Goal: Task Accomplishment & Management: Manage account settings

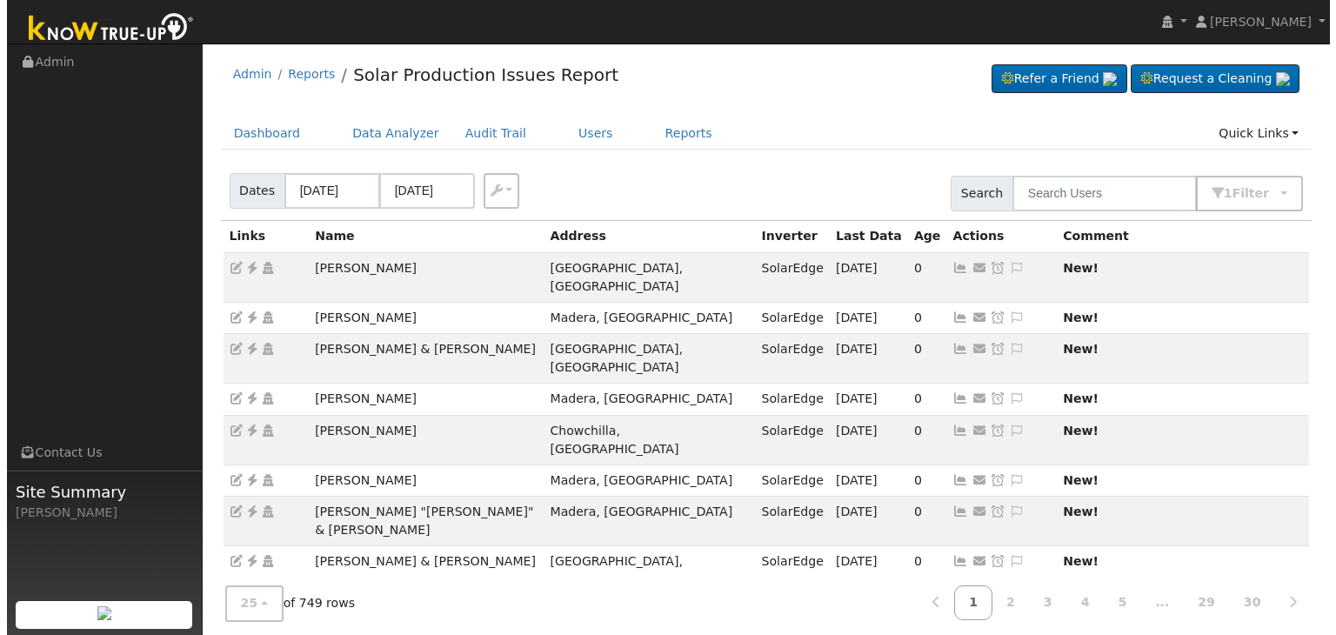
scroll to position [502, 0]
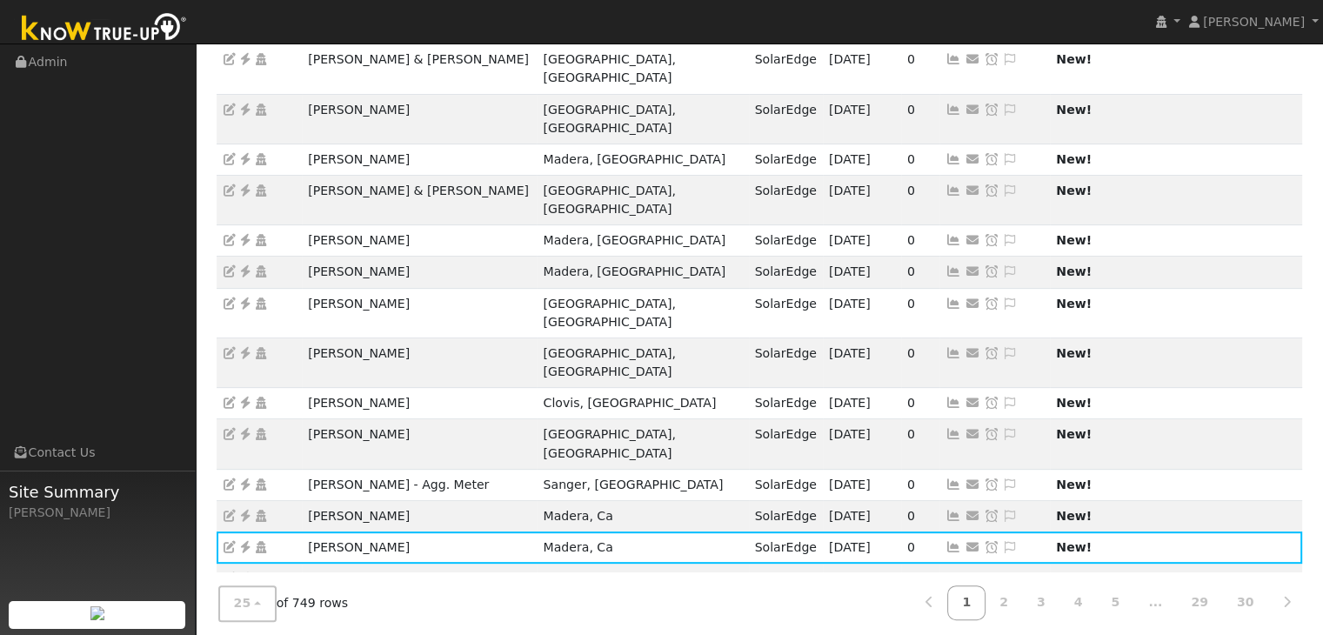
click at [108, 338] on ul "Navigation Admin Links Contact Us Site Summary Mara Panganiban" at bounding box center [98, 361] width 196 height 635
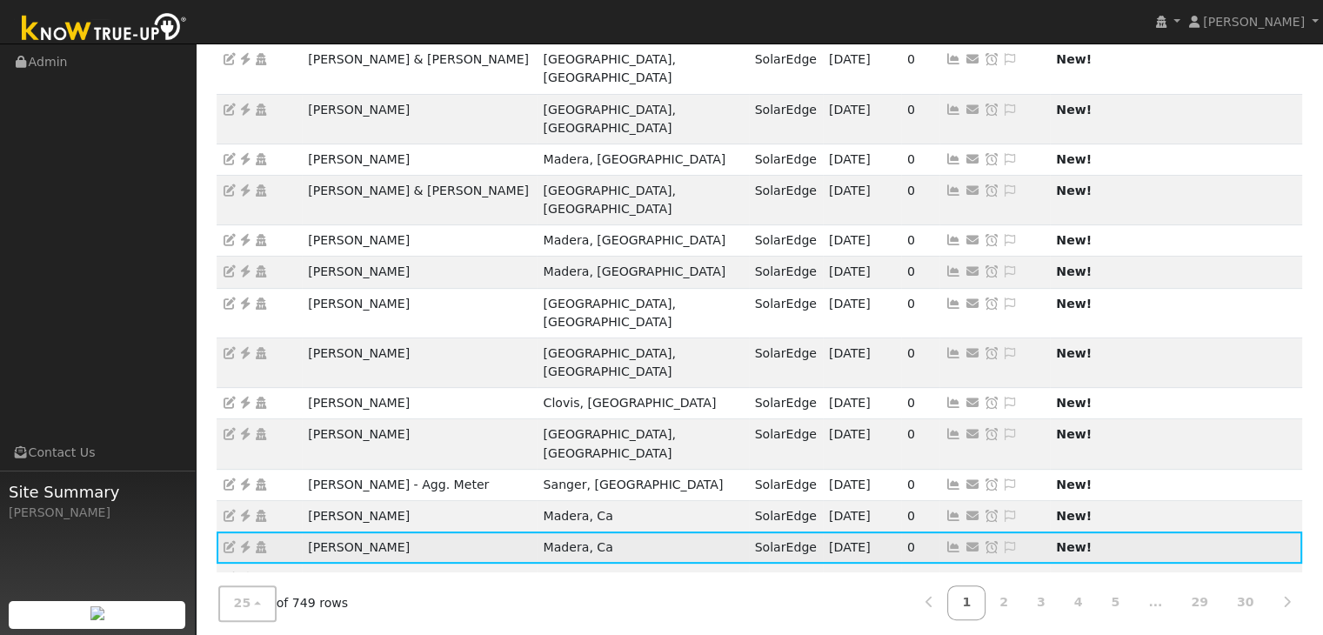
click at [1002, 541] on icon at bounding box center [1010, 547] width 16 height 12
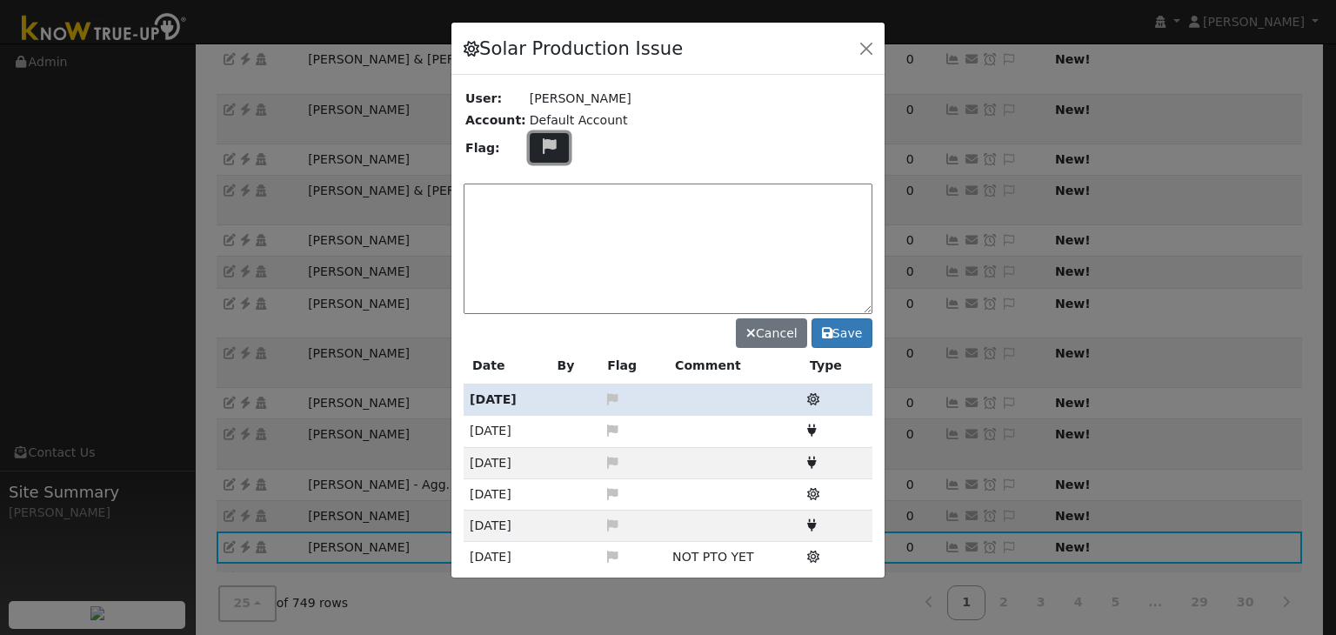
click at [540, 134] on button at bounding box center [550, 148] width 40 height 30
click at [539, 208] on icon at bounding box center [548, 211] width 20 height 16
click at [539, 208] on textarea at bounding box center [668, 249] width 409 height 130
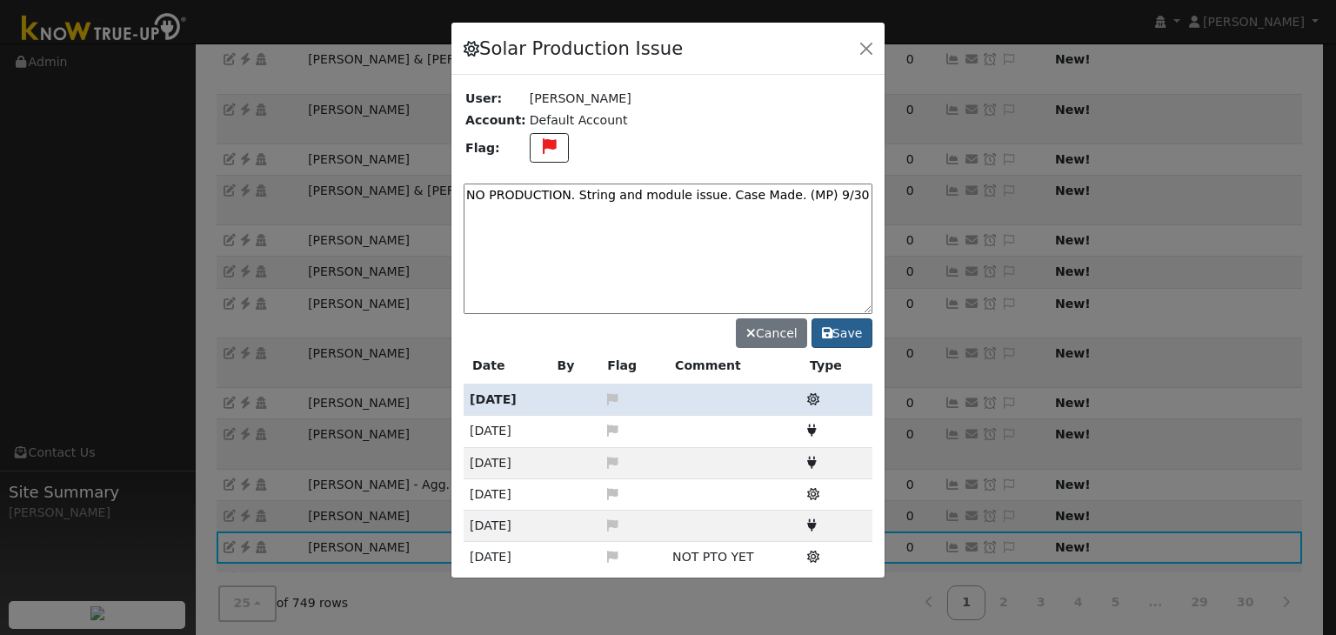
type textarea "NO PRODUCTION. String and module issue. Case Made. (MP) 9/30"
click at [845, 328] on button "Save" at bounding box center [842, 333] width 61 height 30
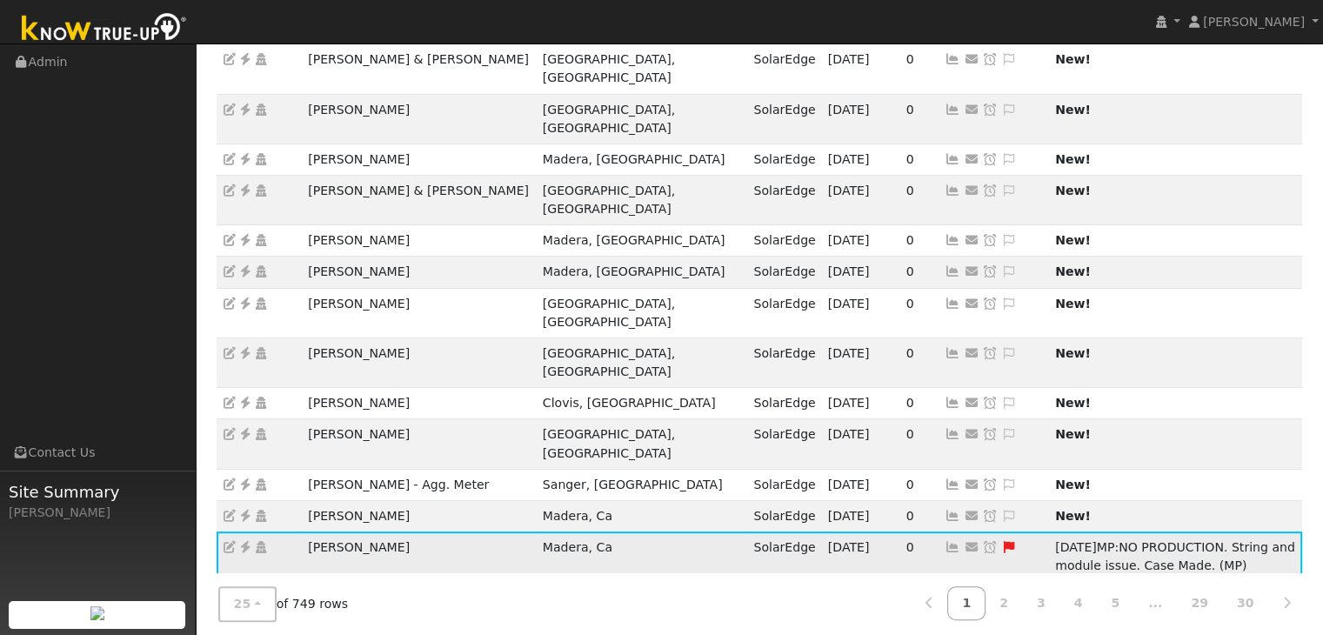
click at [982, 541] on icon at bounding box center [990, 547] width 16 height 12
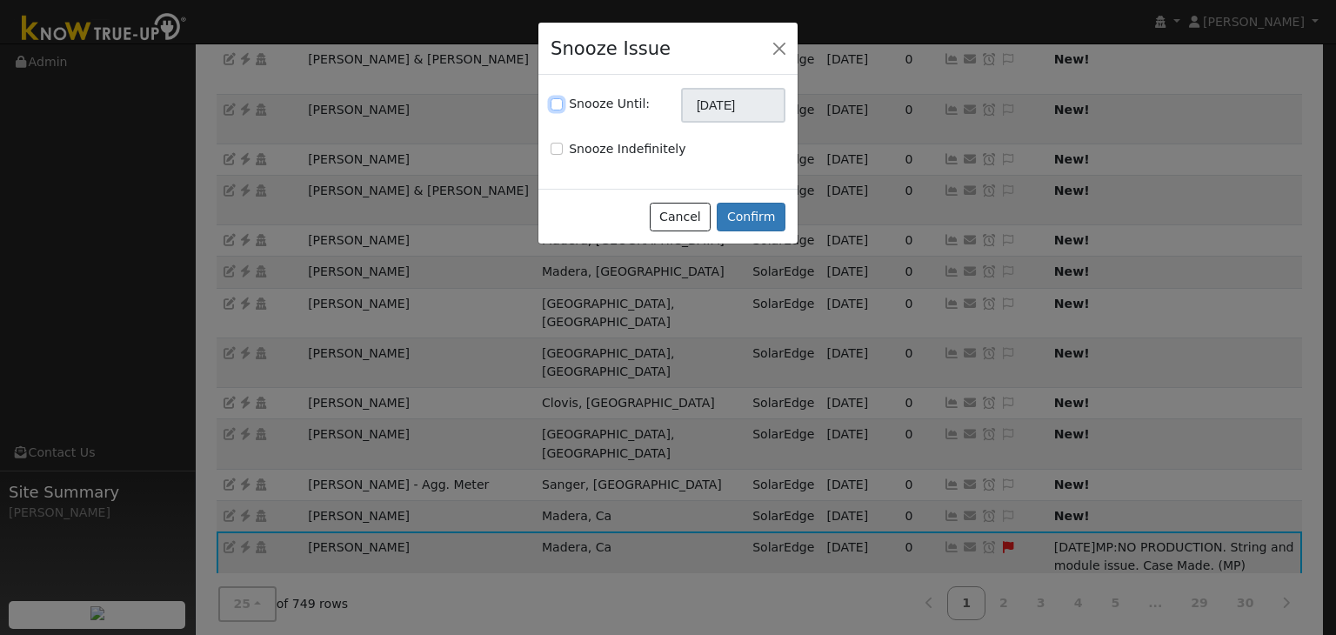
click at [560, 101] on input "Snooze Until:" at bounding box center [557, 104] width 12 height 12
checkbox input "true"
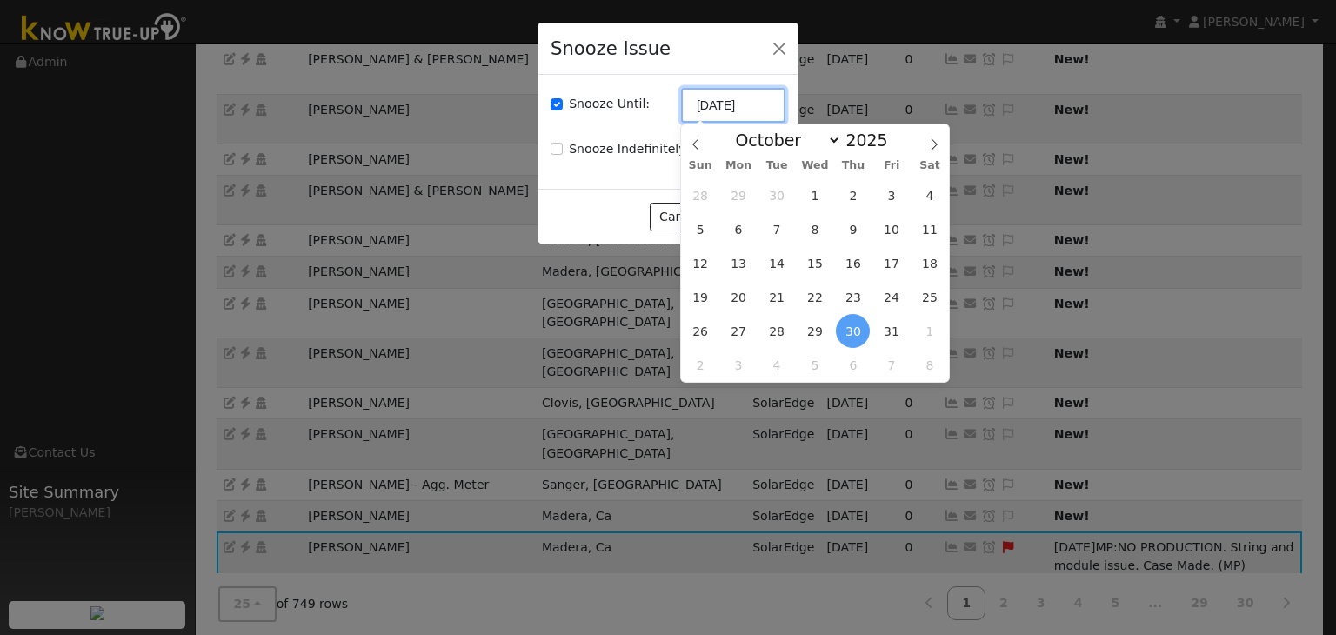
click at [741, 103] on input "[DATE]" at bounding box center [733, 105] width 104 height 35
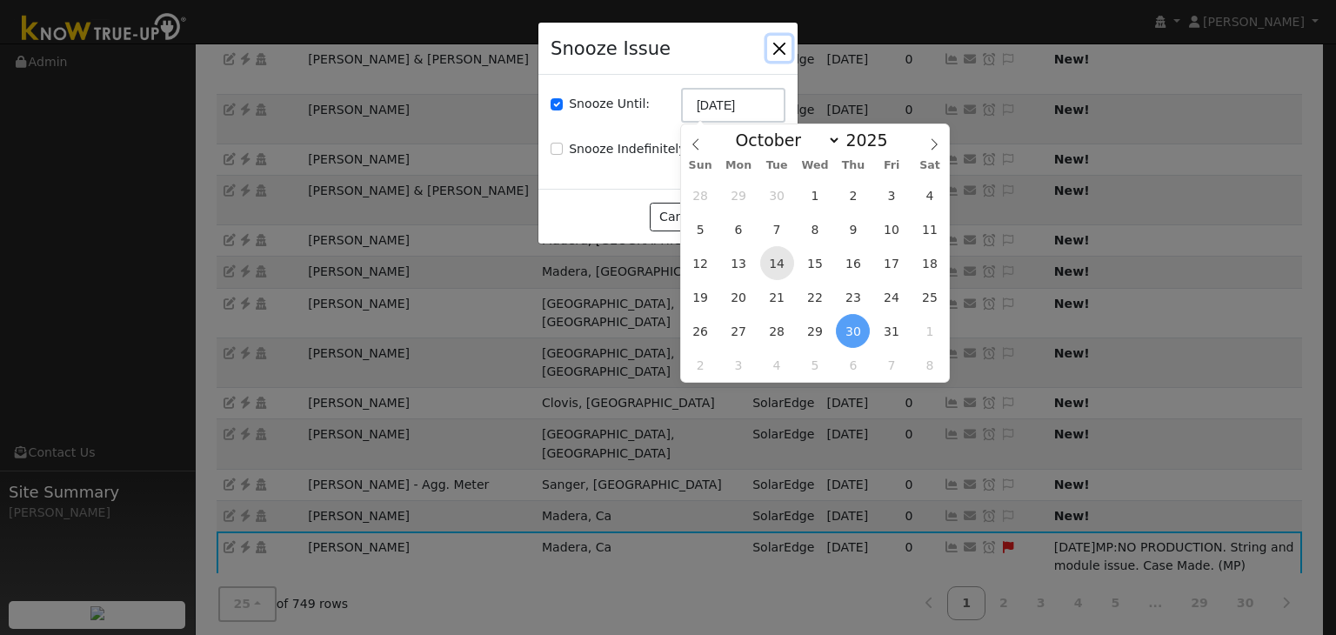
click at [779, 259] on span "14" at bounding box center [777, 263] width 34 height 34
type input "10/14/2025"
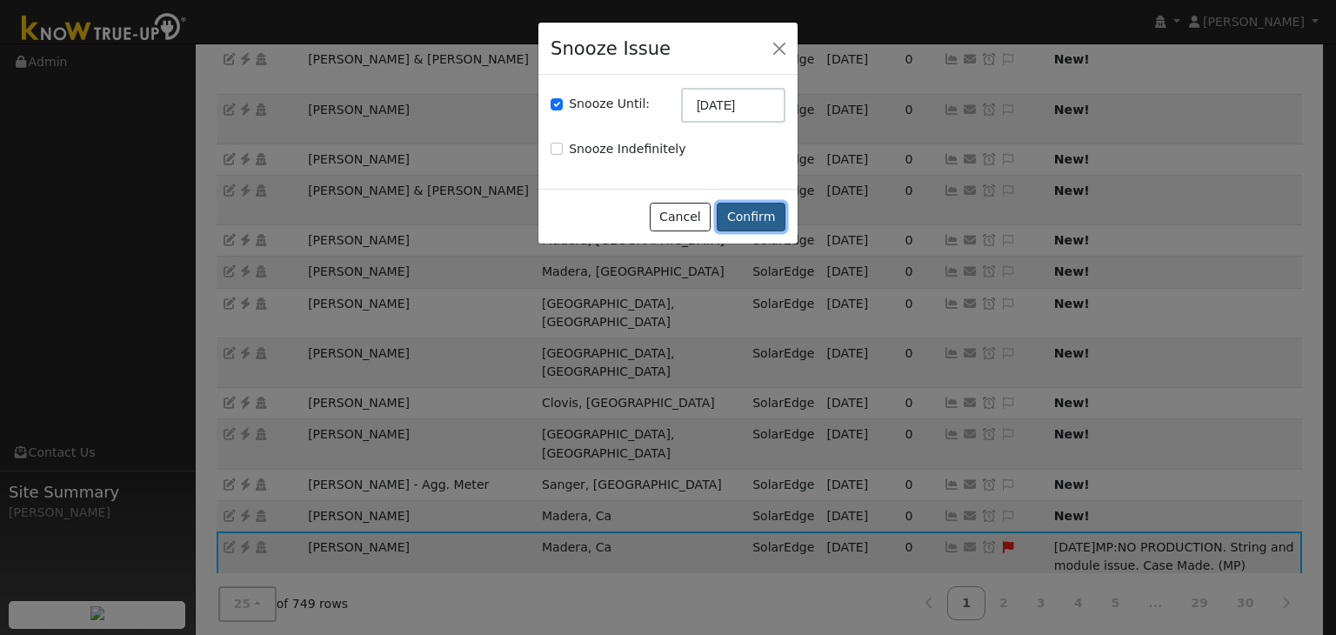
click at [758, 216] on button "Confirm" at bounding box center [751, 218] width 69 height 30
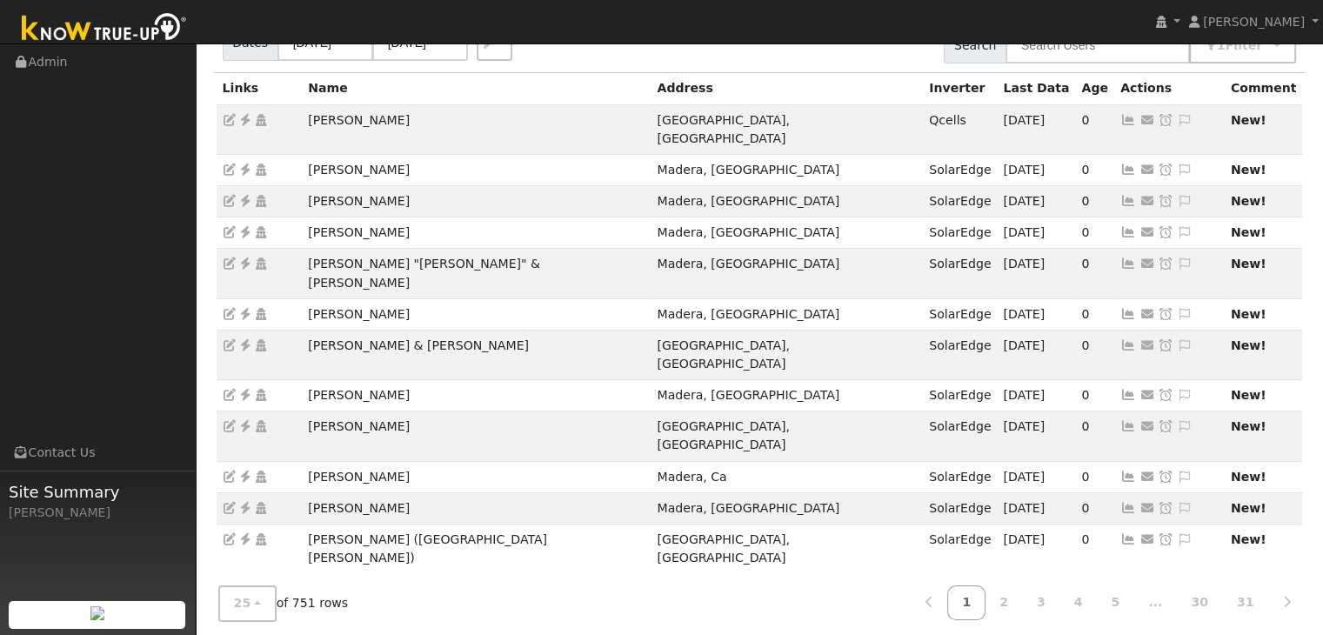
scroll to position [484, 0]
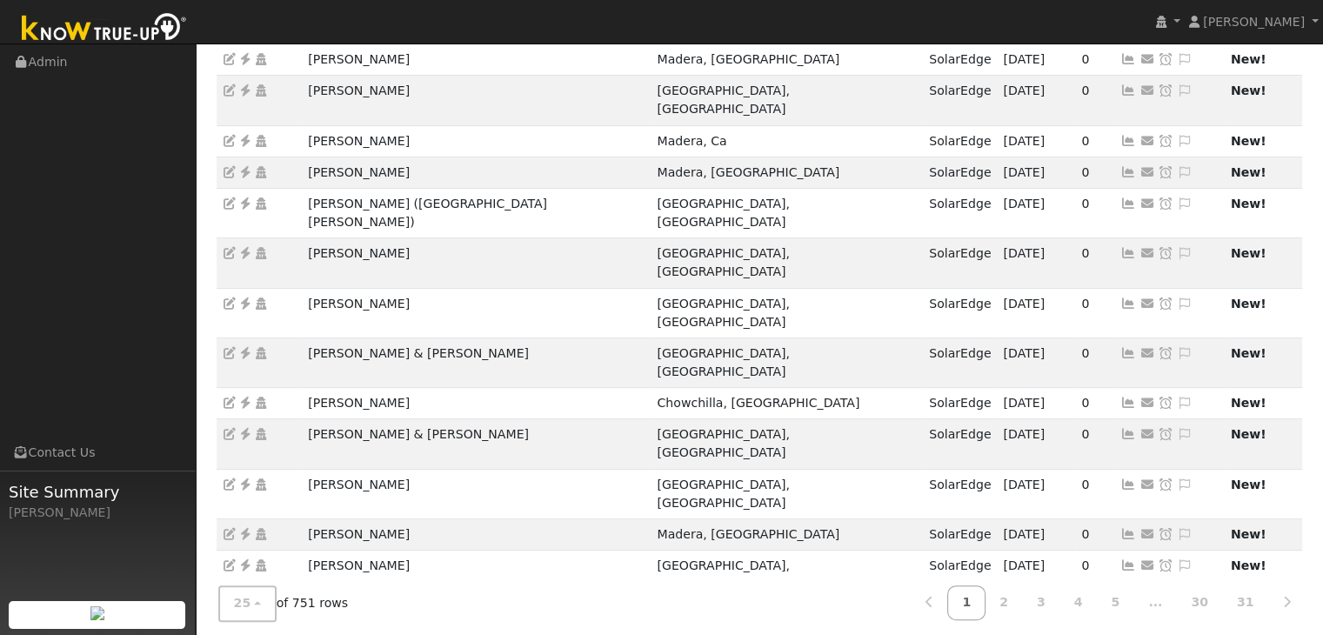
drag, startPoint x: 390, startPoint y: 500, endPoint x: 443, endPoint y: 504, distance: 53.2
copy td "Richard Douglas"
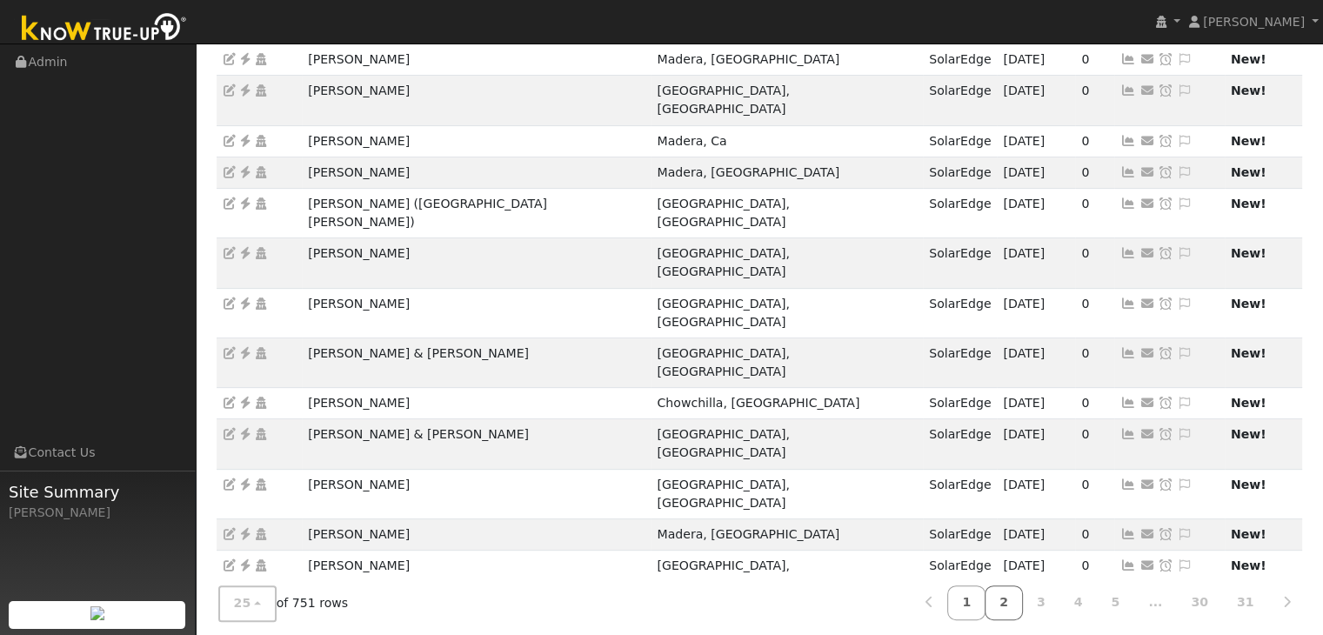
click at [1016, 587] on link "2" at bounding box center [1004, 603] width 38 height 34
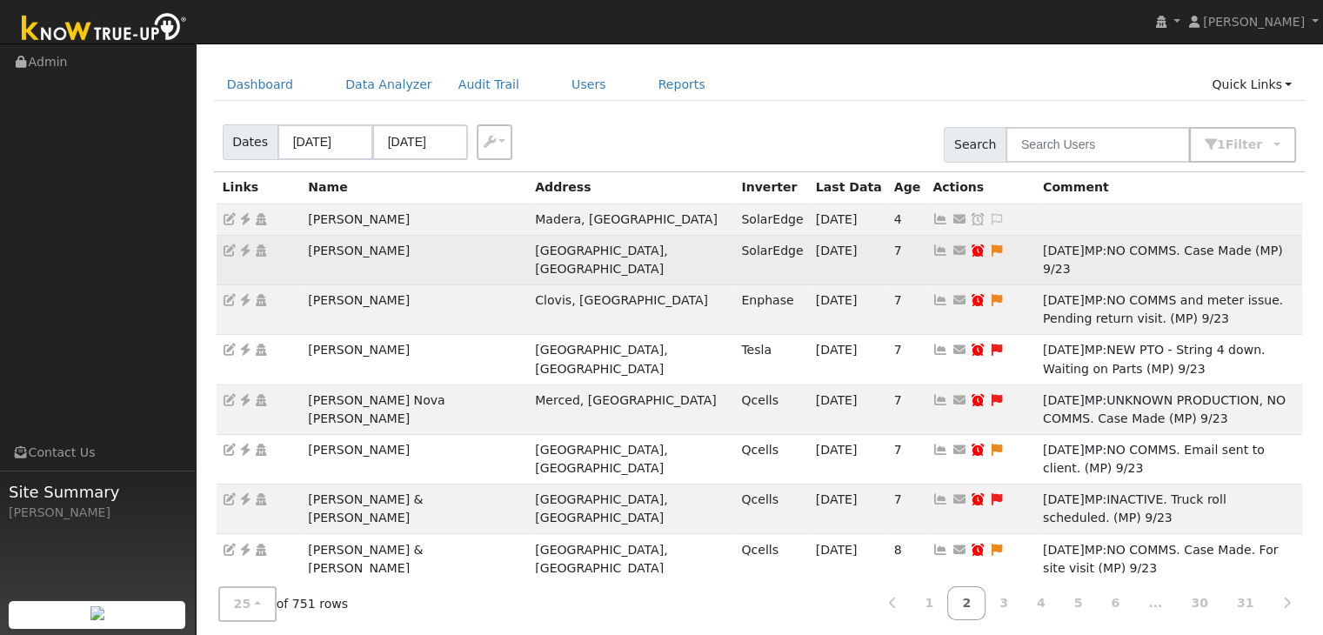
scroll to position [0, 0]
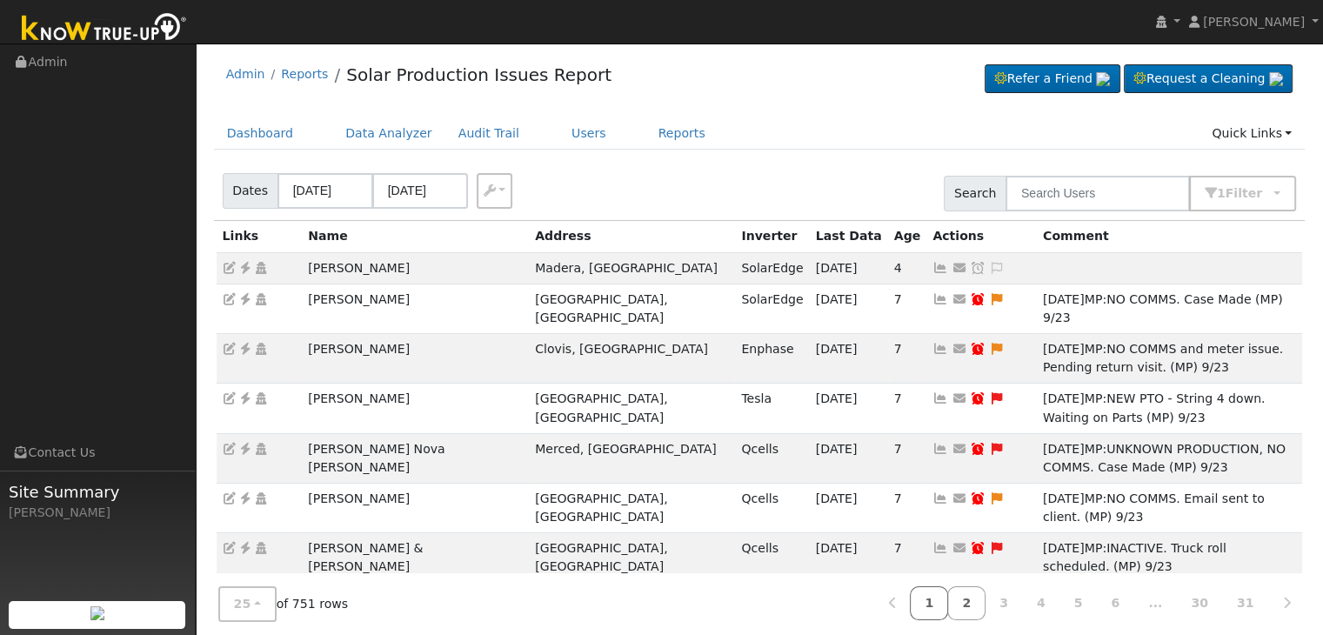
click at [948, 605] on link "1" at bounding box center [929, 603] width 38 height 34
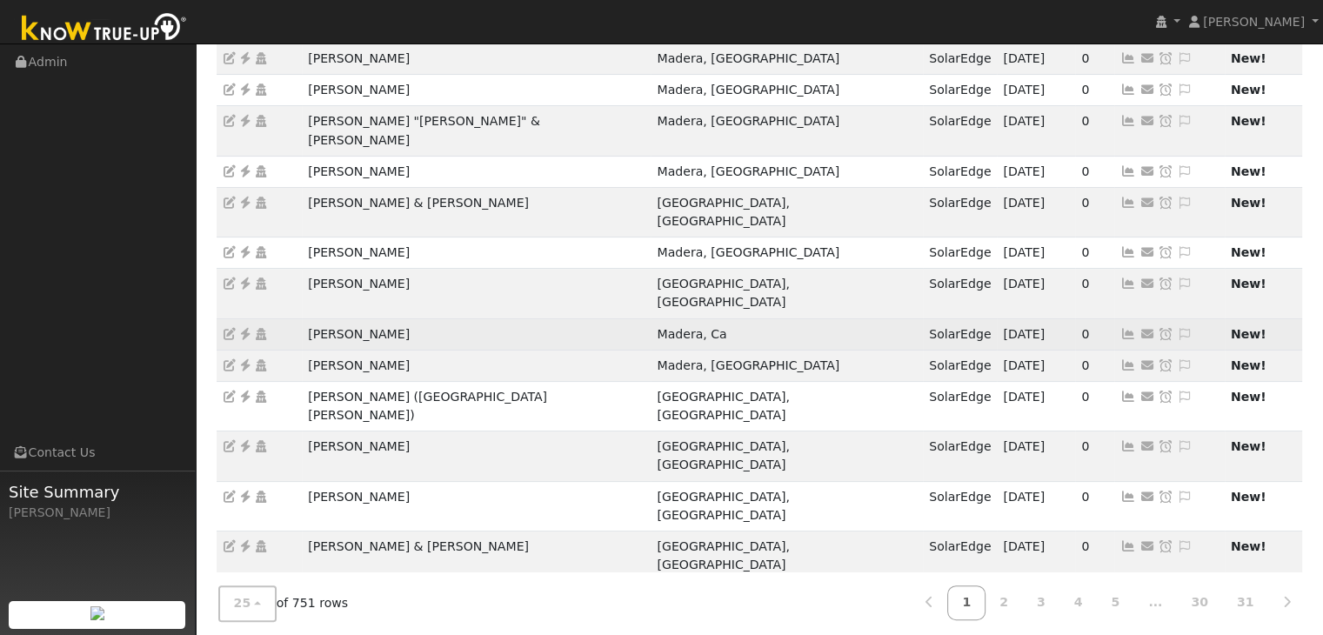
scroll to position [484, 0]
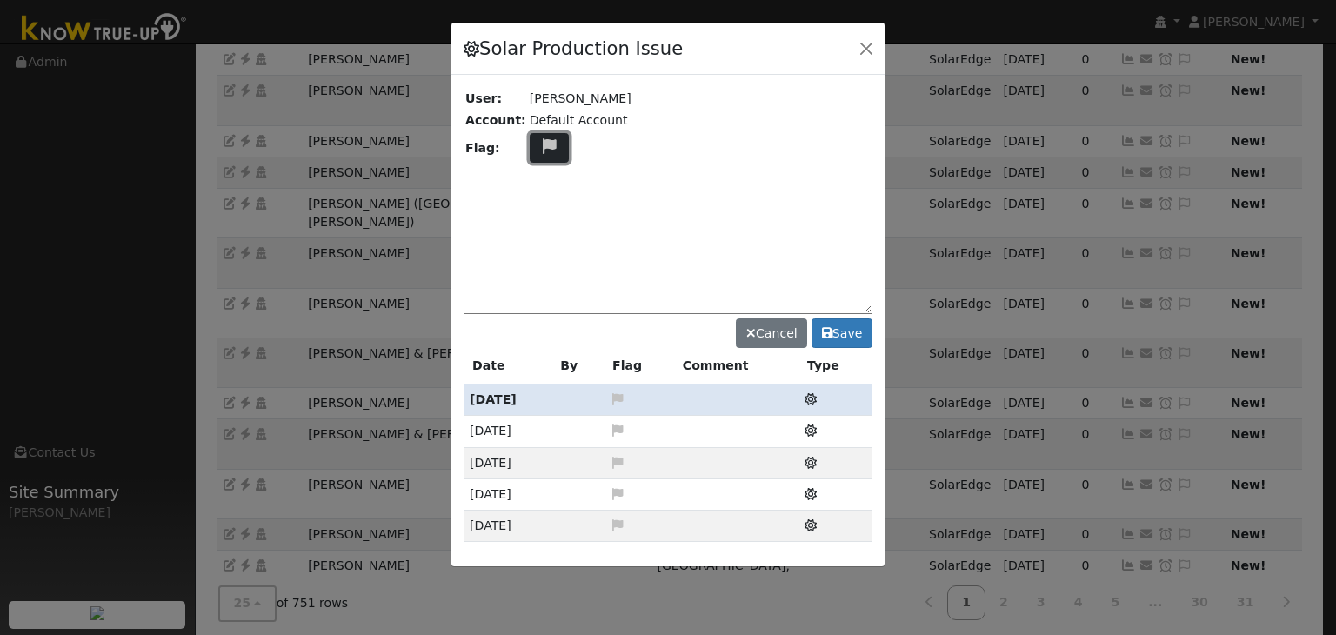
click at [540, 150] on icon at bounding box center [549, 146] width 20 height 16
click at [538, 207] on icon at bounding box center [548, 211] width 20 height 16
click at [538, 203] on textarea at bounding box center [668, 249] width 409 height 130
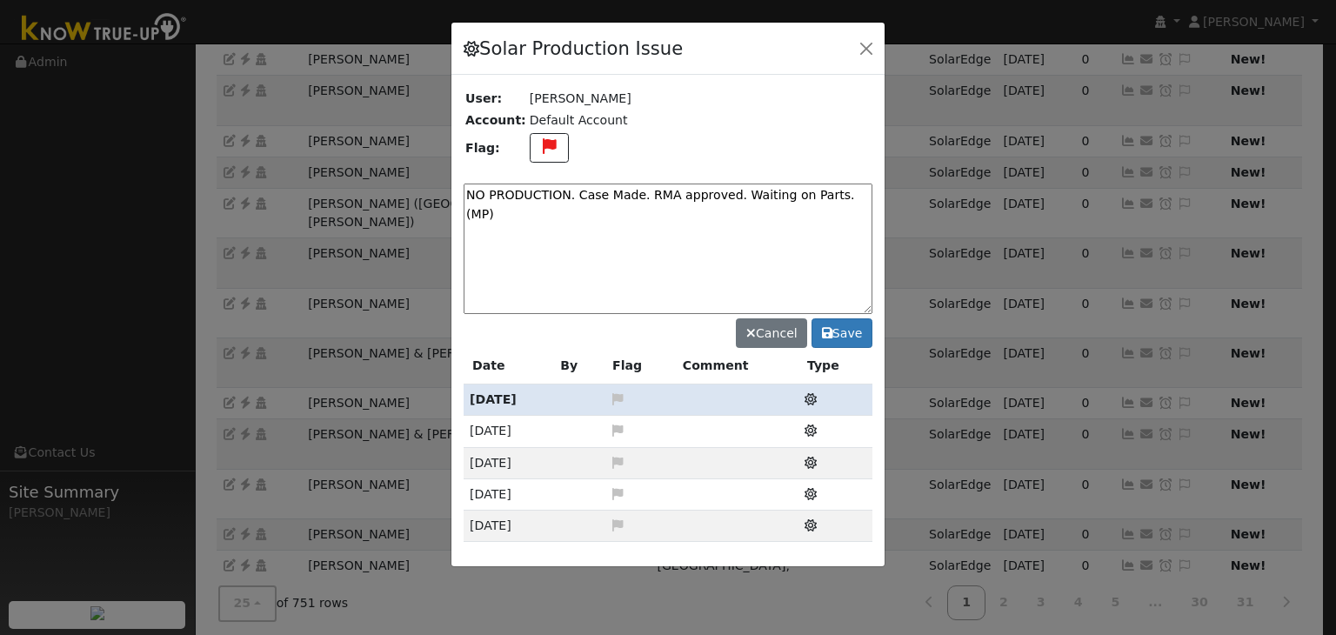
click at [636, 190] on textarea "NO PRODUCTION. Case Made. RMA approved. Waiting on Parts. (MP)" at bounding box center [668, 249] width 409 height 130
click at [667, 215] on textarea "NO PRODUCTION. Case Made. Inverter RMA approved. Waiting on Parts. (MP)" at bounding box center [668, 249] width 409 height 130
type textarea "NO PRODUCTION. Case Made. Inverter RMA approved. Waiting on Parts. (MP) 9/30"
click at [840, 320] on button "Save" at bounding box center [842, 333] width 61 height 30
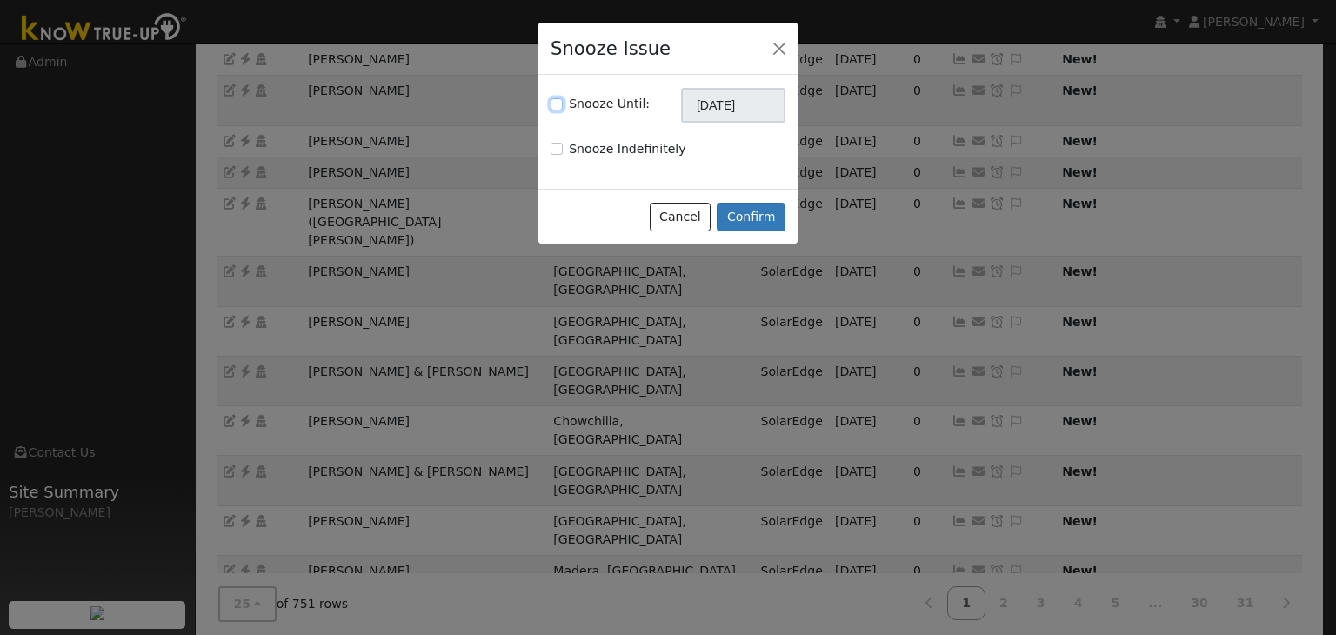
click at [560, 109] on input "Snooze Until:" at bounding box center [557, 104] width 12 height 12
checkbox input "true"
click at [731, 104] on input "[DATE]" at bounding box center [733, 105] width 104 height 35
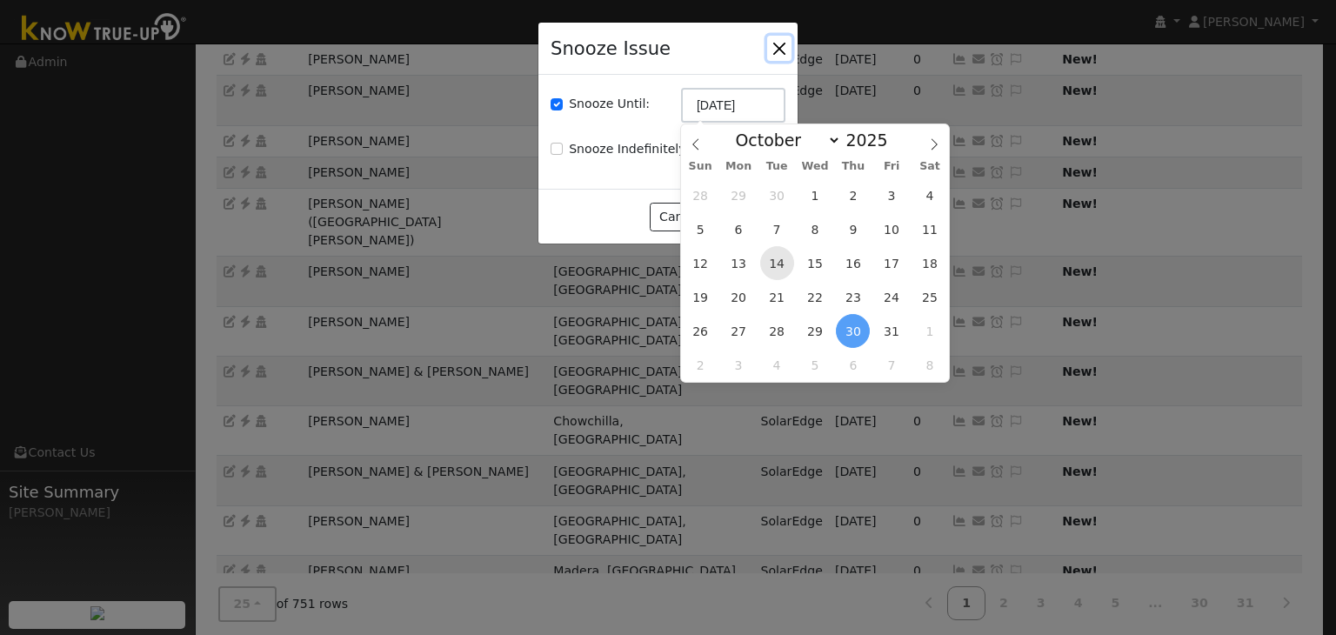
click at [772, 258] on span "14" at bounding box center [777, 263] width 34 height 34
type input "10/14/2025"
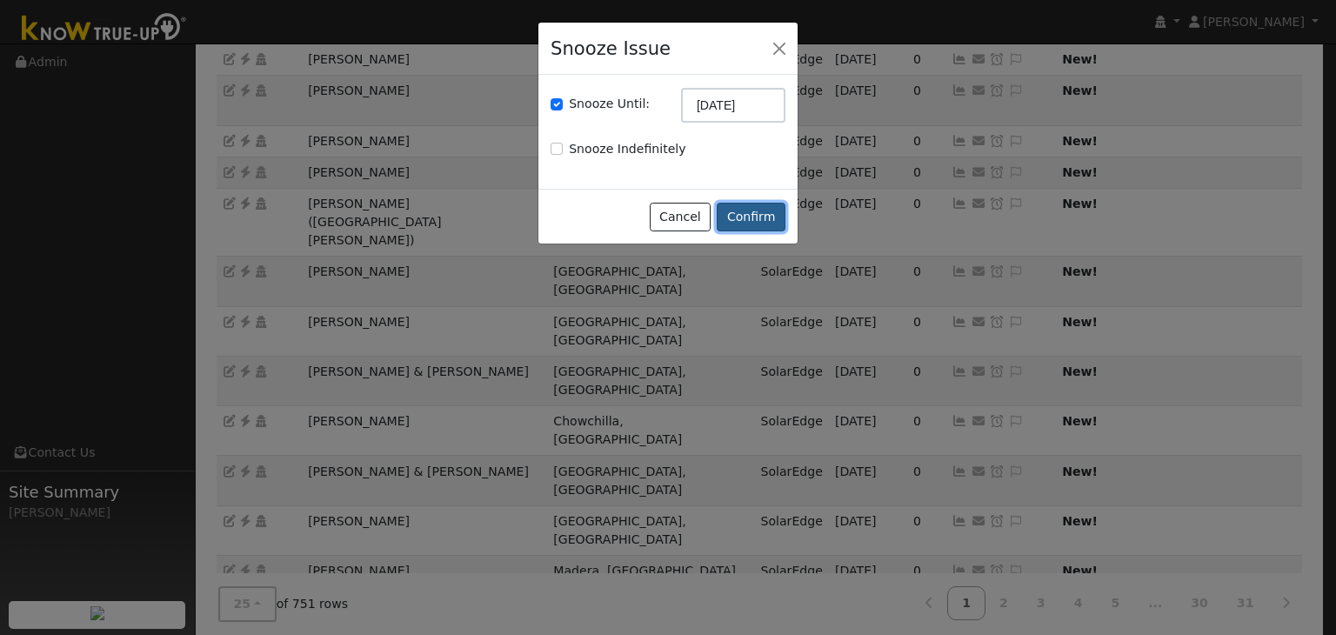
click at [750, 206] on button "Confirm" at bounding box center [751, 218] width 69 height 30
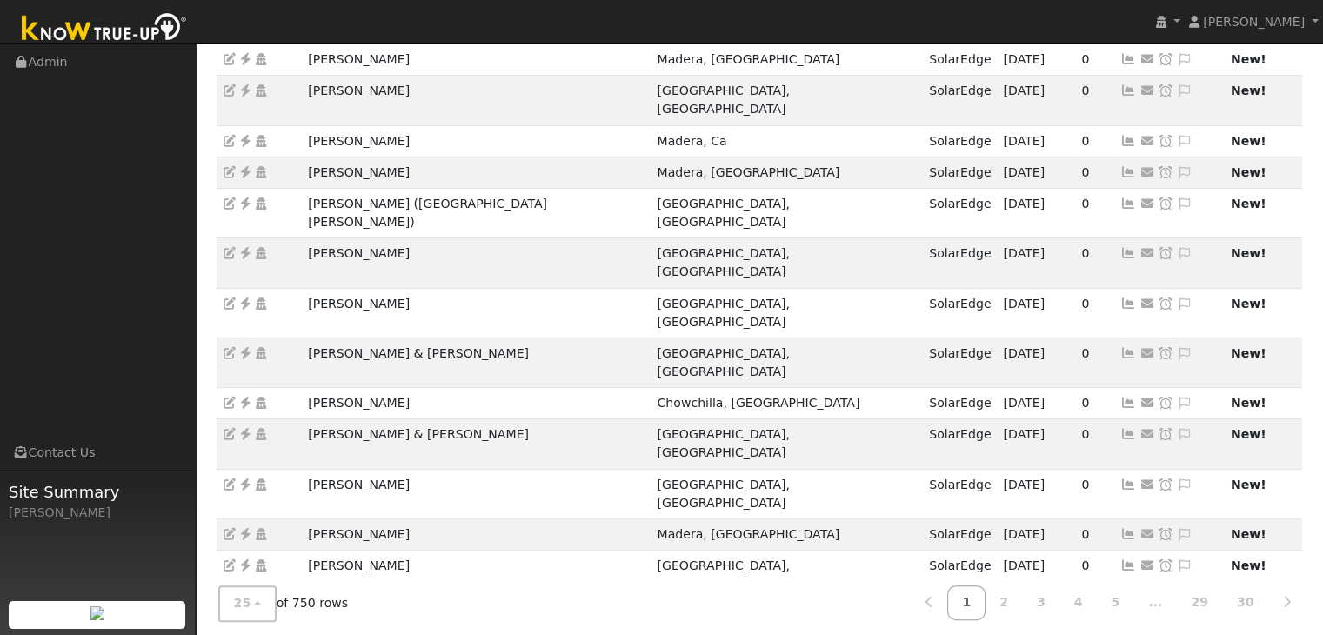
drag, startPoint x: 302, startPoint y: 500, endPoint x: 448, endPoint y: 498, distance: 146.1
copy td "Javier Garcia Ortiz"
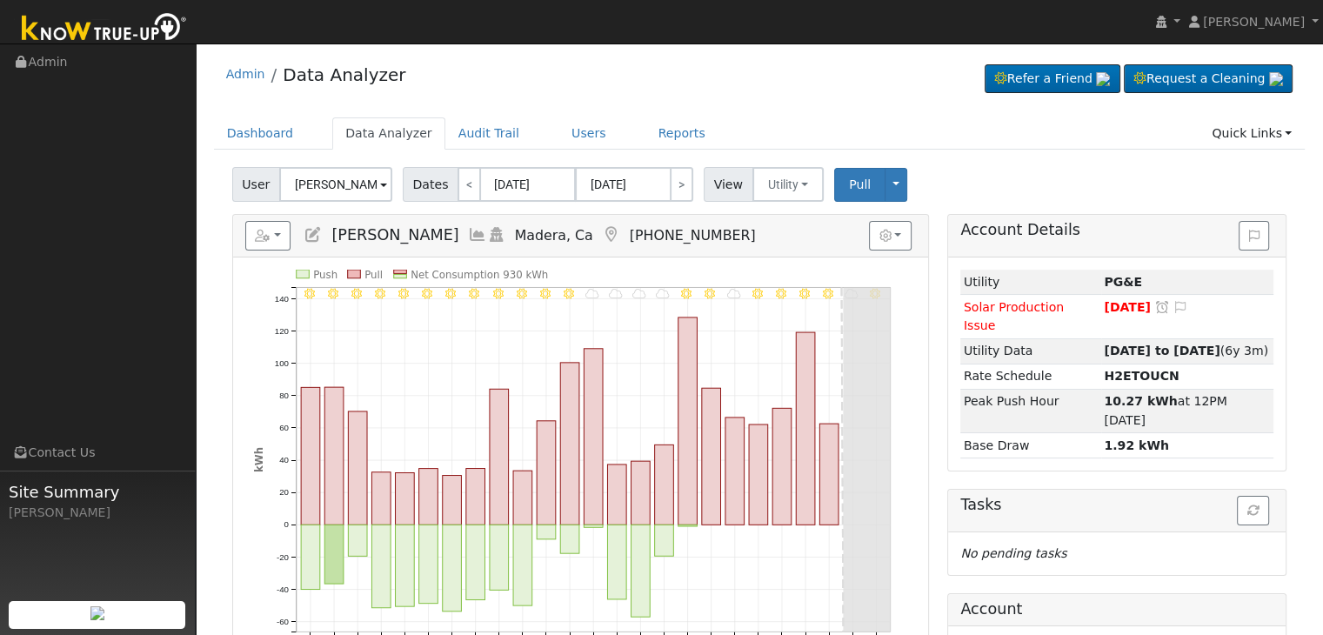
click at [822, 66] on div "Admin Data Analyzer Refer a Friend Request a Cleaning" at bounding box center [760, 78] width 1092 height 53
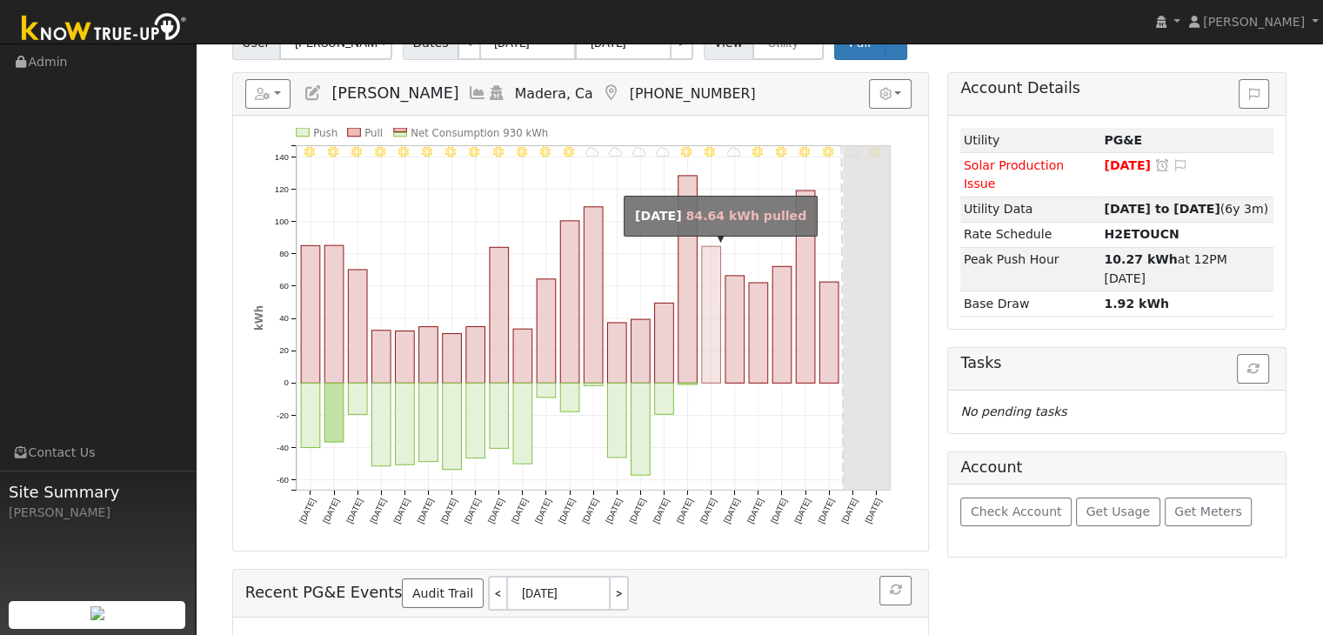
scroll to position [87, 0]
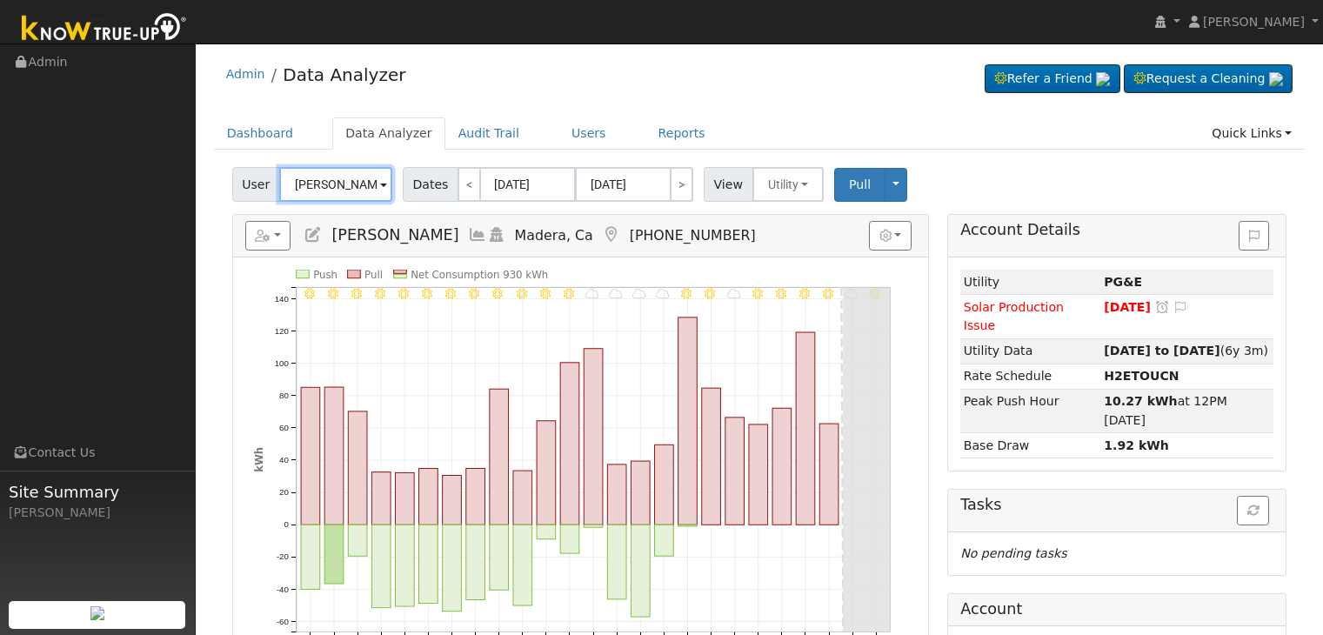
scroll to position [87, 0]
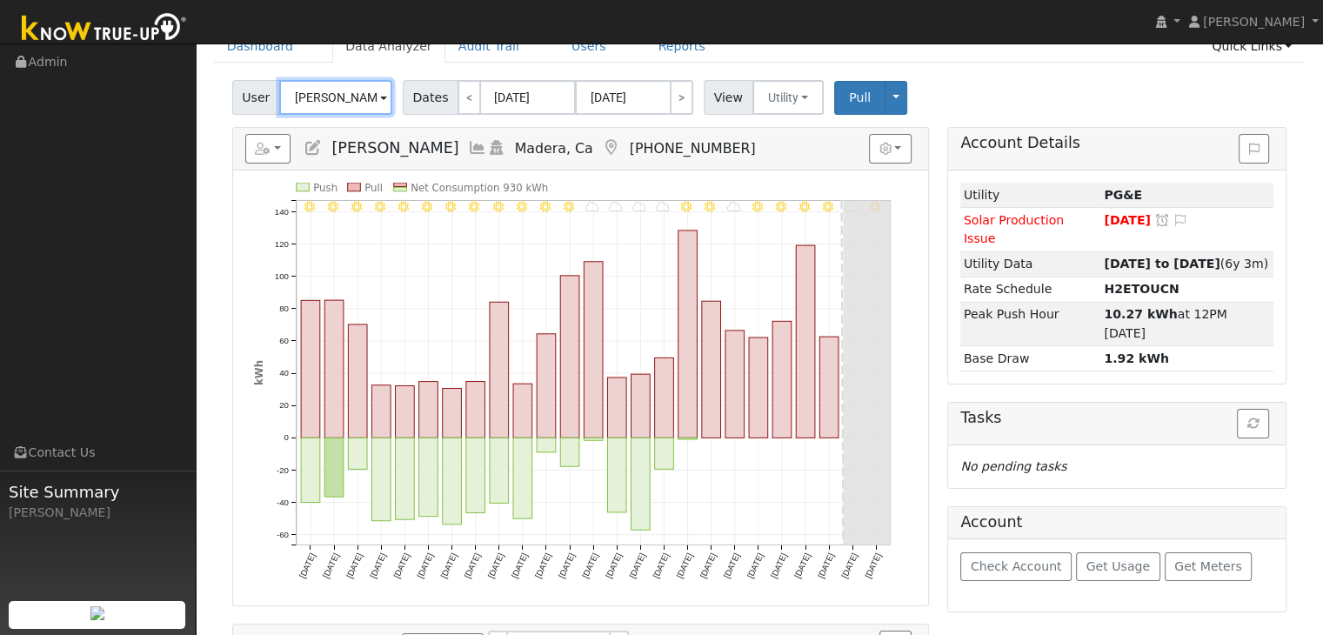
drag, startPoint x: 0, startPoint y: 0, endPoint x: 346, endPoint y: 102, distance: 360.8
click at [346, 102] on input "[PERSON_NAME]" at bounding box center [335, 97] width 113 height 35
click at [346, 102] on input "Charles Wieland" at bounding box center [335, 97] width 113 height 35
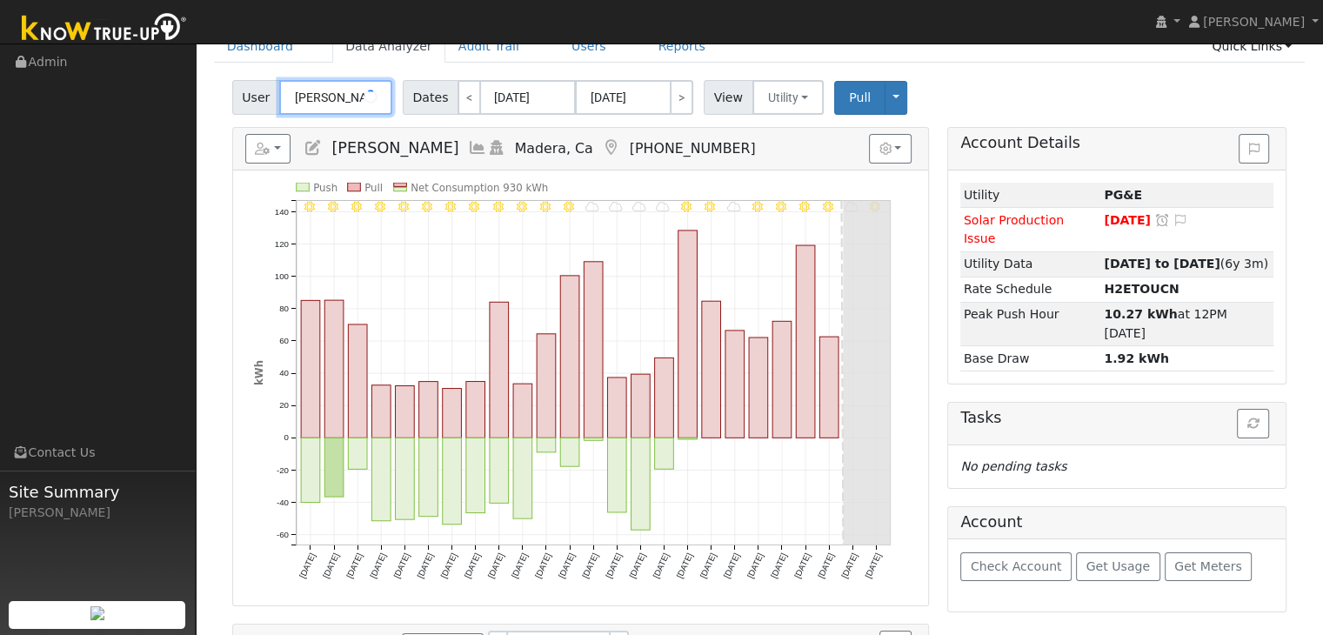
click at [346, 102] on input "[PERSON_NAME]" at bounding box center [335, 97] width 113 height 35
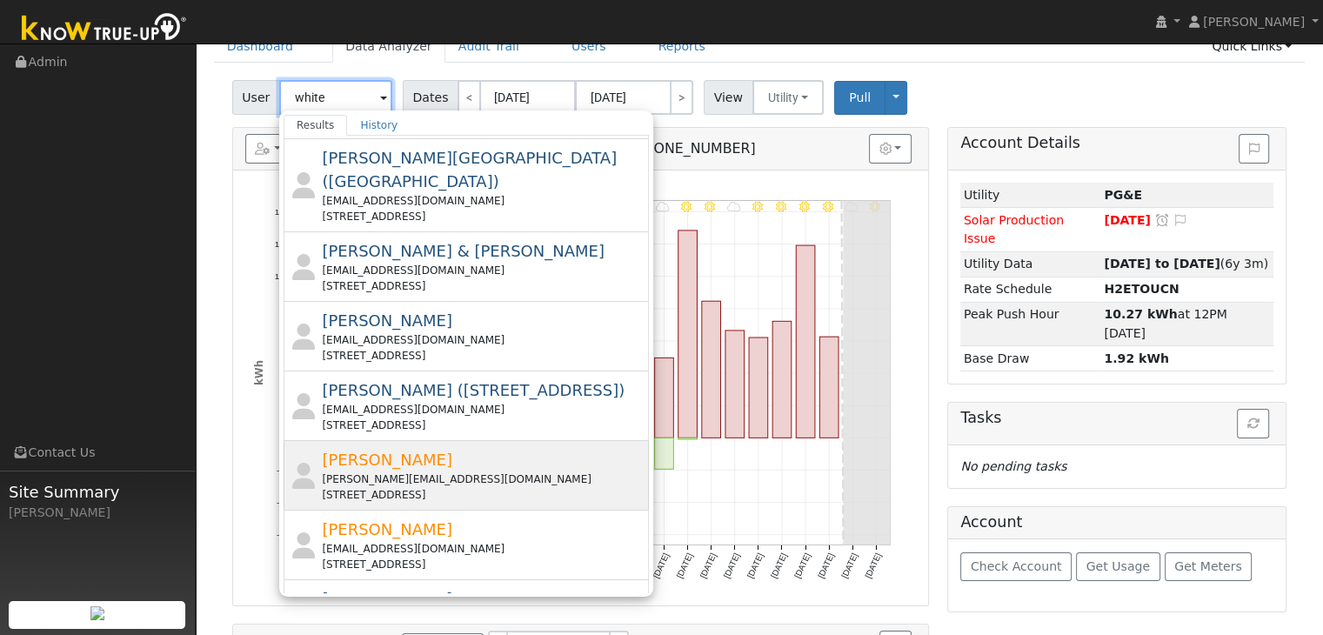
scroll to position [17, 0]
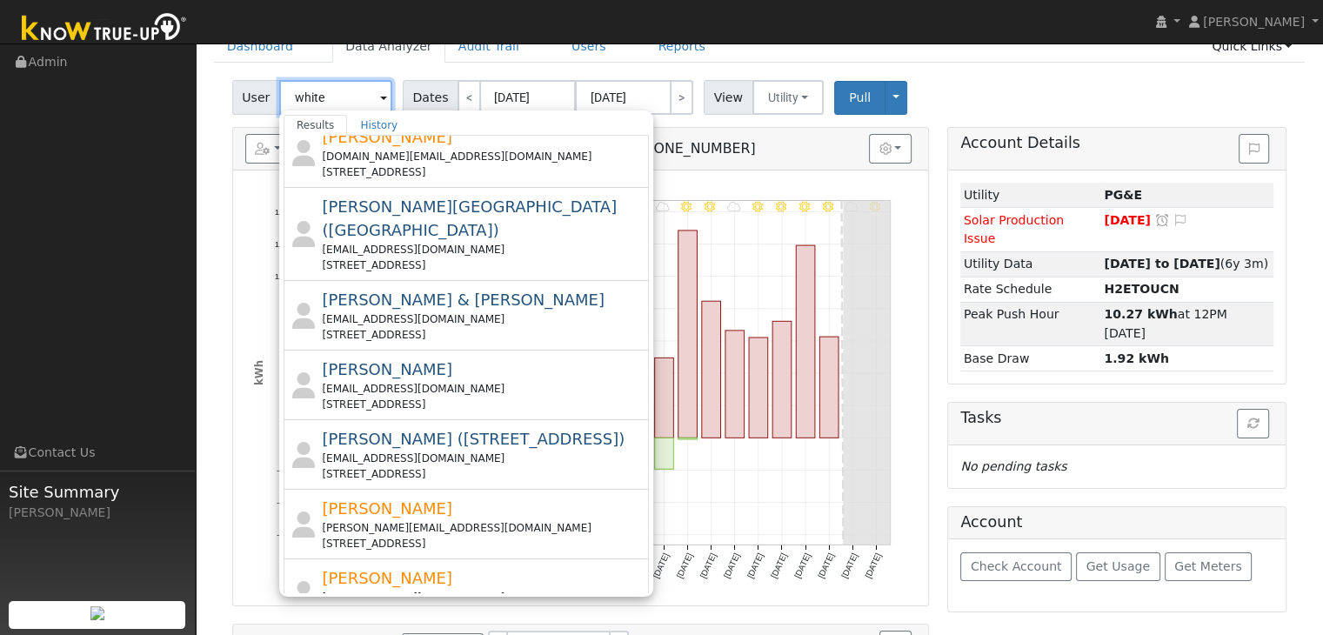
click at [324, 95] on input "white" at bounding box center [335, 97] width 113 height 35
click at [324, 96] on input "white" at bounding box center [335, 97] width 113 height 35
paste input "Phil & Teri W"
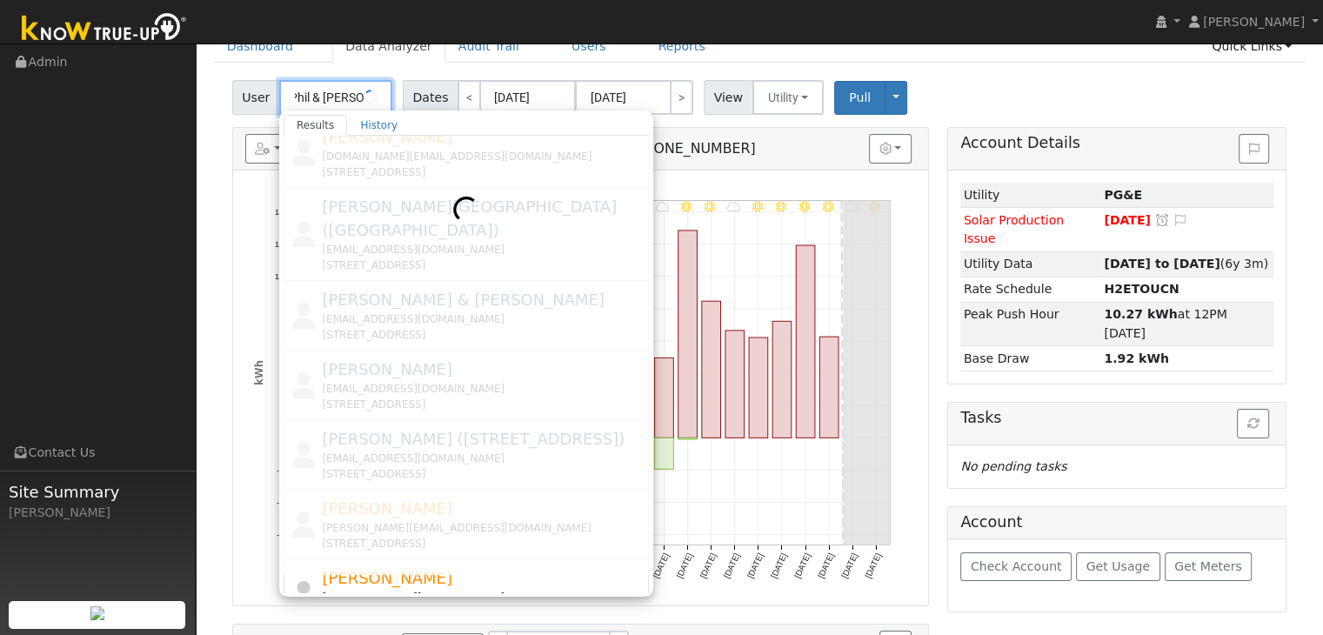
scroll to position [0, 0]
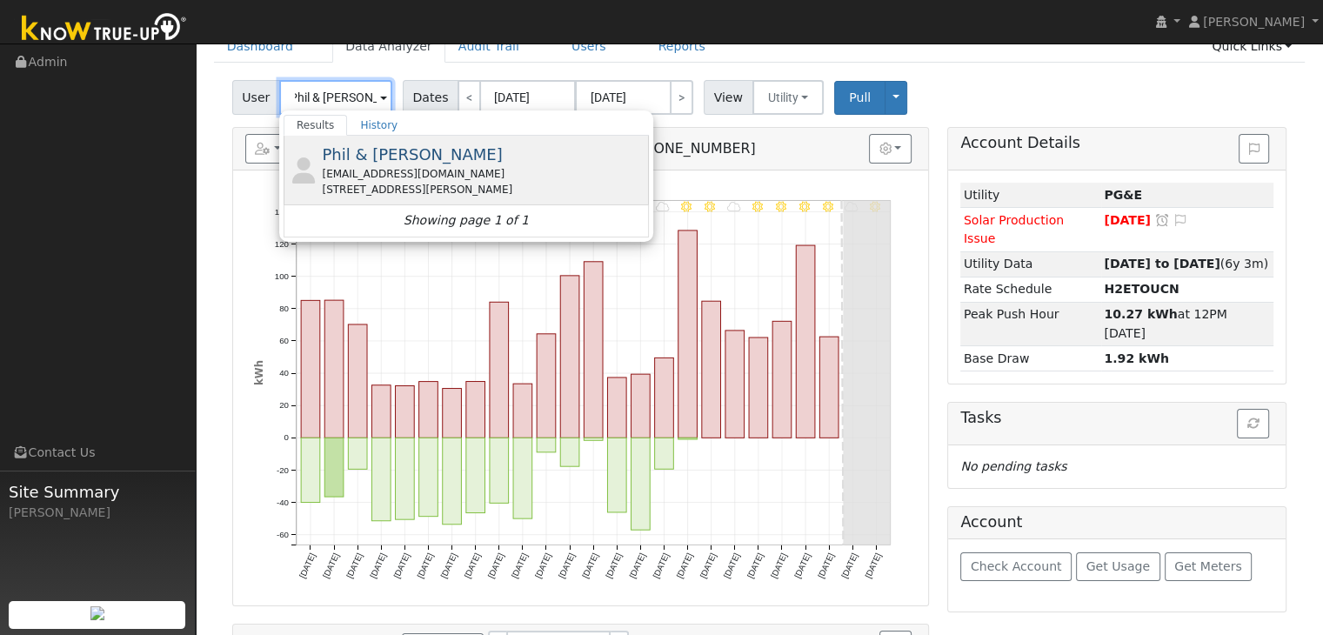
type input "Phil & Teri White"
click at [378, 179] on div "philwhite@rlmkinc.com" at bounding box center [483, 174] width 323 height 16
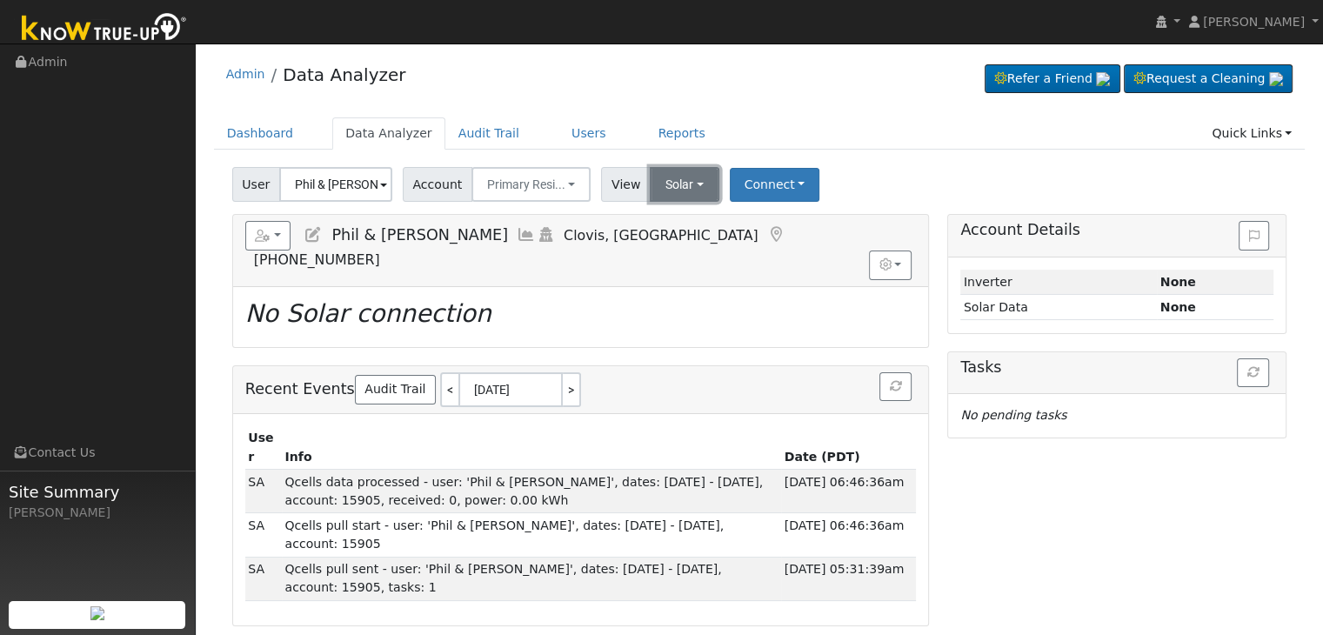
click at [665, 182] on button "Solar" at bounding box center [685, 184] width 70 height 35
click at [676, 220] on link "Utility" at bounding box center [706, 222] width 121 height 24
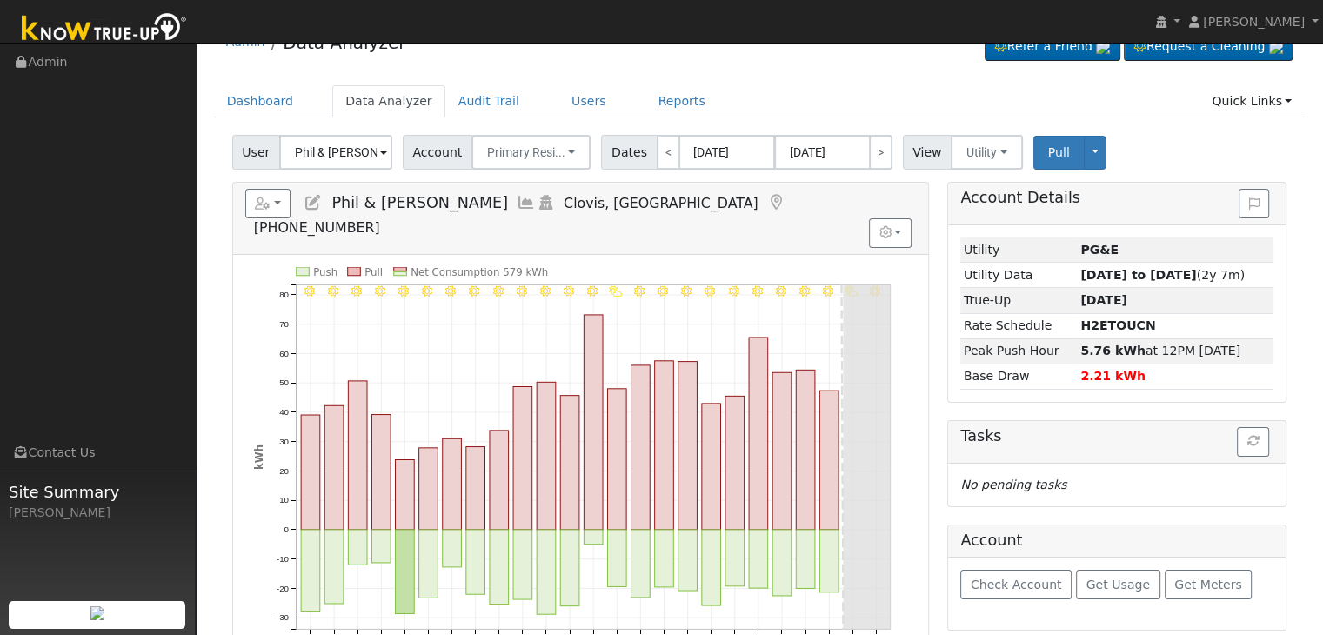
scroll to position [87, 0]
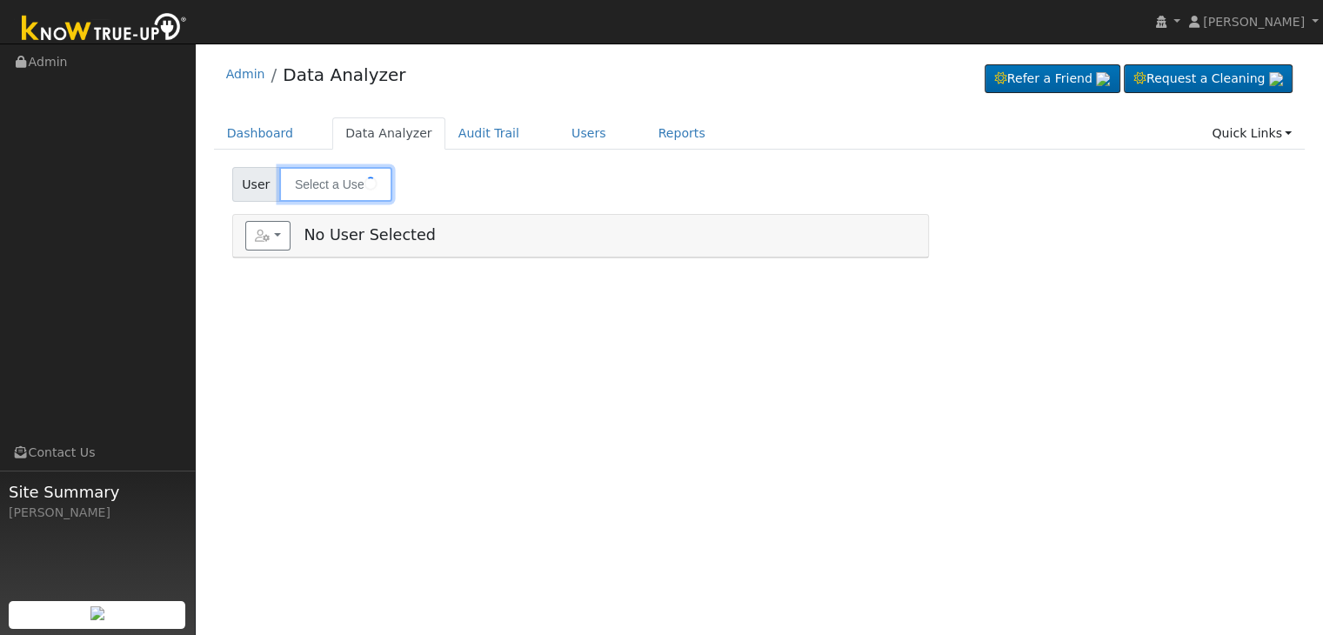
type input "[PERSON_NAME]"
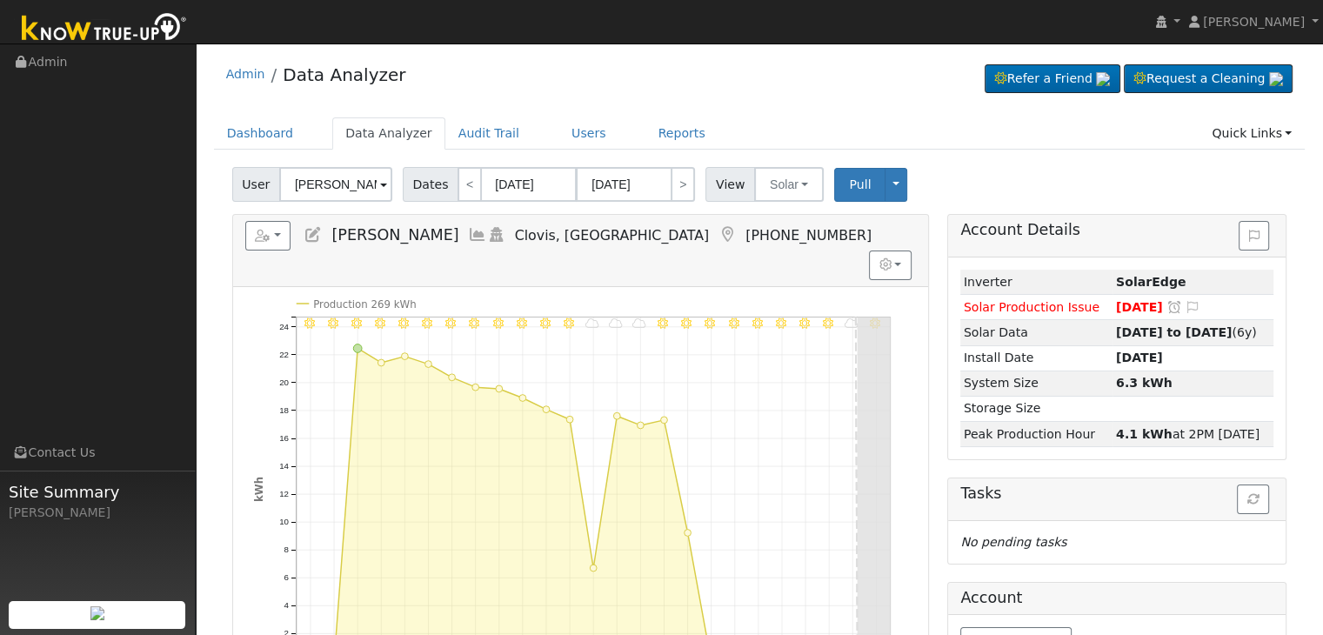
click at [718, 231] on icon at bounding box center [727, 235] width 19 height 16
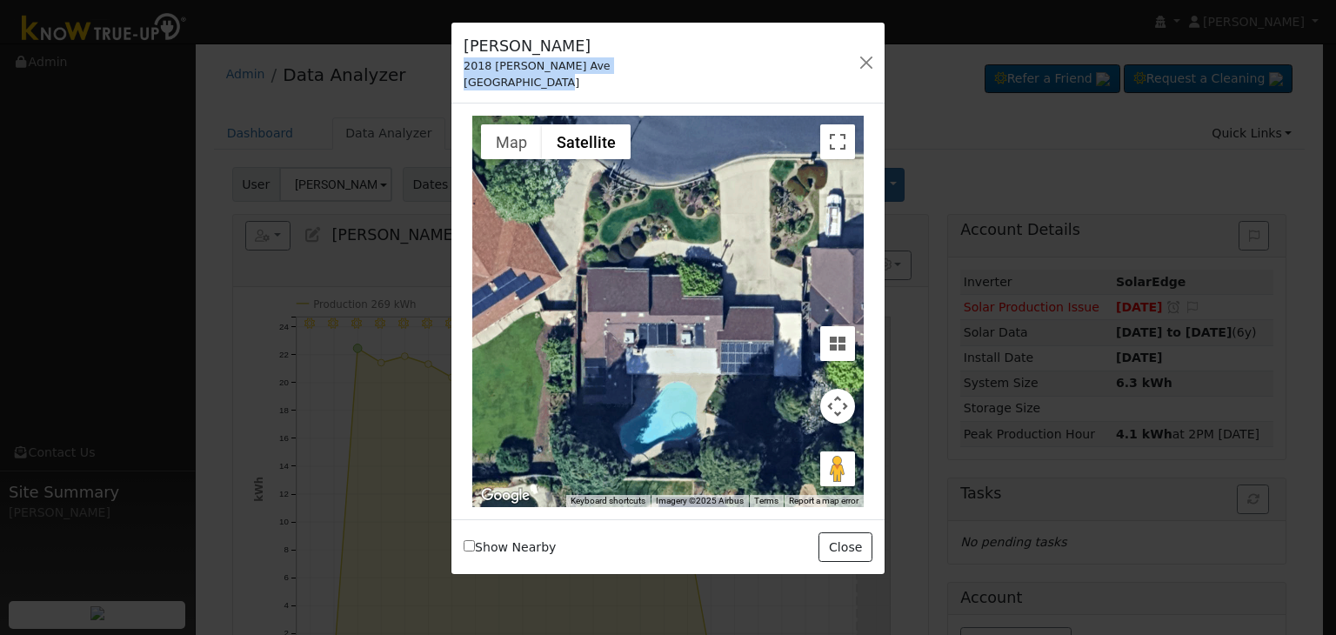
drag, startPoint x: 464, startPoint y: 64, endPoint x: 574, endPoint y: 74, distance: 110.9
click at [574, 74] on div "Richard Douglas 2018 Rall Ave Clovis, CA 93611" at bounding box center [537, 63] width 165 height 56
click at [870, 58] on button "button" at bounding box center [866, 62] width 24 height 24
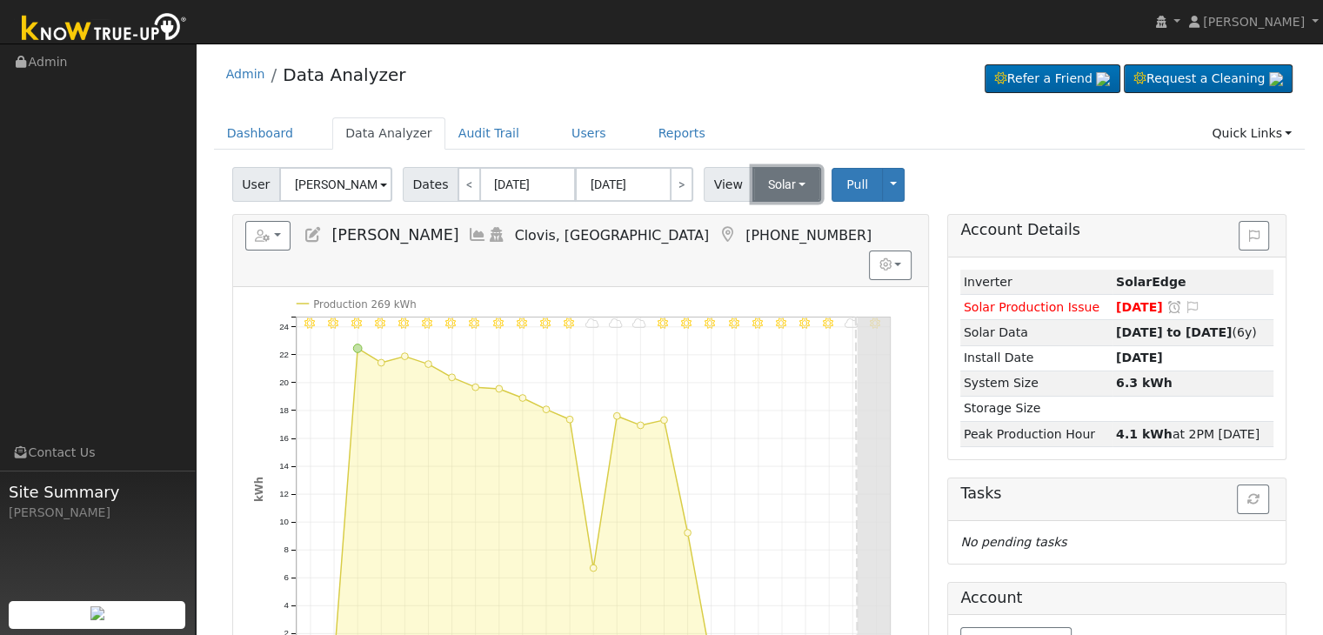
click at [767, 184] on button "Solar" at bounding box center [787, 184] width 70 height 35
click at [773, 218] on link "Utility" at bounding box center [809, 222] width 121 height 24
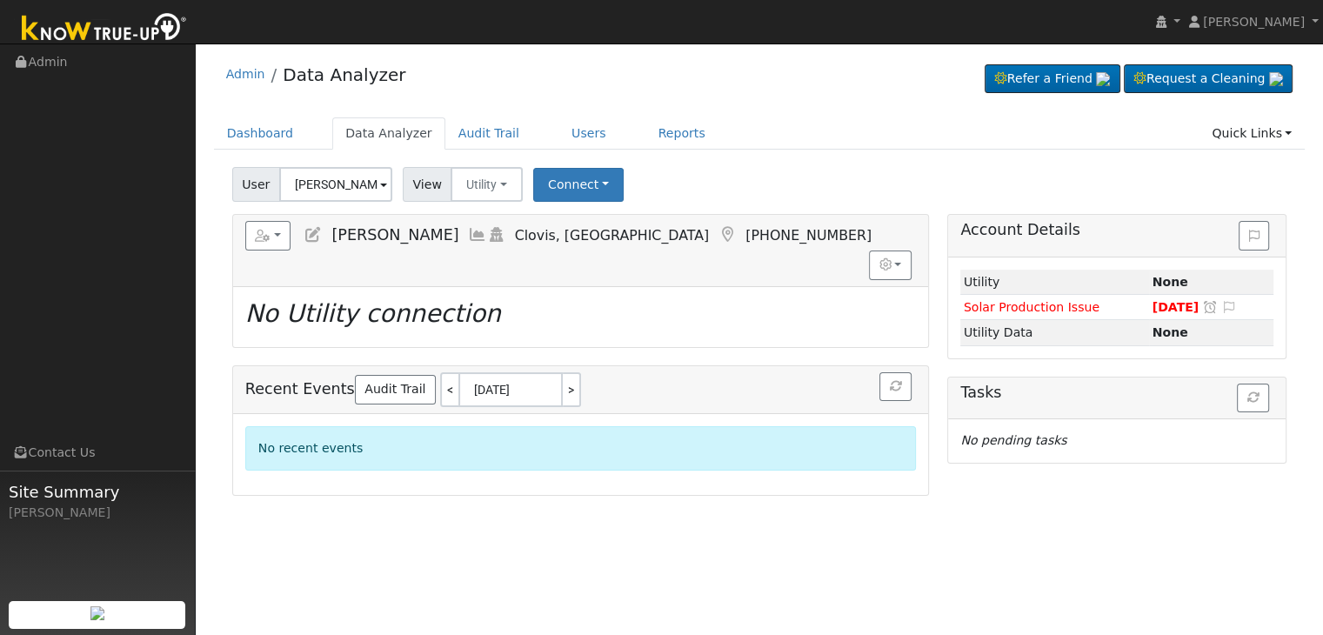
click at [718, 233] on icon at bounding box center [727, 235] width 19 height 16
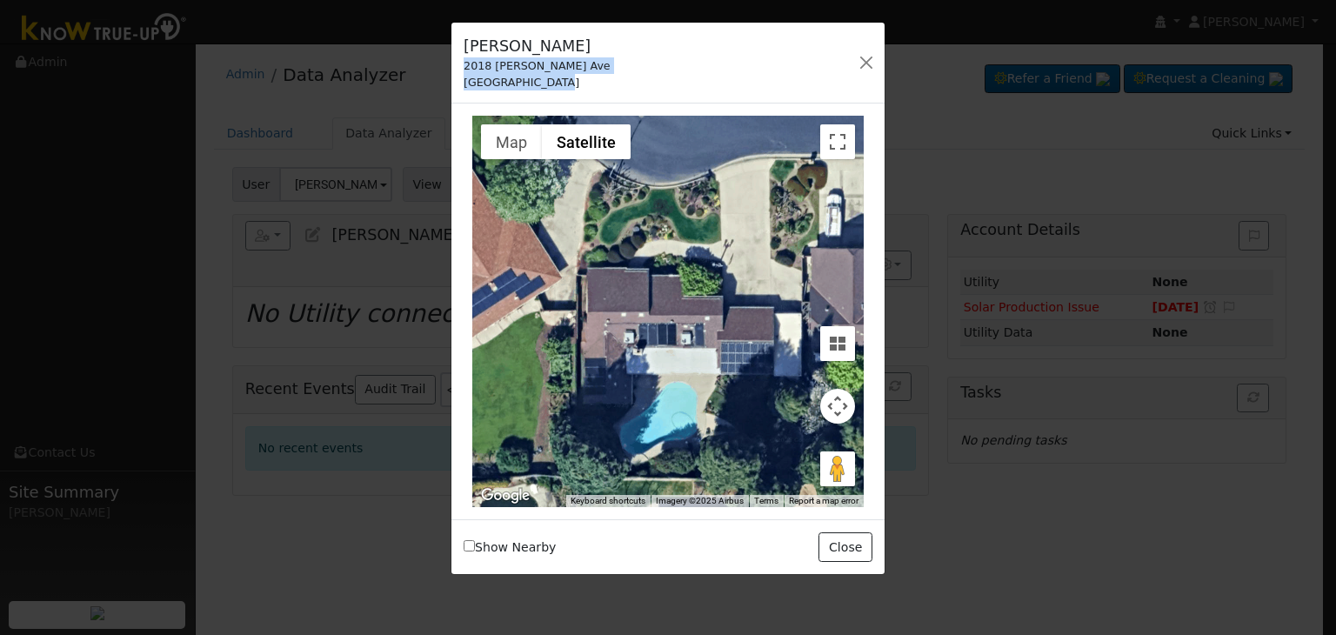
drag, startPoint x: 524, startPoint y: 80, endPoint x: 564, endPoint y: 82, distance: 39.2
click at [557, 82] on div "Richard Douglas 2018 Rall Ave Clovis, CA 93611" at bounding box center [537, 63] width 165 height 56
click at [564, 82] on div "Clovis, CA 93611" at bounding box center [537, 82] width 147 height 17
copy div "2018 Rall Ave Clovis, CA 93611"
click at [865, 66] on button "button" at bounding box center [866, 62] width 24 height 24
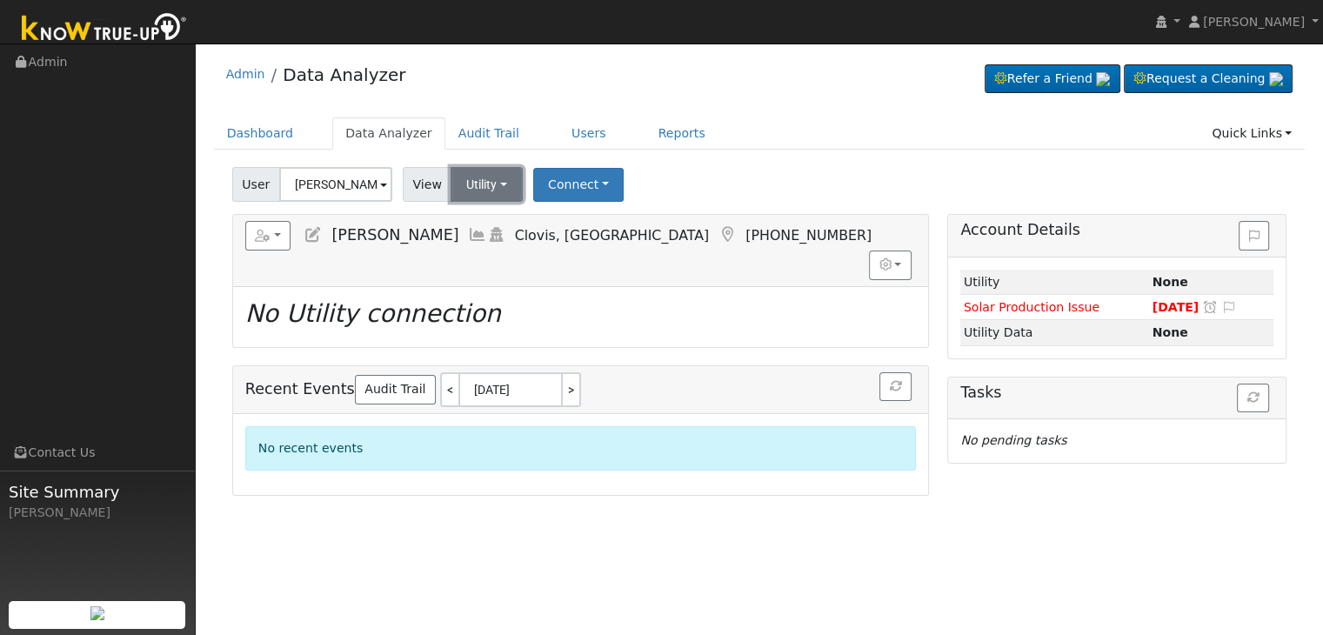
click at [492, 181] on button "Utility" at bounding box center [487, 184] width 72 height 35
click at [492, 255] on link "Solar" at bounding box center [508, 248] width 121 height 24
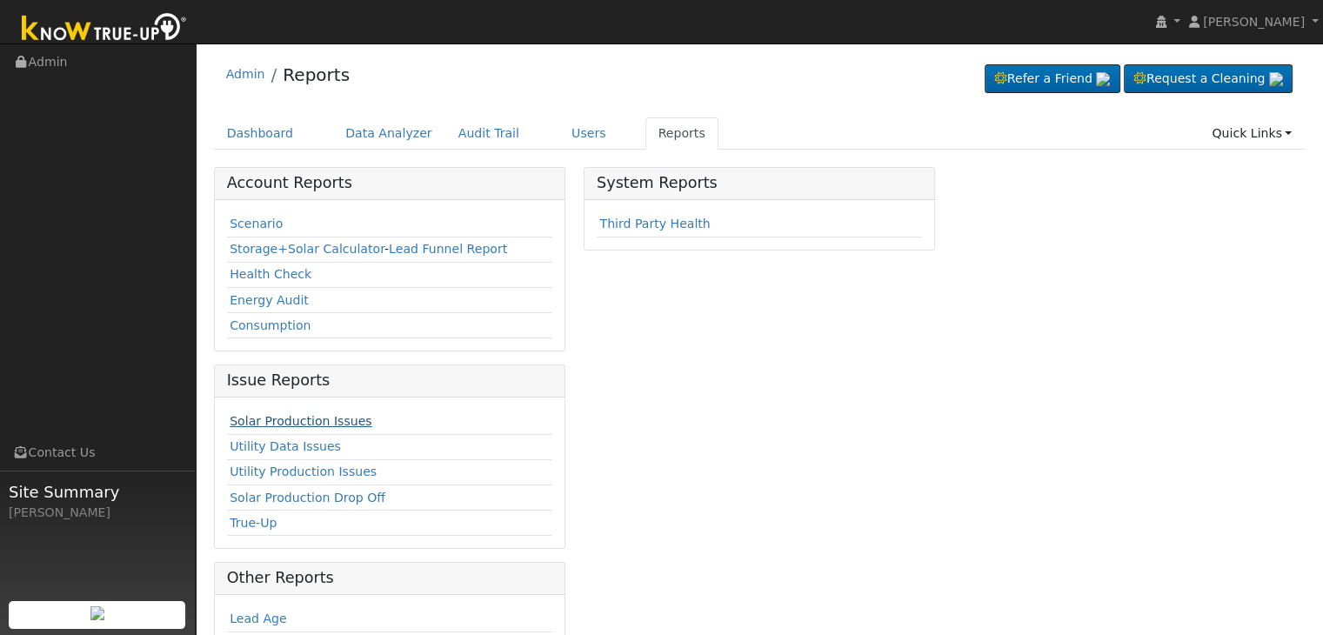
click at [306, 421] on link "Solar Production Issues" at bounding box center [301, 421] width 142 height 14
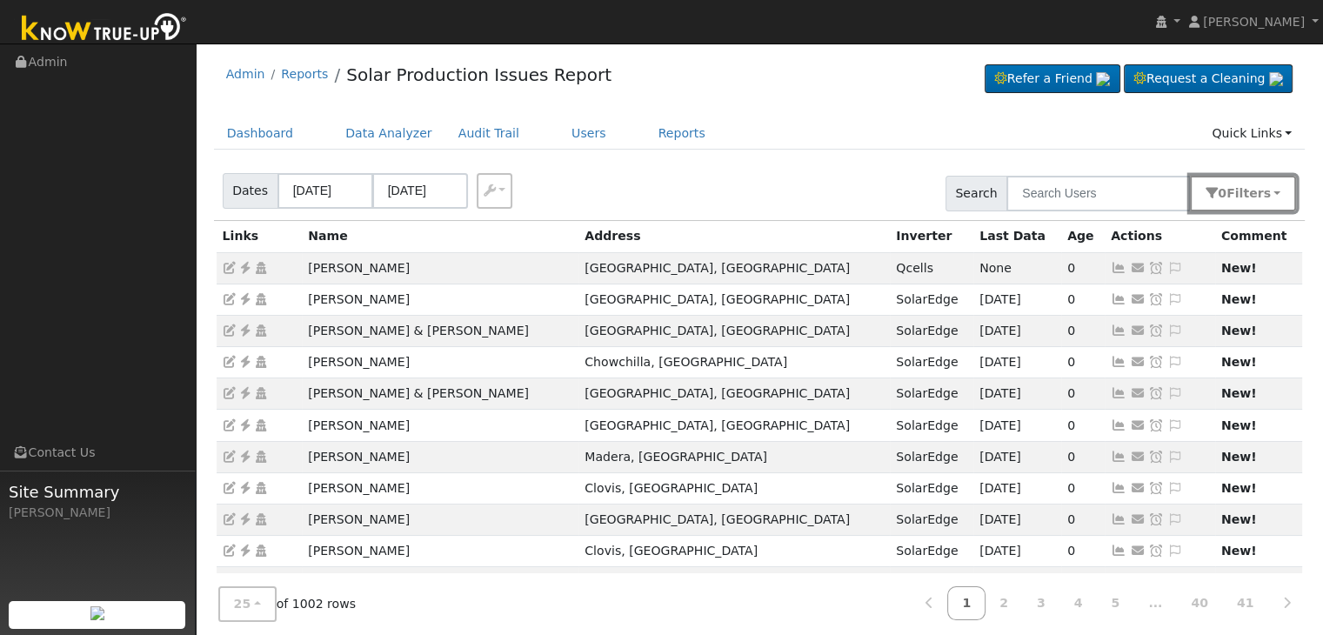
click at [1264, 194] on span "Filter s" at bounding box center [1248, 193] width 44 height 14
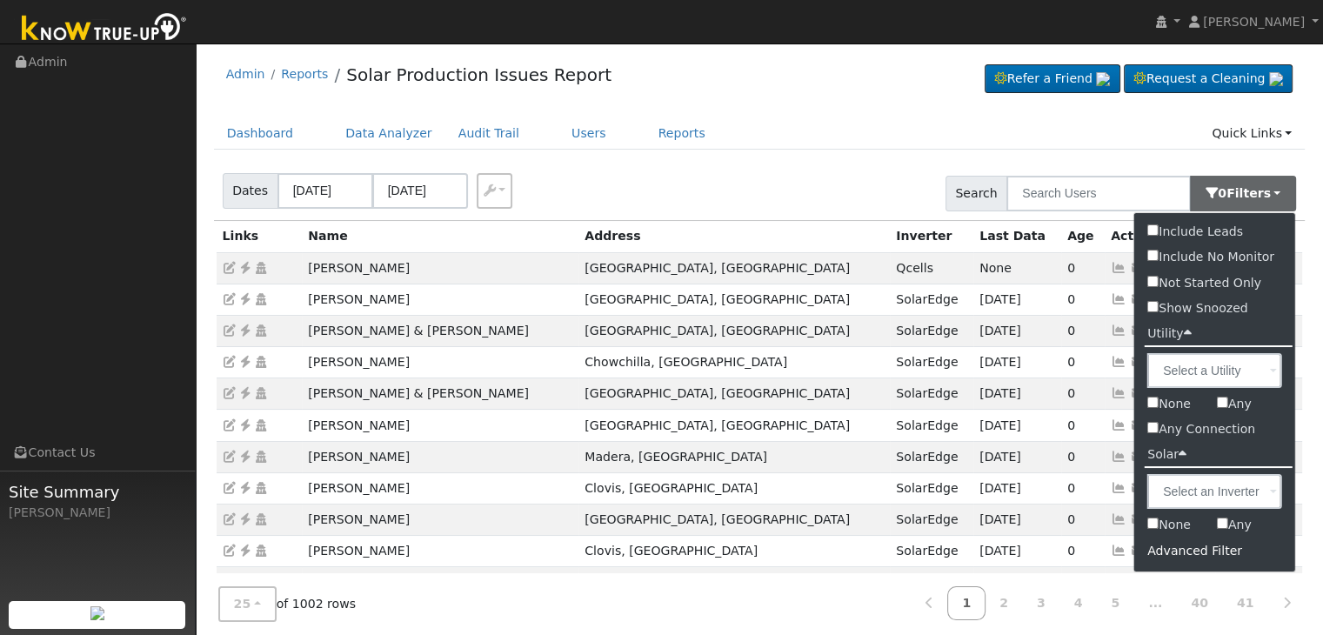
click at [1187, 561] on div "Advanced Filter" at bounding box center [1214, 551] width 161 height 27
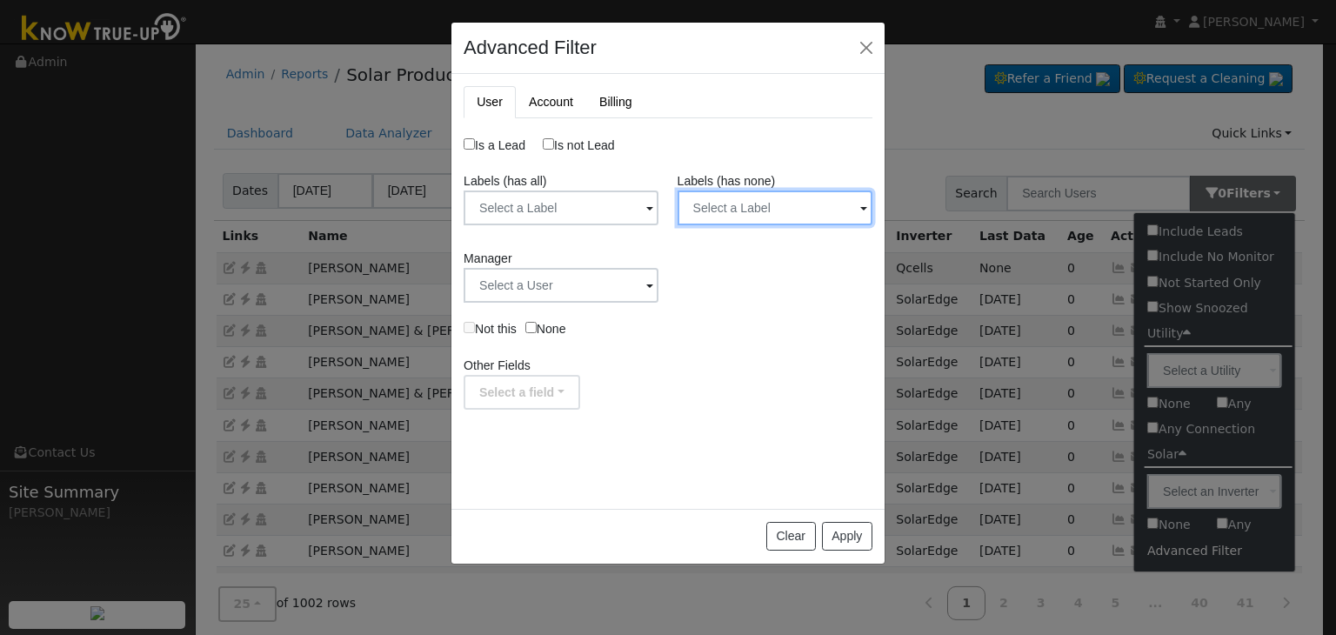
click at [785, 204] on input "text" at bounding box center [775, 207] width 195 height 35
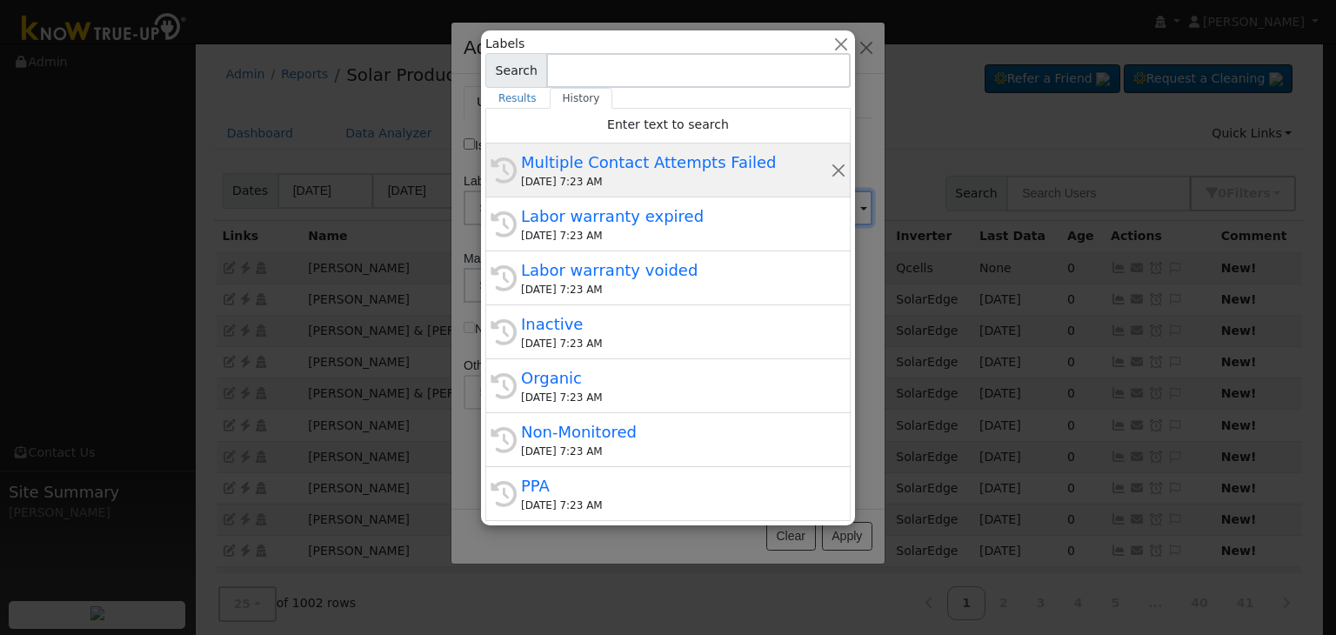
click at [656, 175] on div "09/30/2025 7:23 AM" at bounding box center [676, 182] width 310 height 16
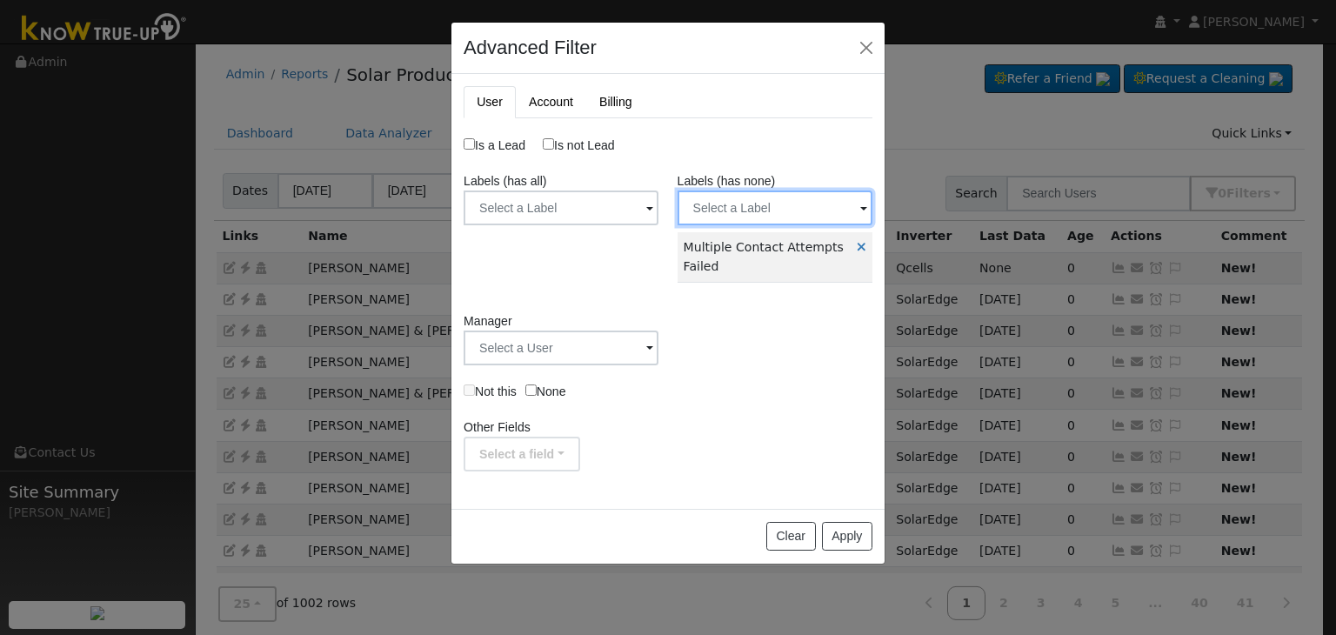
click at [748, 217] on input "text" at bounding box center [775, 207] width 195 height 35
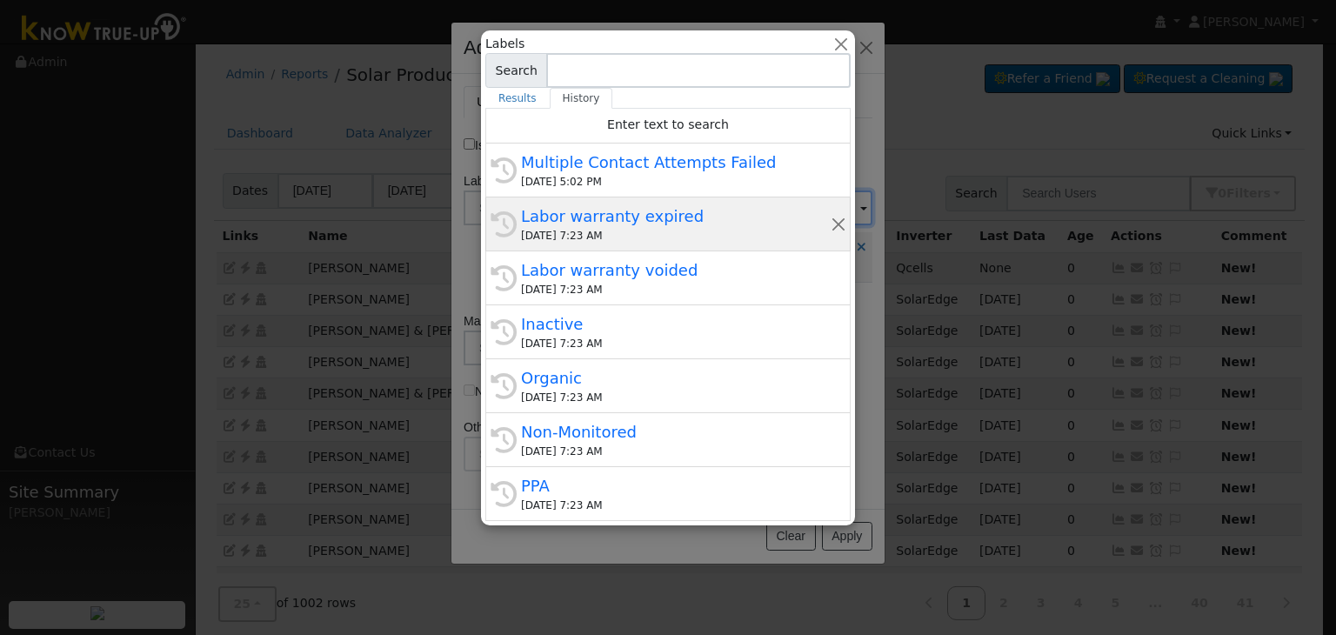
click at [571, 218] on div "Labor warranty expired" at bounding box center [676, 215] width 310 height 23
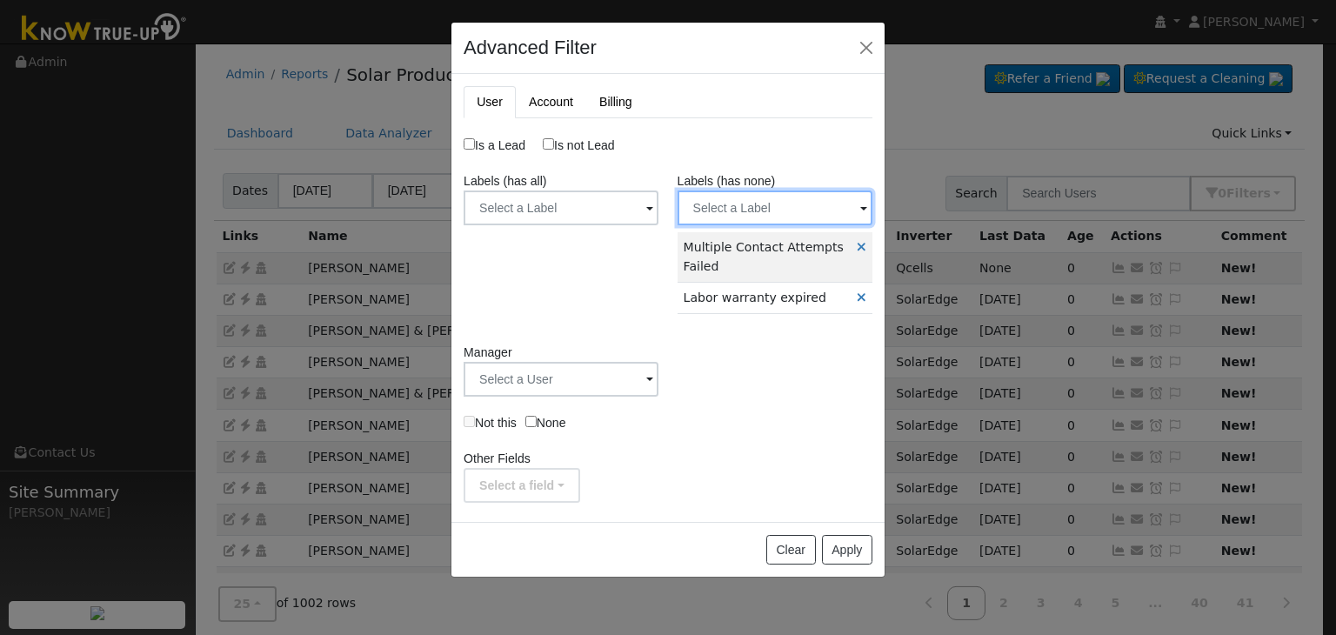
click at [755, 211] on input "text" at bounding box center [775, 207] width 195 height 35
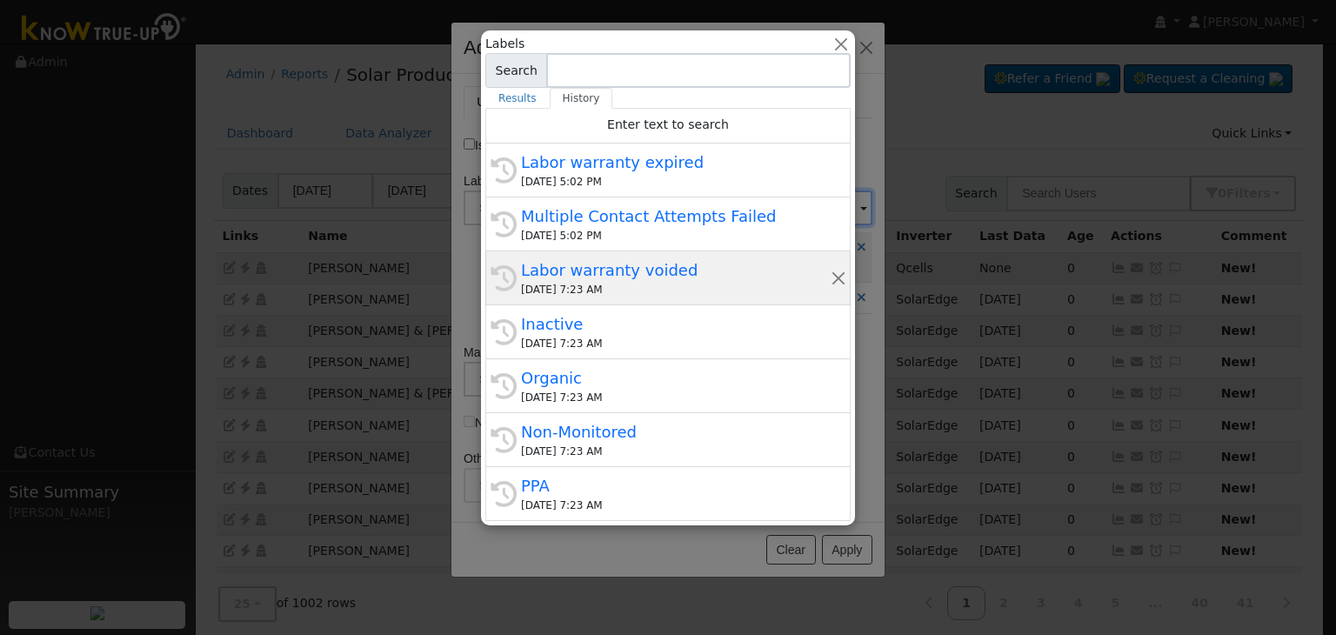
click at [591, 277] on div "Labor warranty voided" at bounding box center [676, 269] width 310 height 23
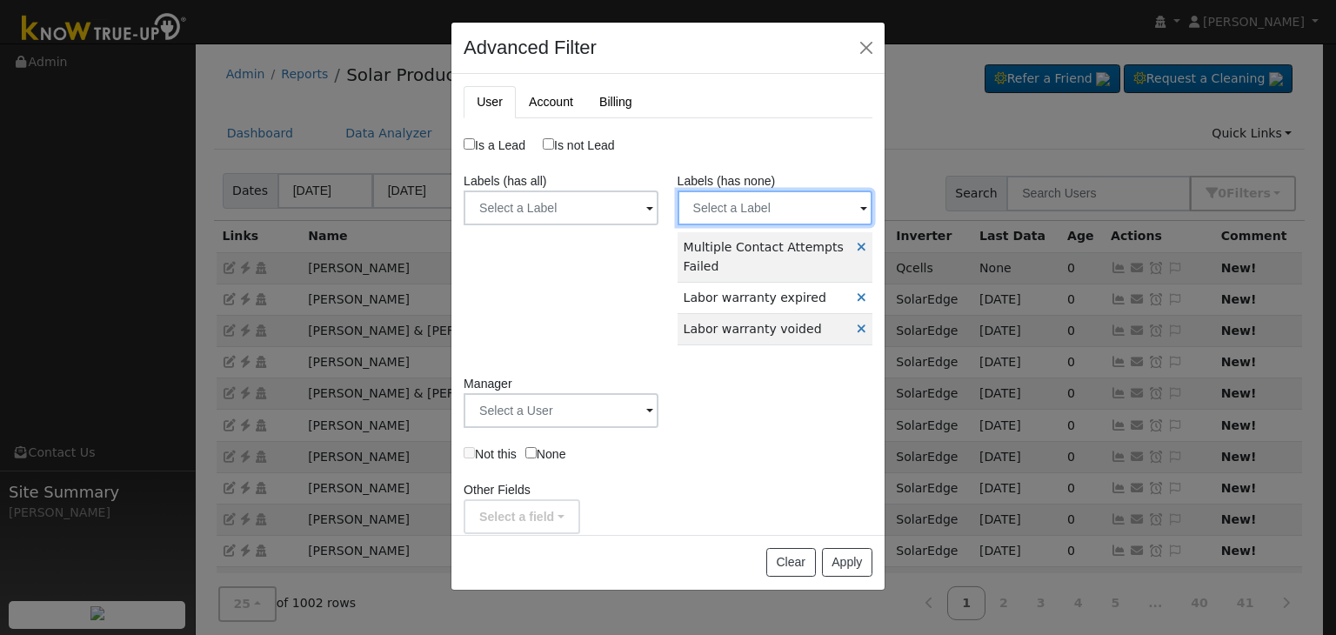
click at [742, 205] on input "text" at bounding box center [775, 207] width 195 height 35
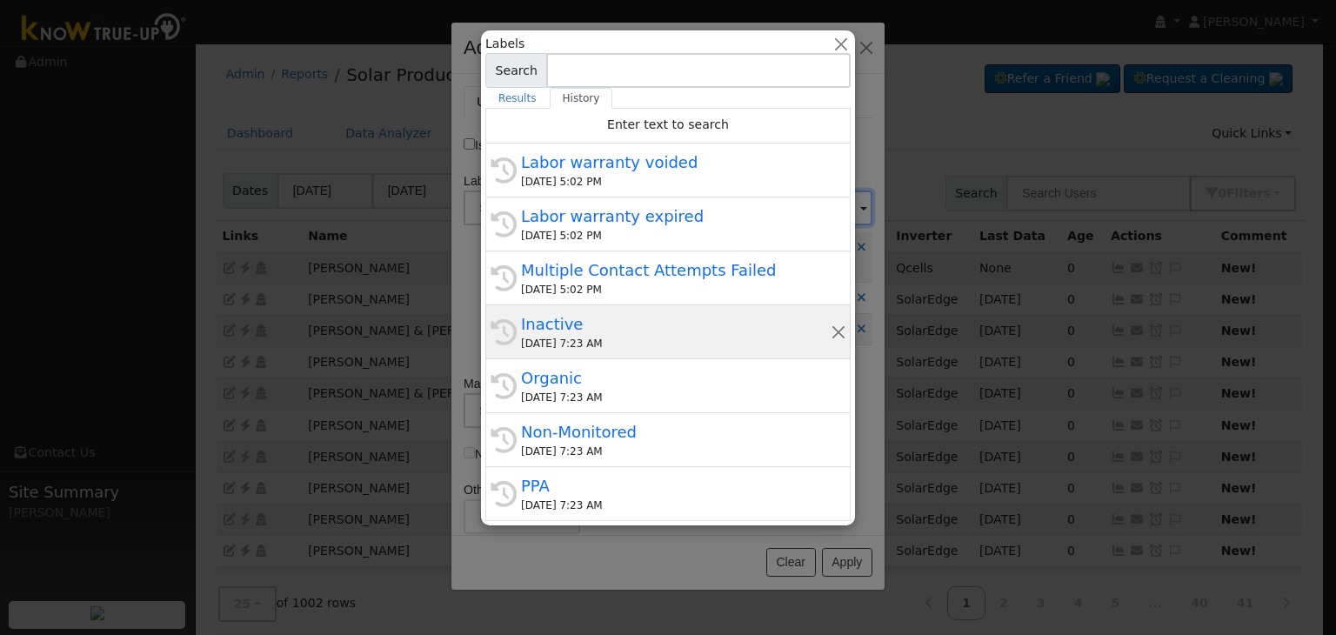
click at [615, 317] on div "Inactive" at bounding box center [676, 323] width 310 height 23
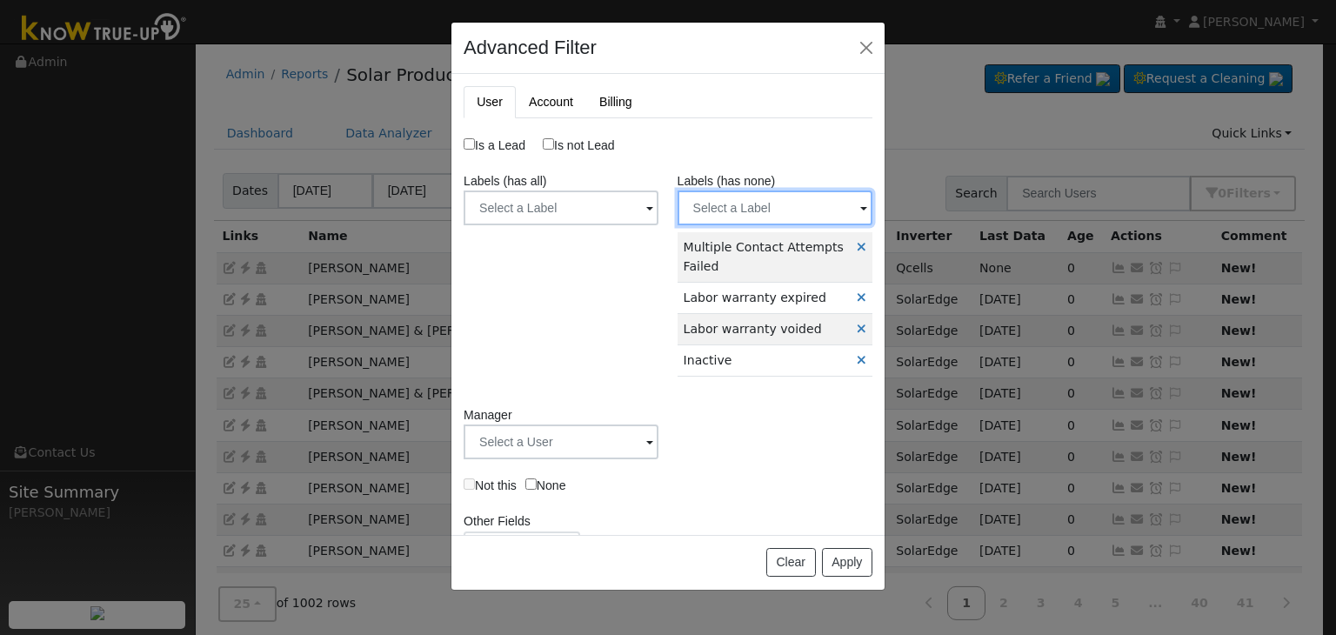
click at [748, 220] on input "text" at bounding box center [775, 207] width 195 height 35
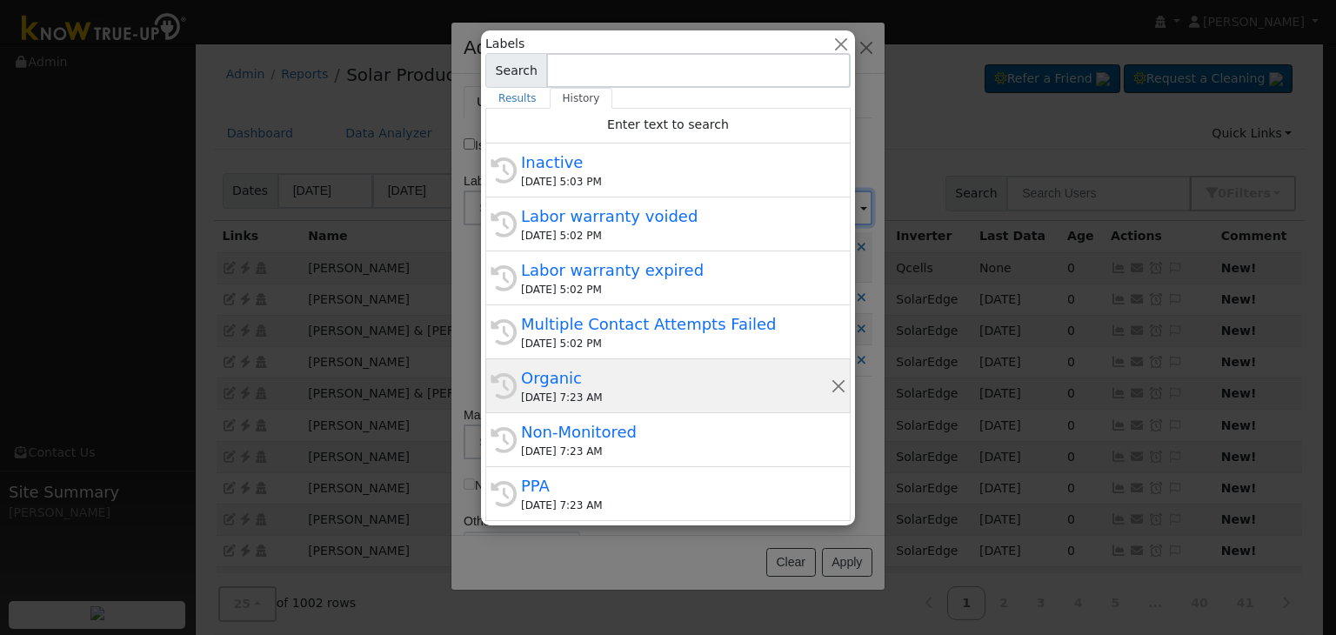
click at [609, 381] on div "Organic" at bounding box center [676, 377] width 310 height 23
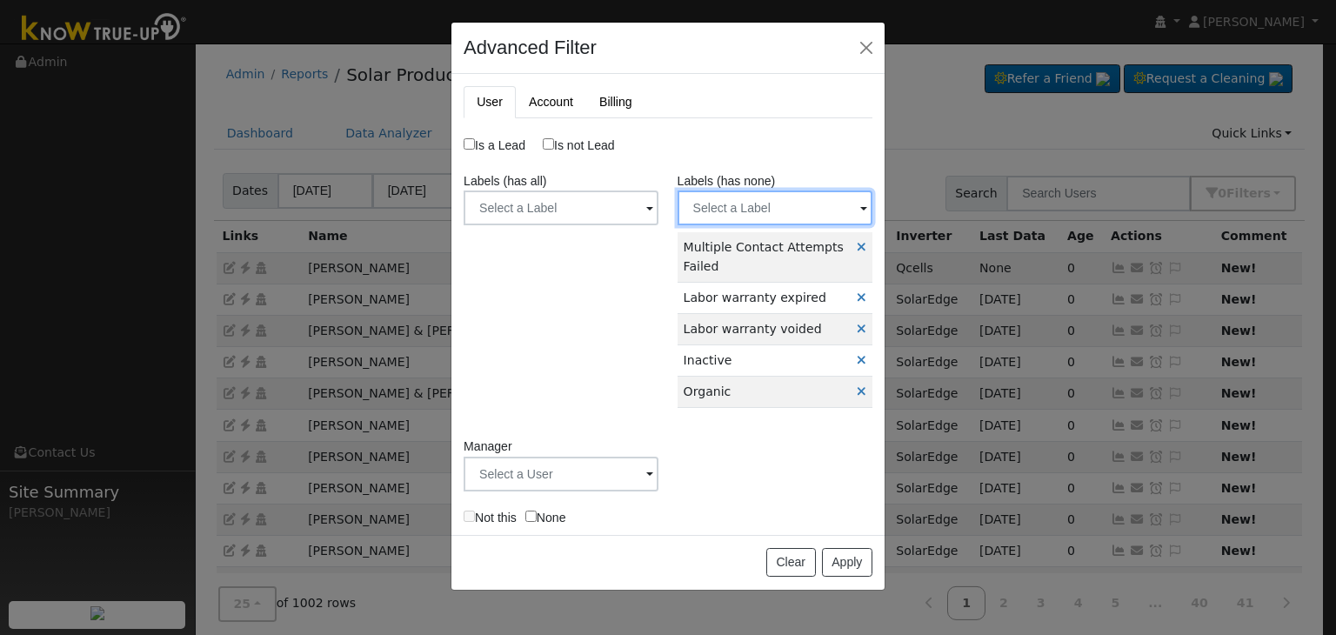
click at [752, 204] on input "text" at bounding box center [775, 207] width 195 height 35
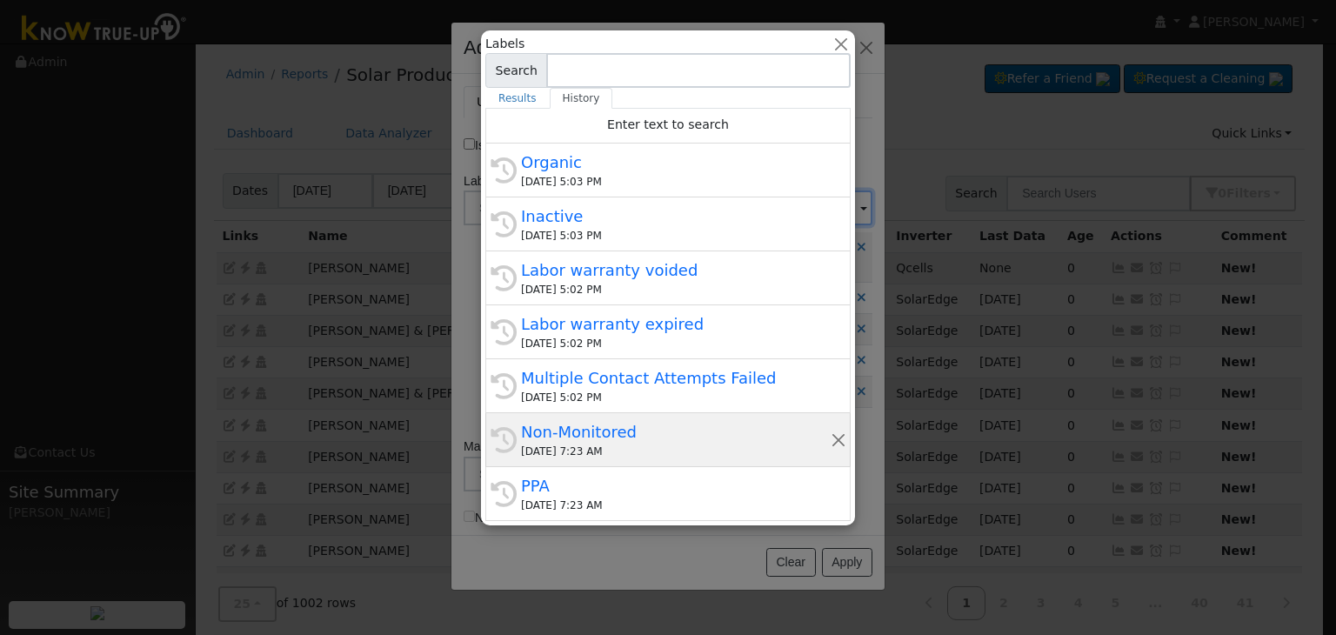
click at [574, 432] on div "Non-Monitored" at bounding box center [676, 431] width 310 height 23
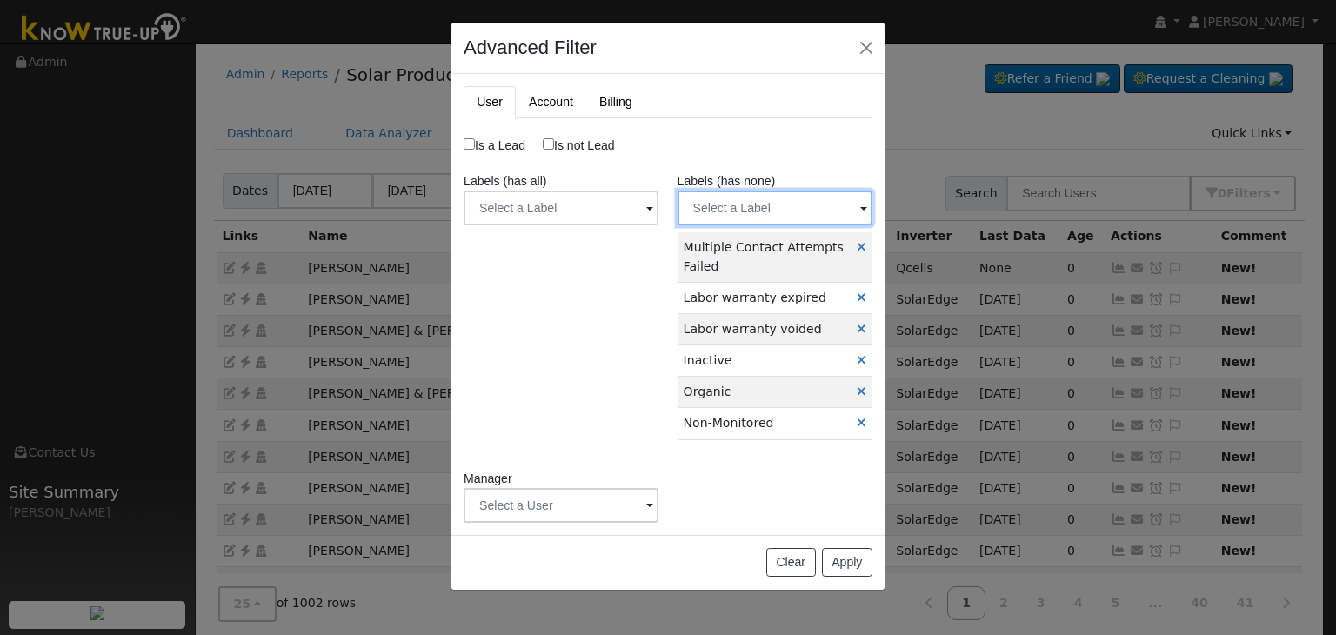
click at [748, 204] on input "text" at bounding box center [775, 207] width 195 height 35
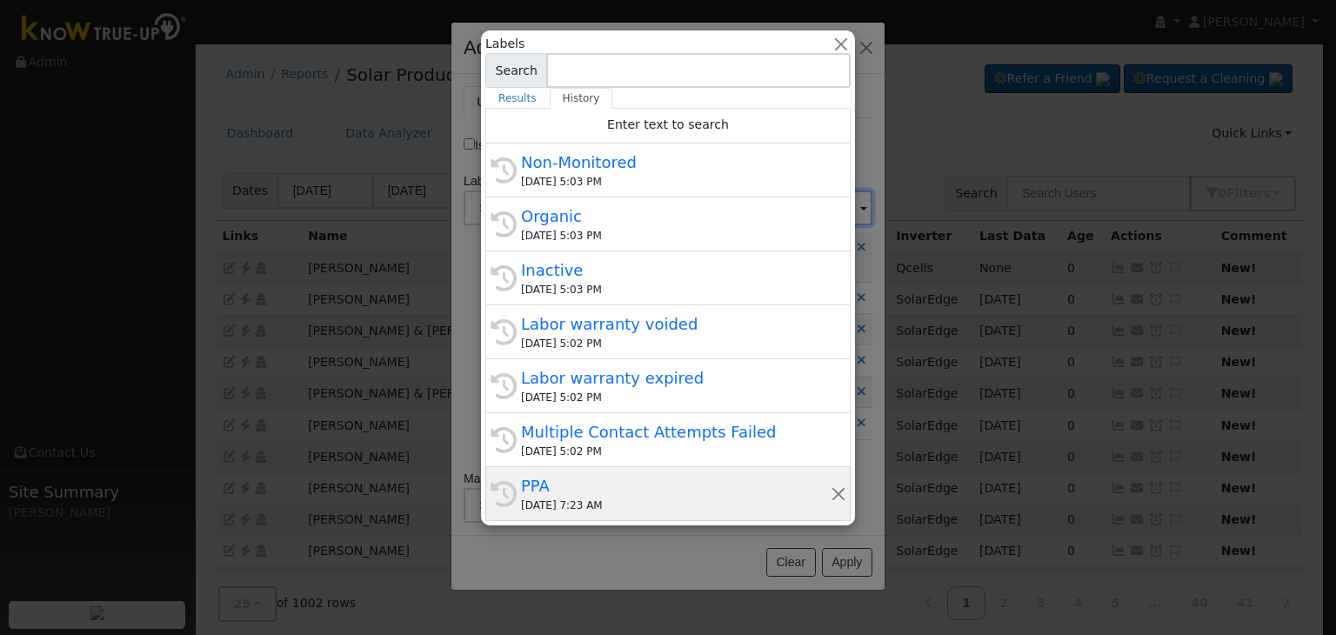
click at [603, 498] on div "09/30/2025 7:23 AM" at bounding box center [676, 506] width 310 height 16
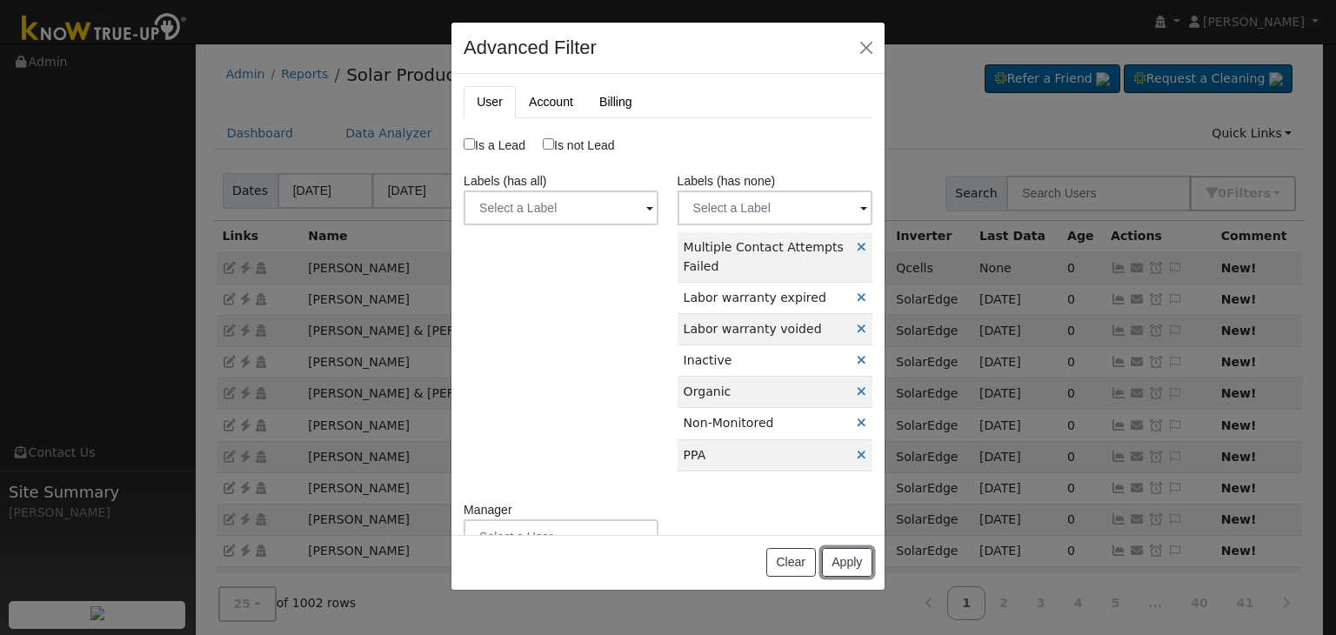
click at [849, 562] on button "Apply" at bounding box center [847, 563] width 50 height 30
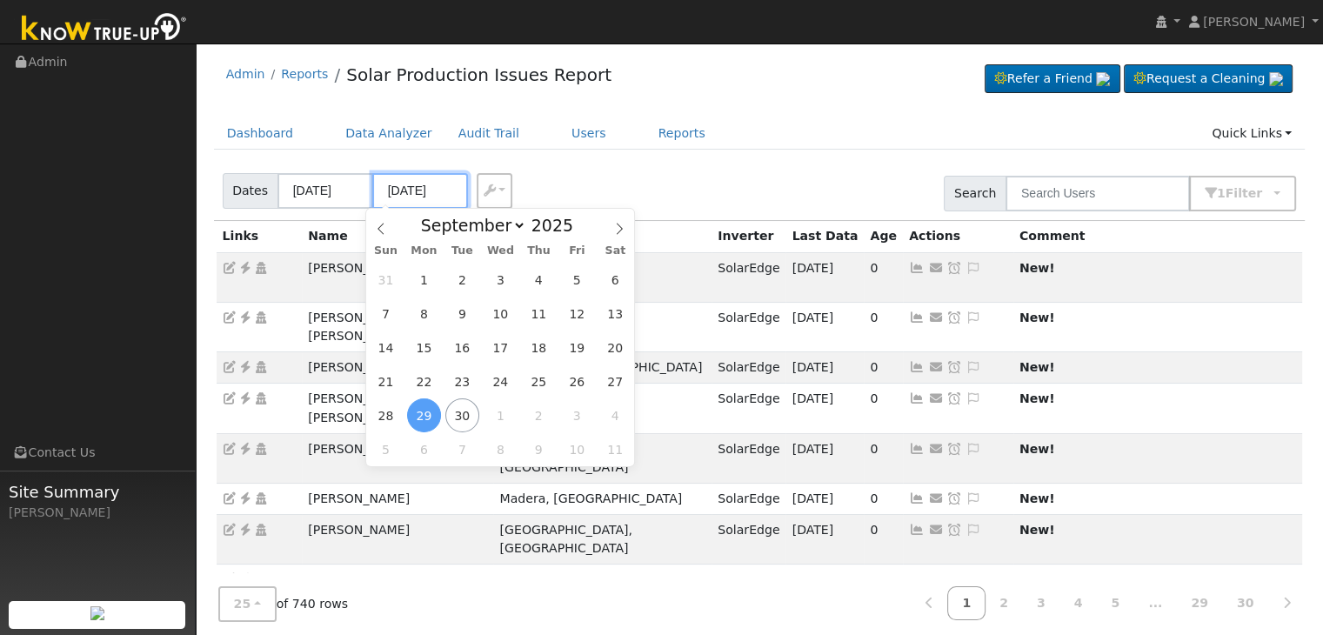
click at [431, 191] on input "[DATE]" at bounding box center [420, 191] width 96 height 36
click at [467, 420] on span "30" at bounding box center [462, 415] width 34 height 34
type input "[DATE]"
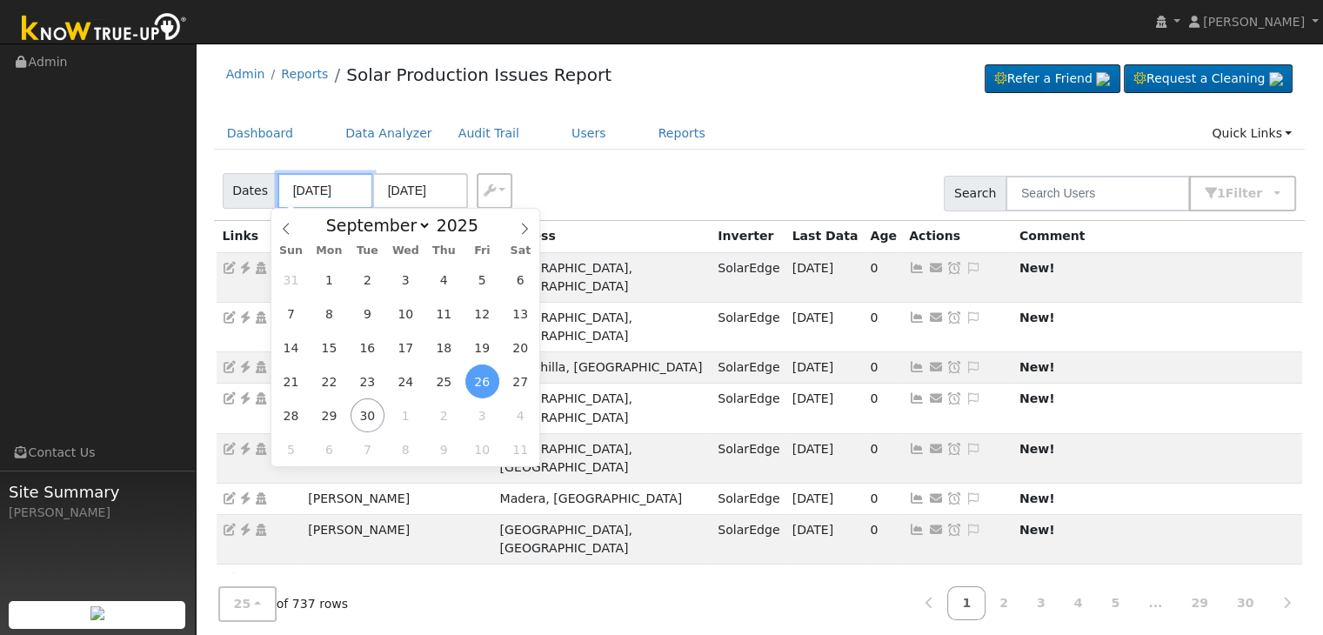
click at [317, 190] on input "[DATE]" at bounding box center [325, 191] width 96 height 36
click at [509, 382] on span "27" at bounding box center [521, 381] width 34 height 34
type input "[DATE]"
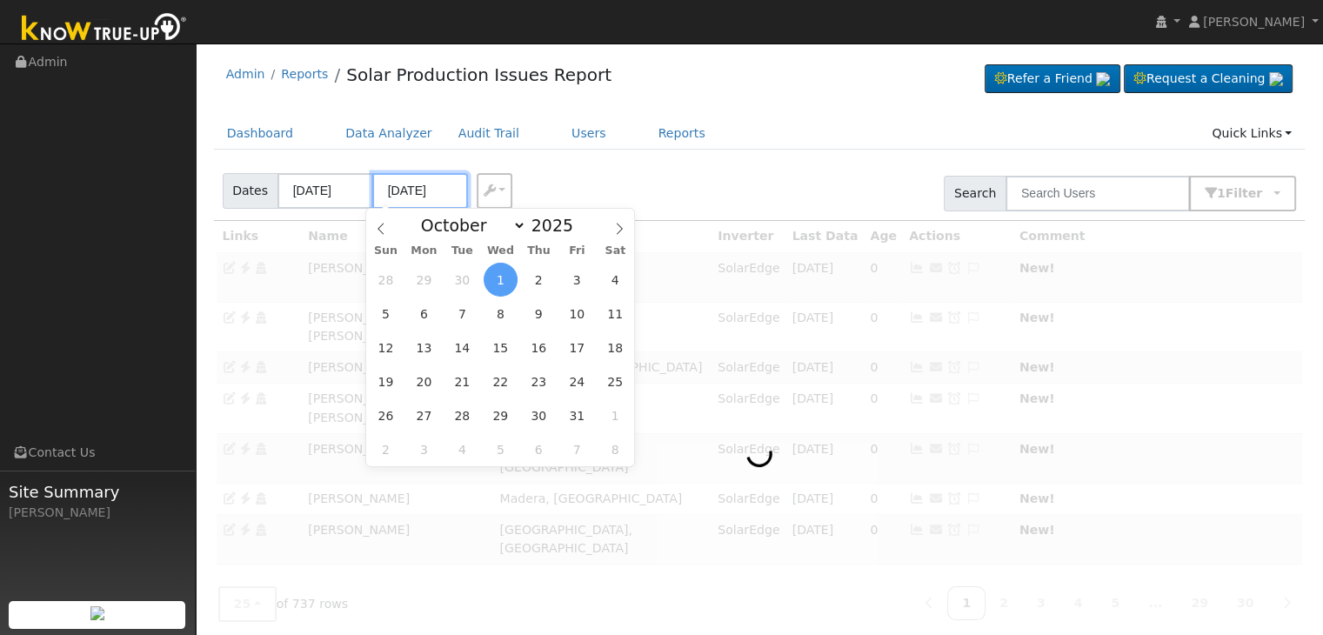
click at [421, 180] on input "[DATE]" at bounding box center [420, 191] width 96 height 36
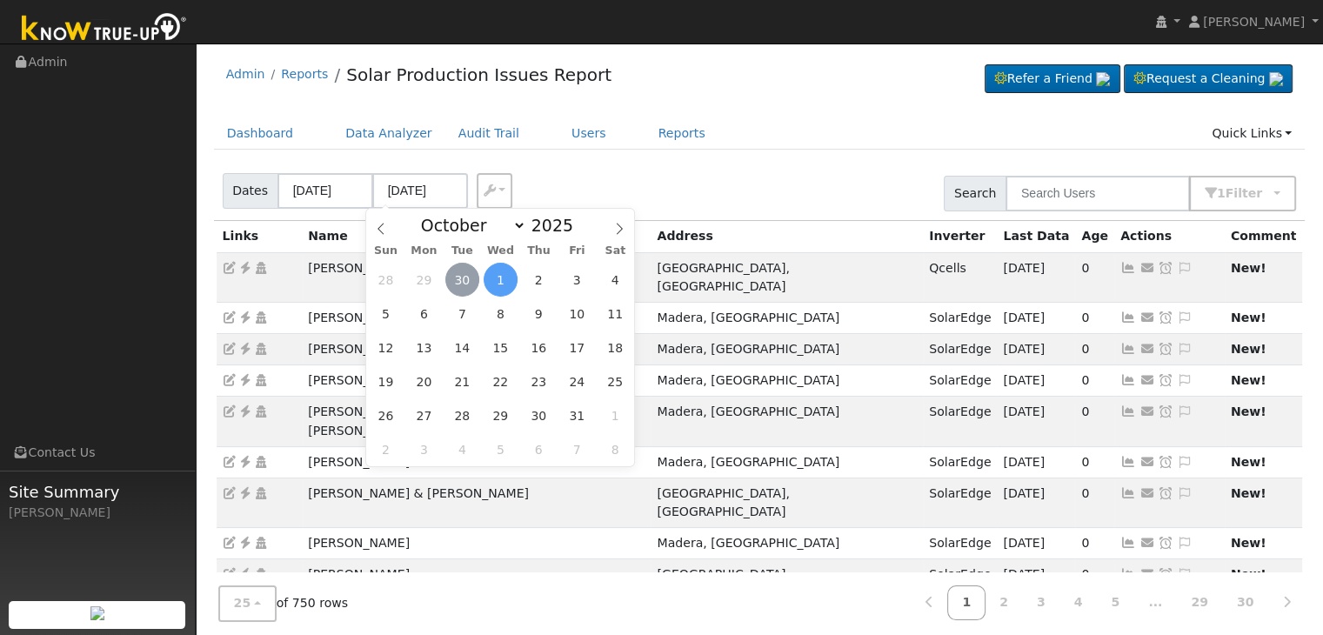
click at [465, 281] on span "30" at bounding box center [462, 280] width 34 height 34
type input "[DATE]"
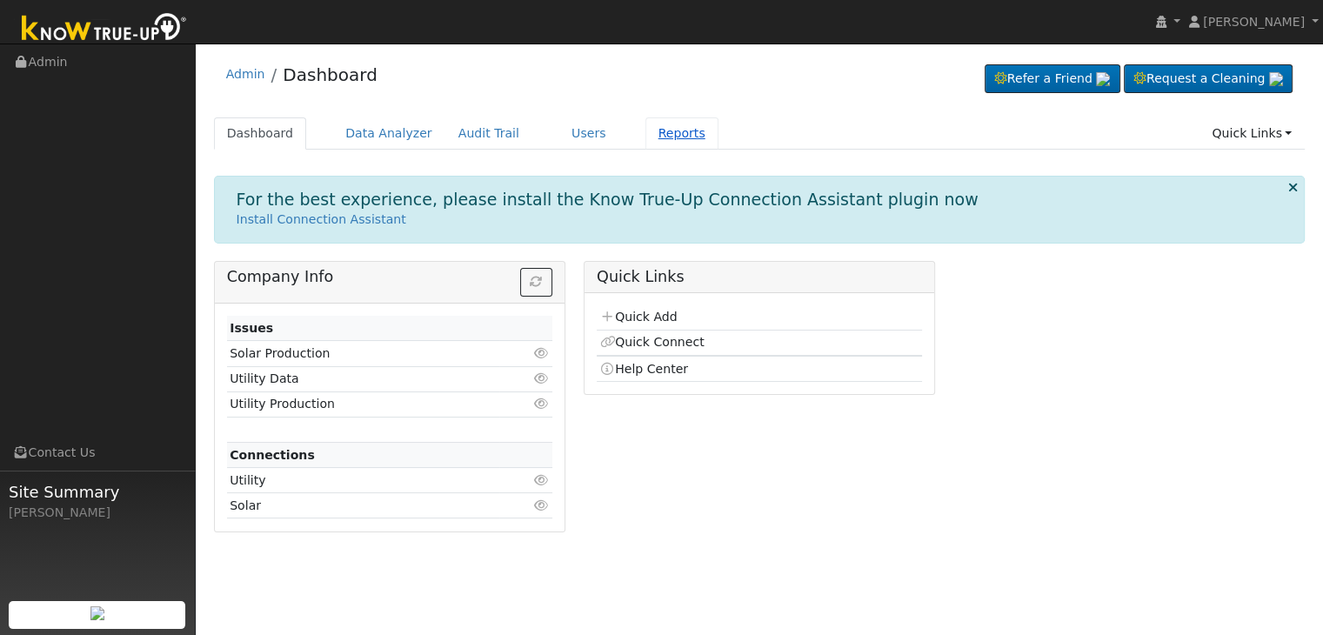
click at [645, 133] on link "Reports" at bounding box center [681, 133] width 73 height 32
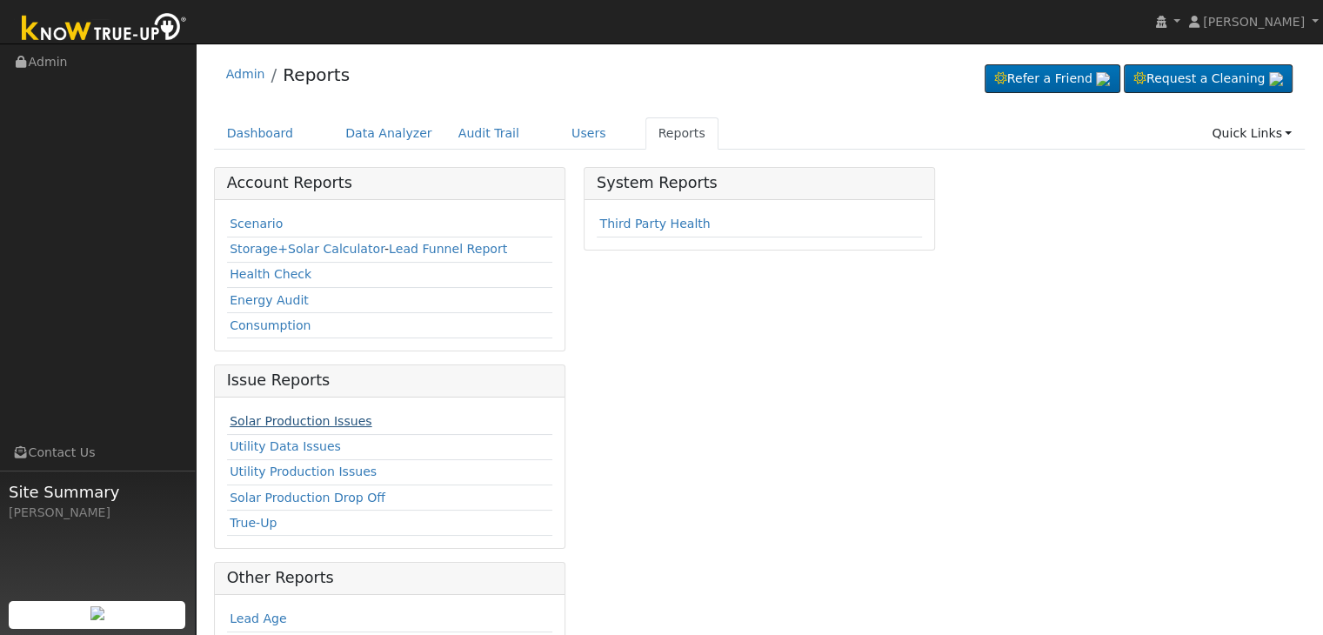
click at [264, 418] on link "Solar Production Issues" at bounding box center [301, 421] width 142 height 14
click at [954, 603] on div "Account Reports Scenario Storage+Solar Calculator - Lead Funnel Report Health C…" at bounding box center [759, 501] width 1110 height 669
drag, startPoint x: 932, startPoint y: 558, endPoint x: 895, endPoint y: 523, distance: 51.1
click at [932, 558] on div "System Reports Third Party Health" at bounding box center [759, 501] width 370 height 669
click at [319, 420] on link "Solar Production Issues" at bounding box center [301, 421] width 142 height 14
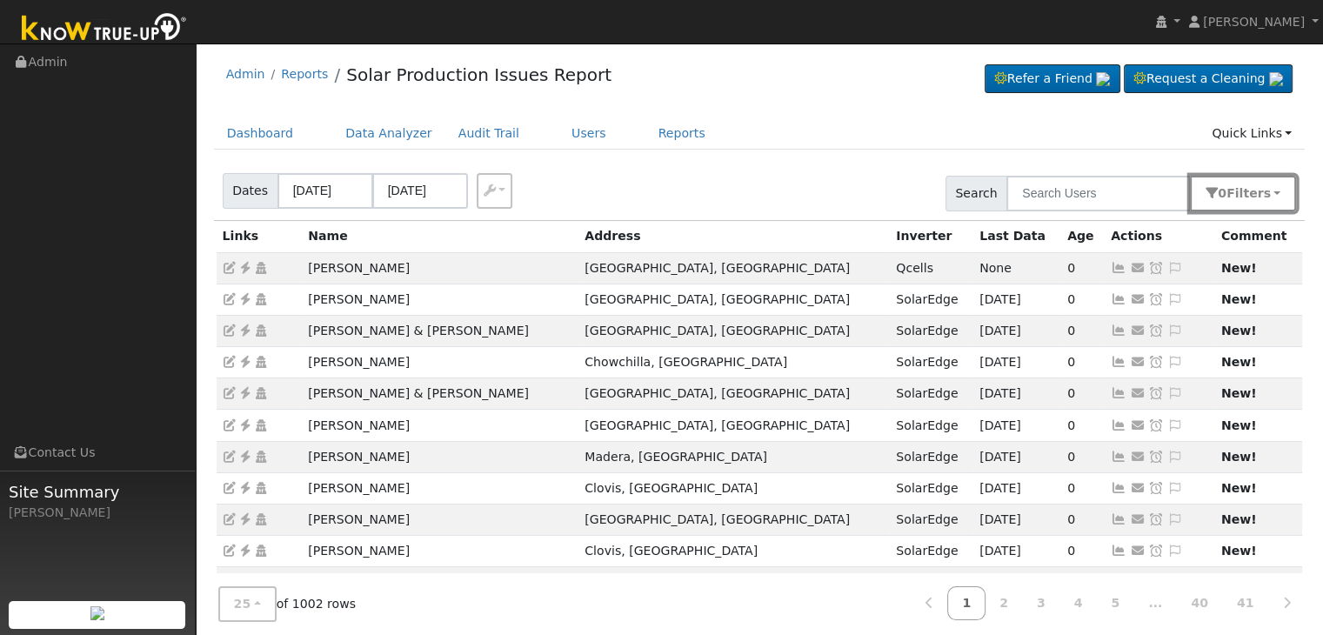
click at [1238, 195] on span "Filter s" at bounding box center [1248, 193] width 44 height 14
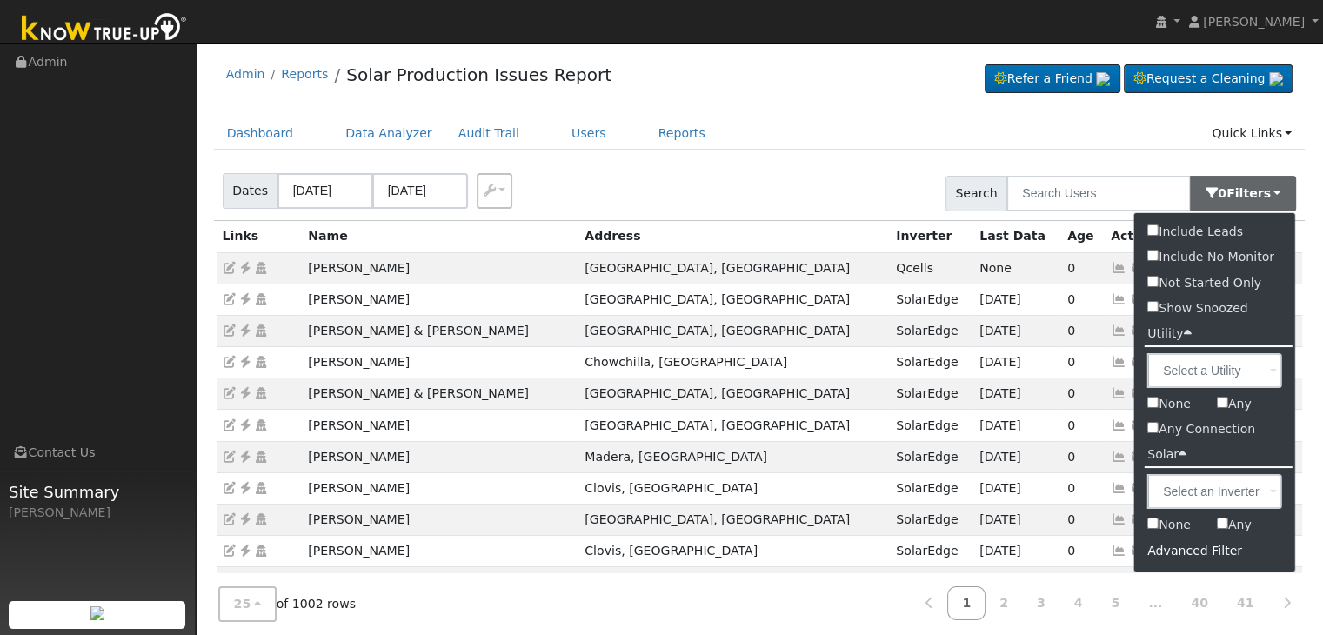
click at [1187, 547] on div "Advanced Filter" at bounding box center [1214, 551] width 161 height 27
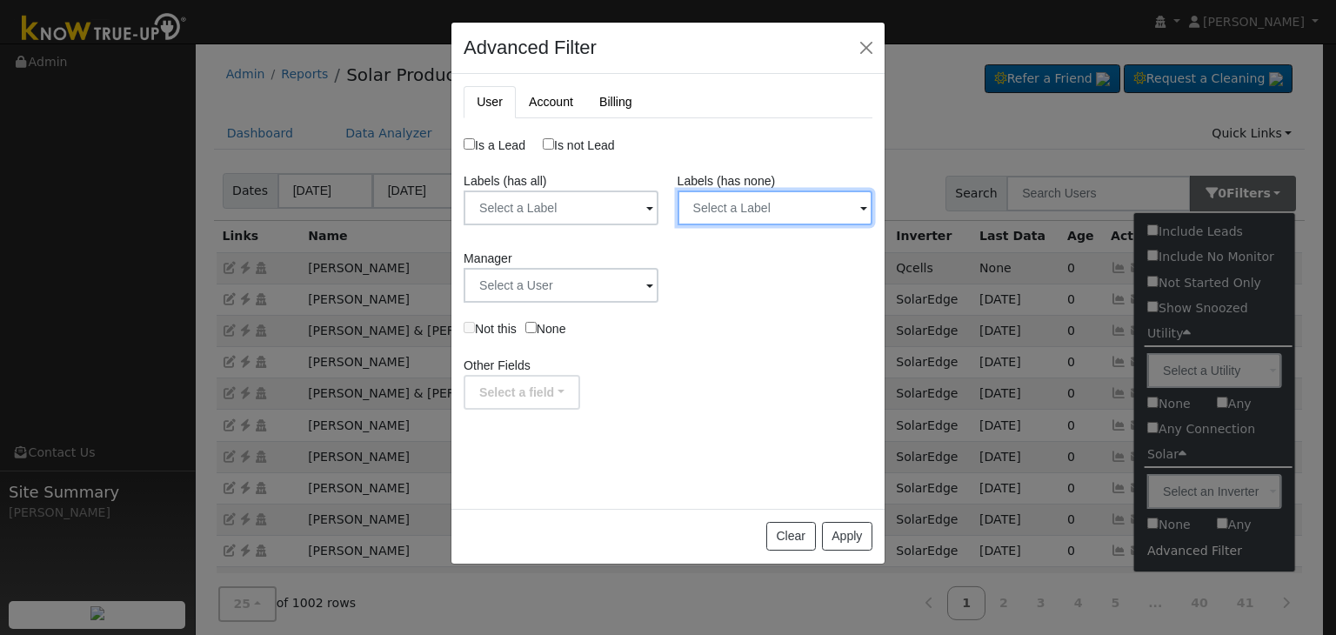
click at [805, 196] on input "text" at bounding box center [775, 207] width 195 height 35
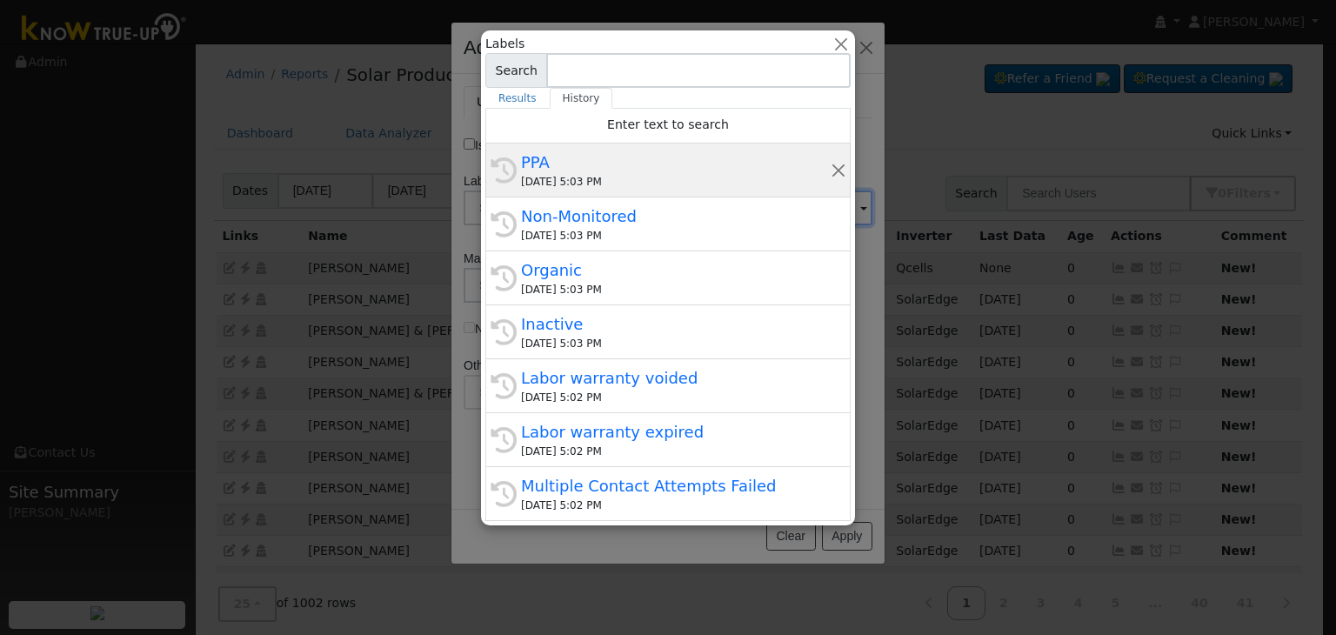
click at [665, 178] on div "[DATE] 5:03 PM" at bounding box center [676, 182] width 310 height 16
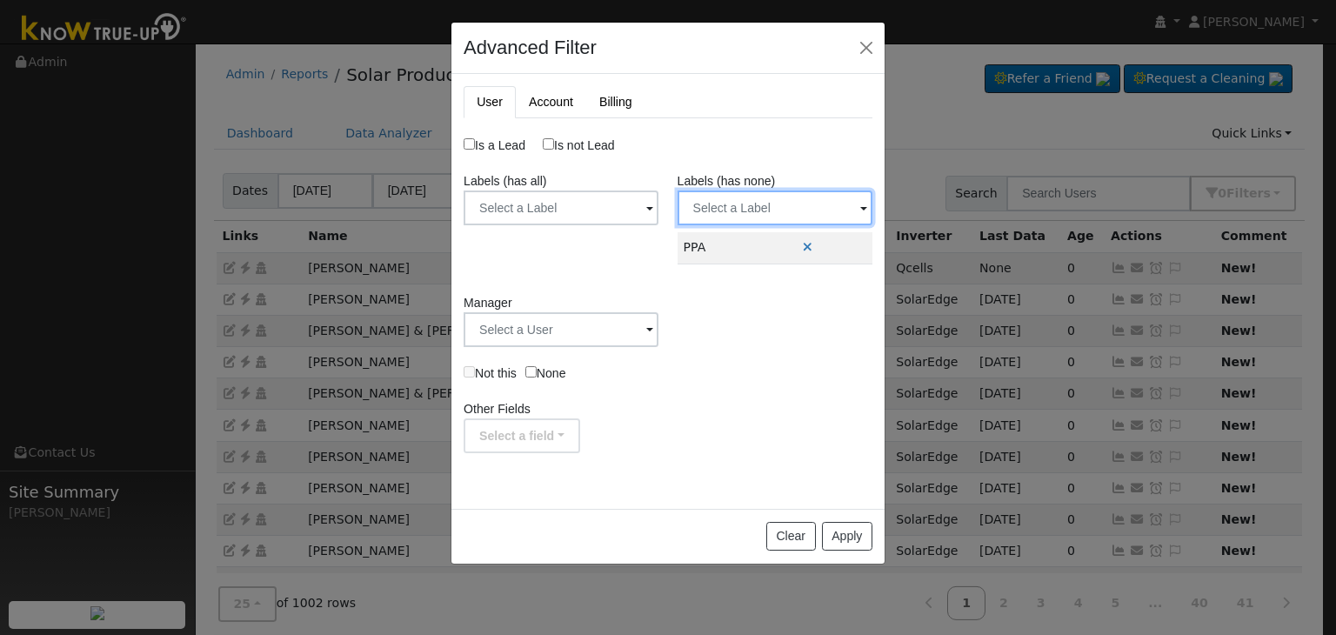
click at [732, 197] on input "text" at bounding box center [775, 207] width 195 height 35
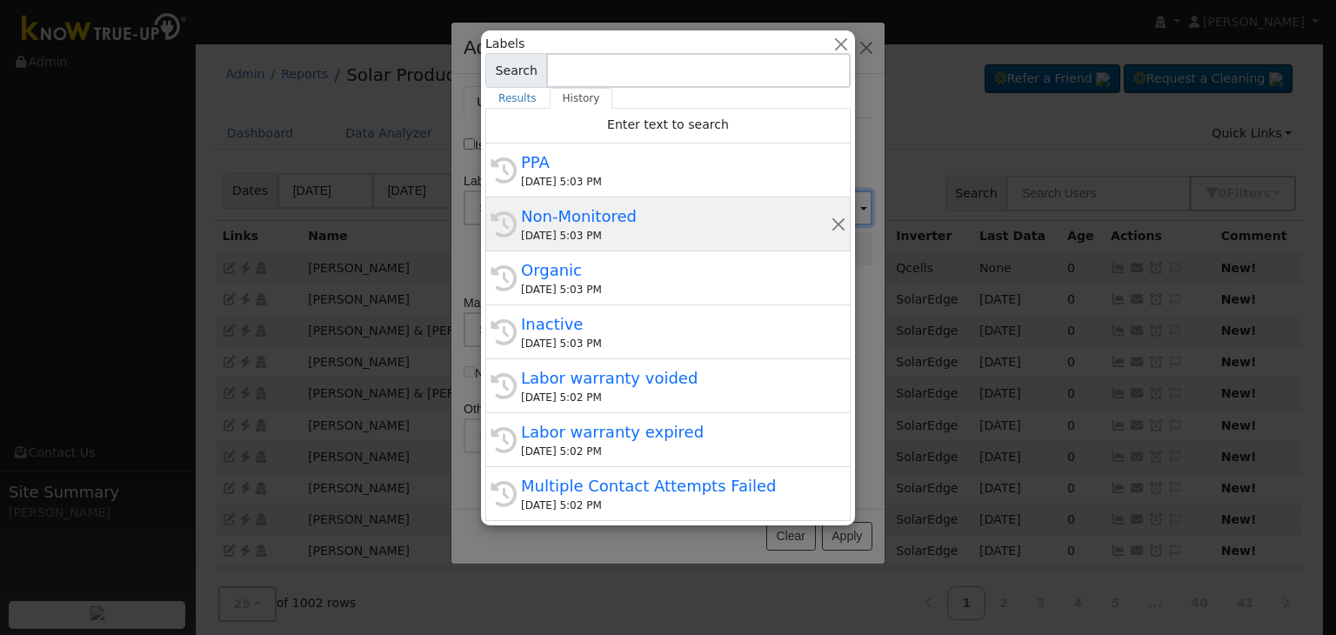
click at [697, 220] on div "Non-Monitored" at bounding box center [676, 215] width 310 height 23
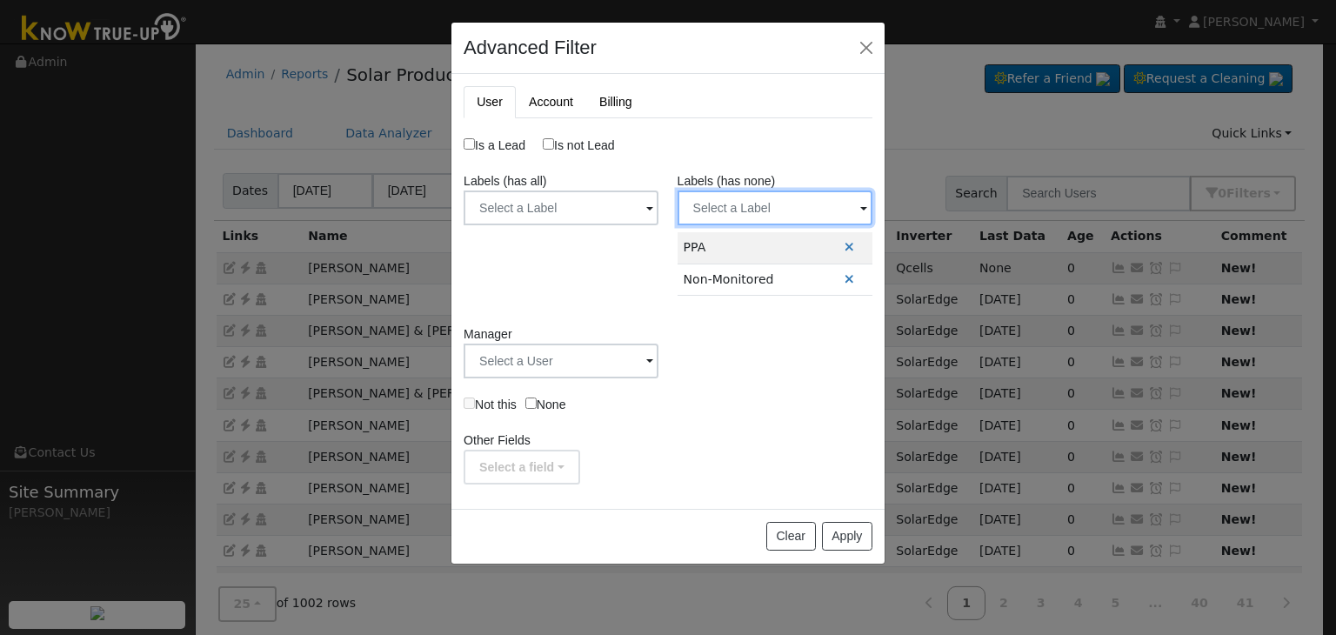
click at [756, 209] on input "text" at bounding box center [775, 207] width 195 height 35
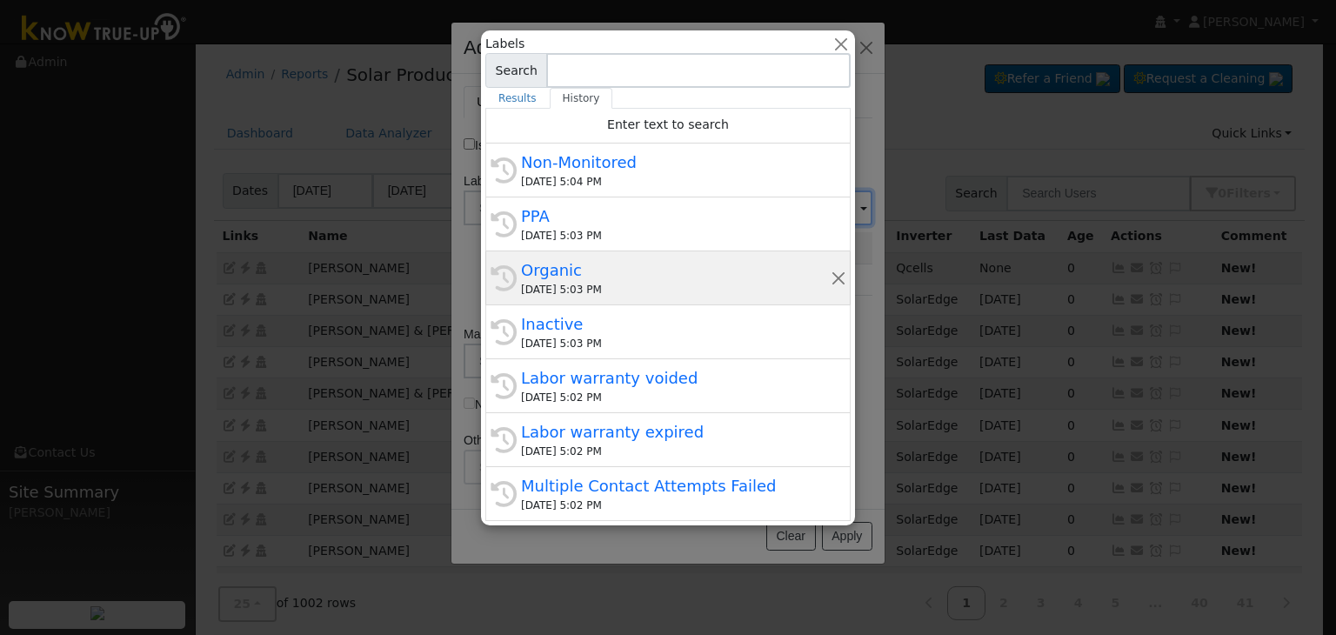
click at [625, 268] on div "Organic" at bounding box center [676, 269] width 310 height 23
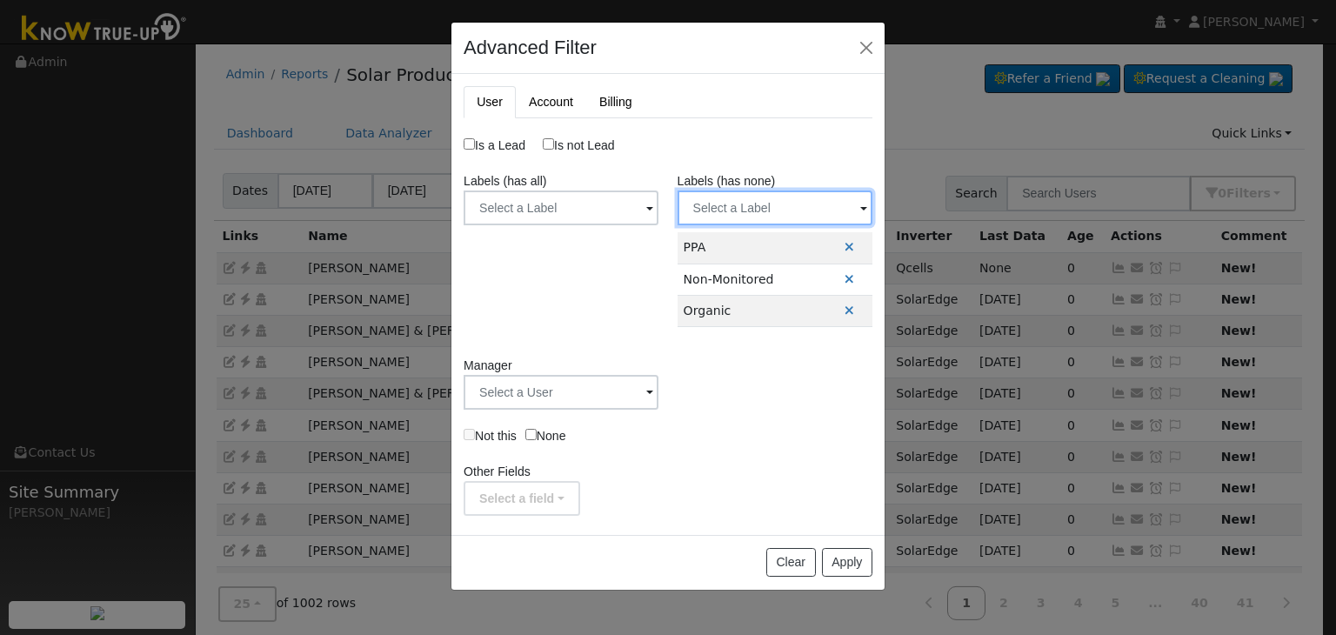
click at [724, 200] on input "text" at bounding box center [775, 207] width 195 height 35
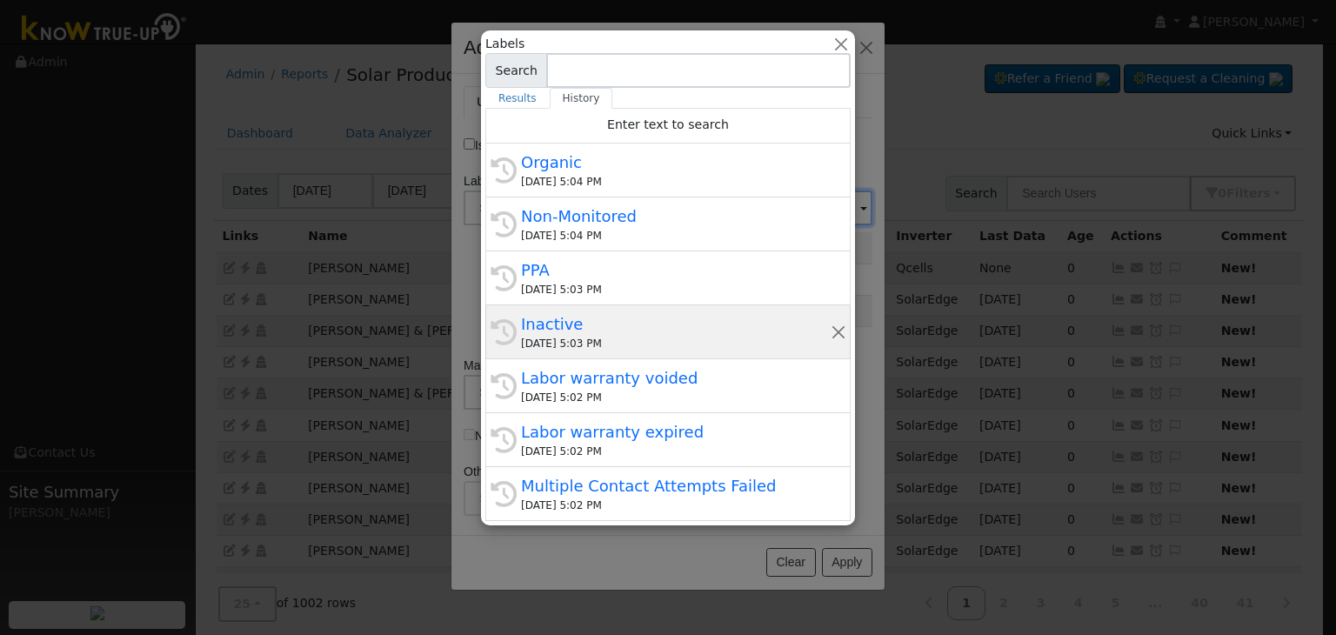
click at [585, 322] on div "Inactive" at bounding box center [676, 323] width 310 height 23
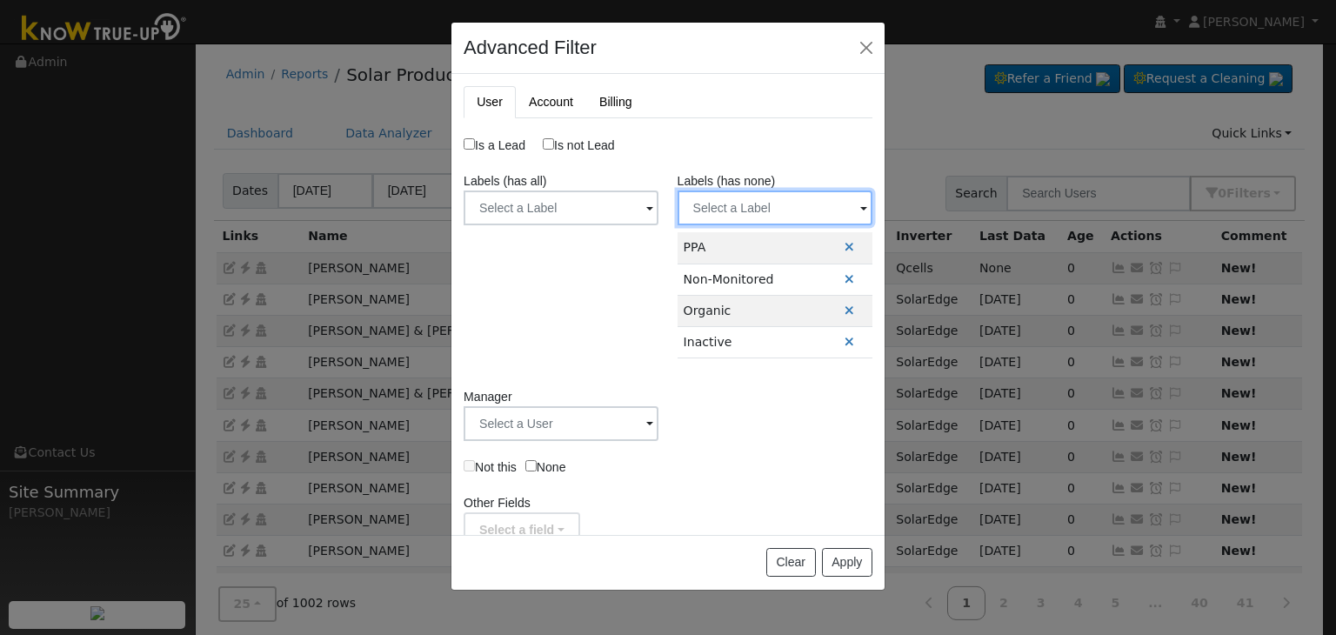
click at [724, 205] on input "text" at bounding box center [775, 207] width 195 height 35
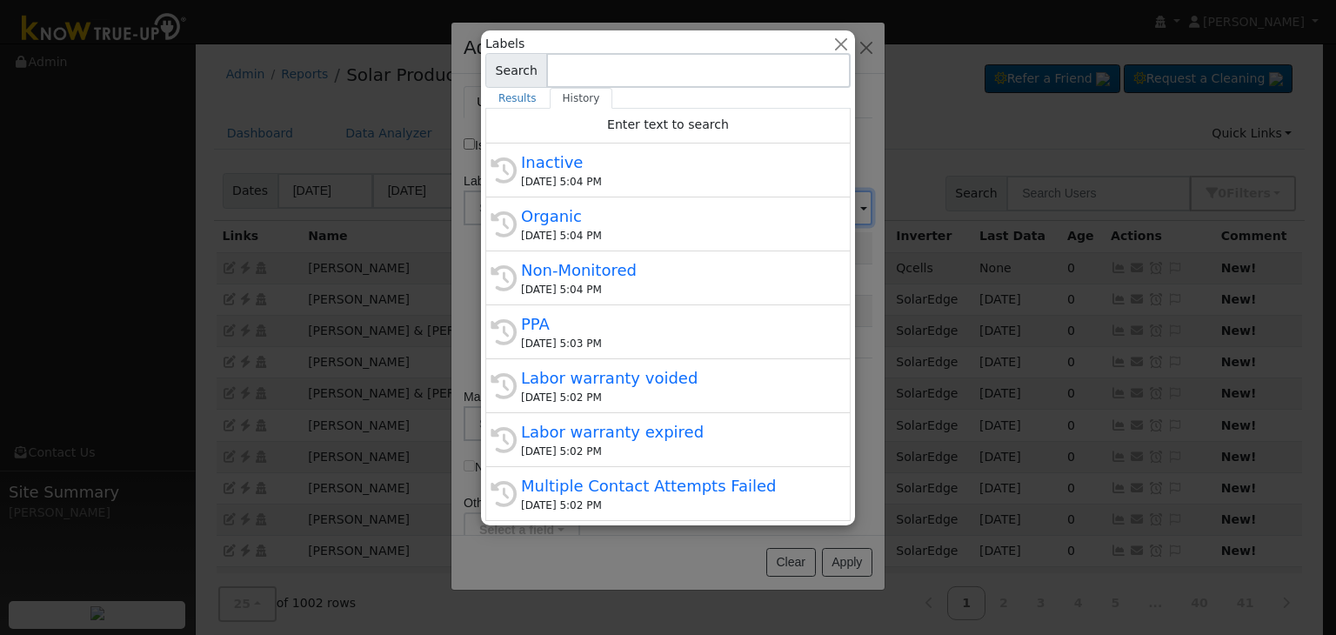
click at [644, 391] on div "09/30/2025 5:02 PM" at bounding box center [676, 398] width 310 height 16
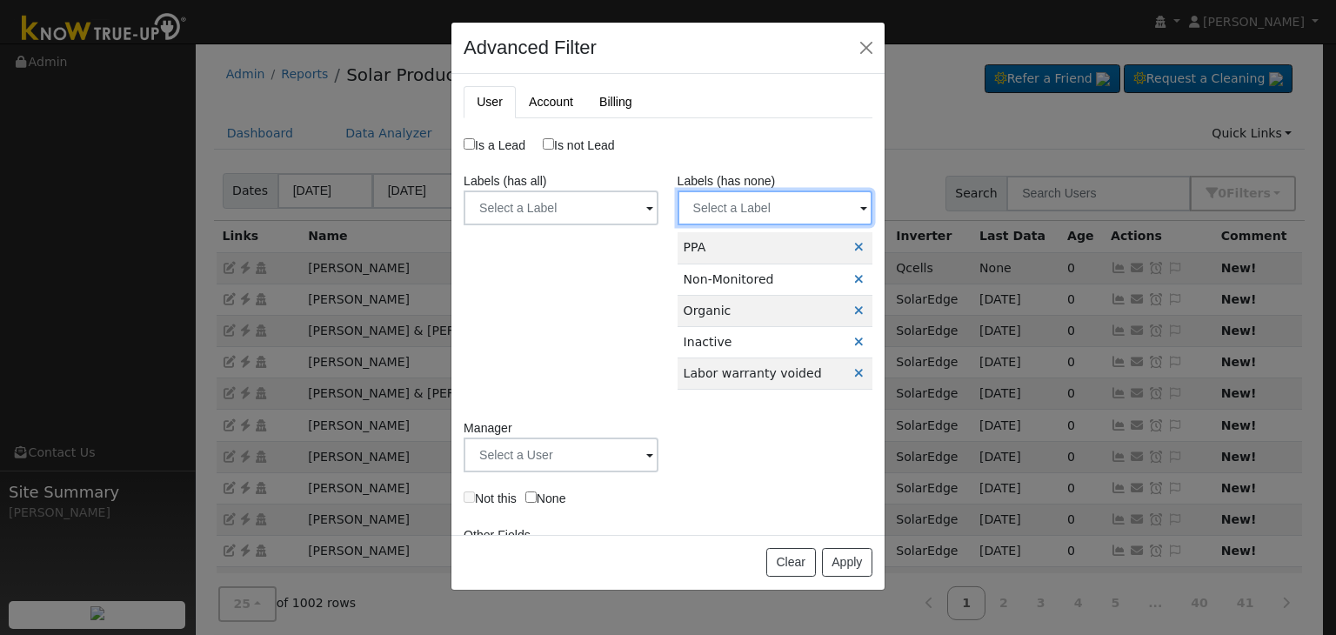
click at [745, 210] on input "text" at bounding box center [775, 207] width 195 height 35
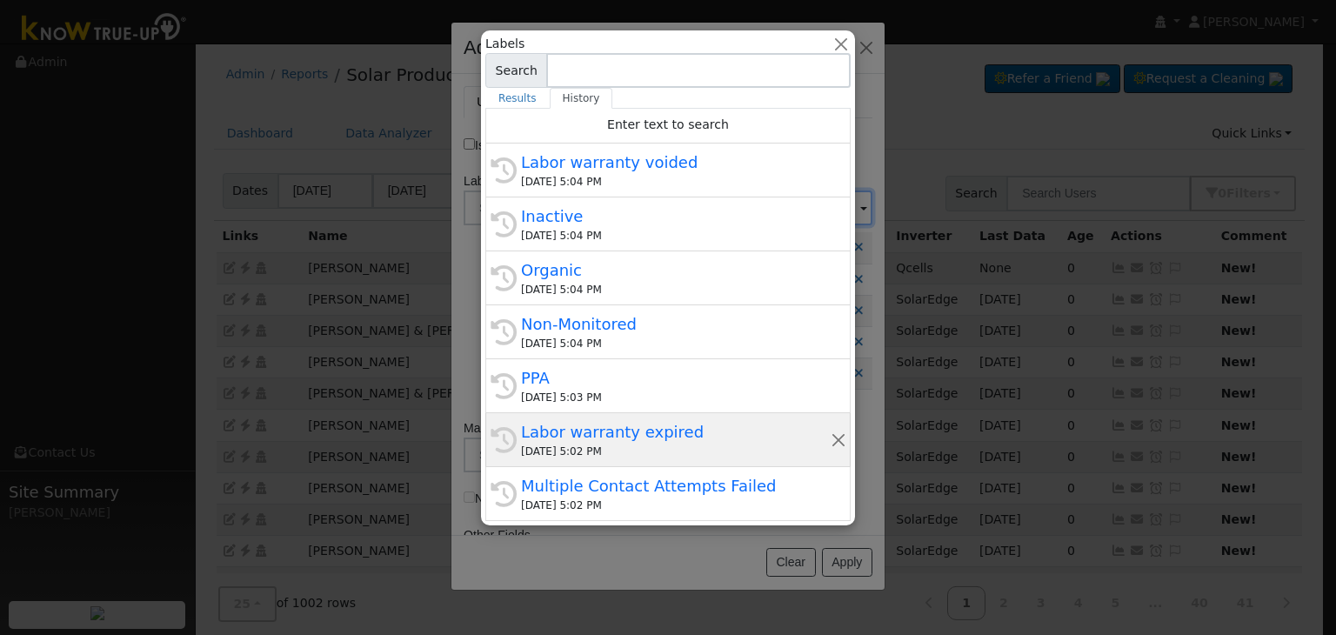
click at [611, 439] on div "Labor warranty expired" at bounding box center [676, 431] width 310 height 23
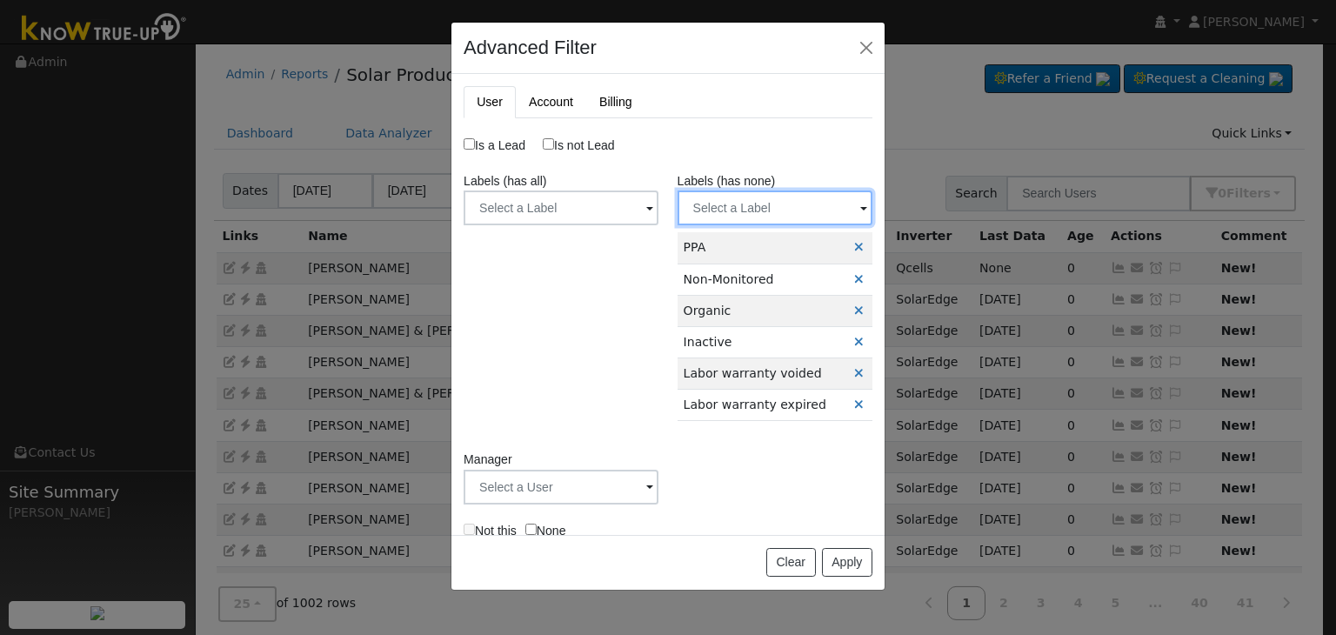
click at [731, 203] on input "text" at bounding box center [775, 207] width 195 height 35
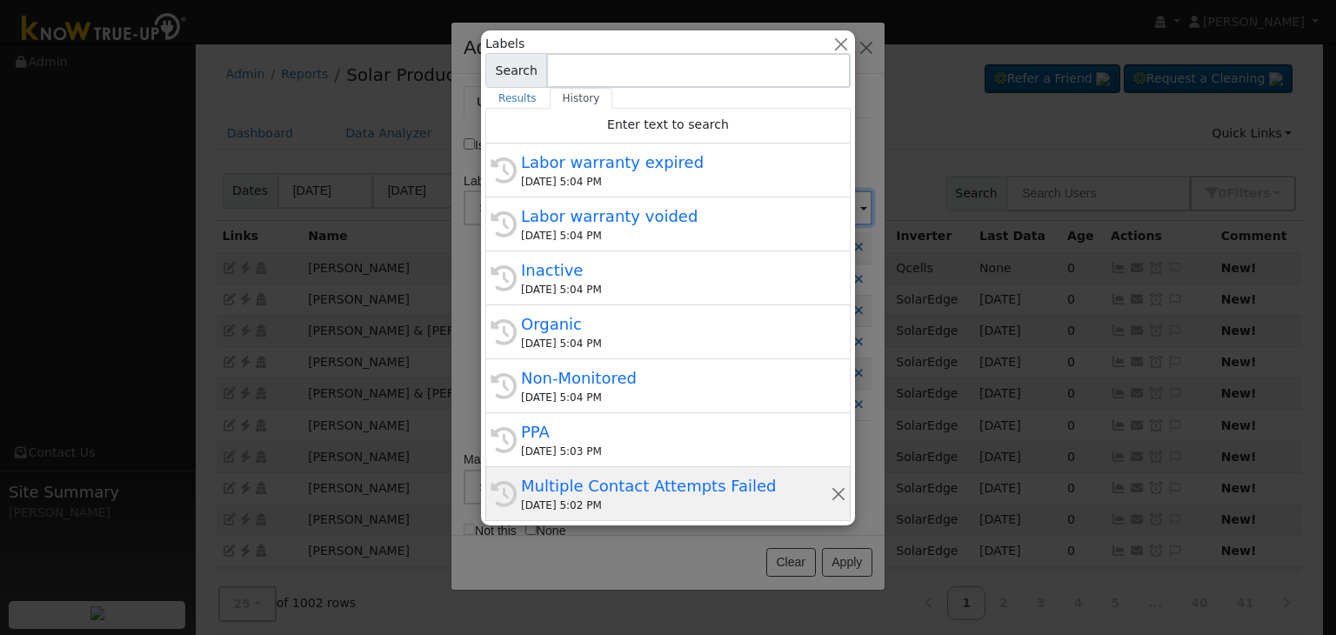
click at [644, 505] on div "09/30/2025 5:02 PM" at bounding box center [676, 506] width 310 height 16
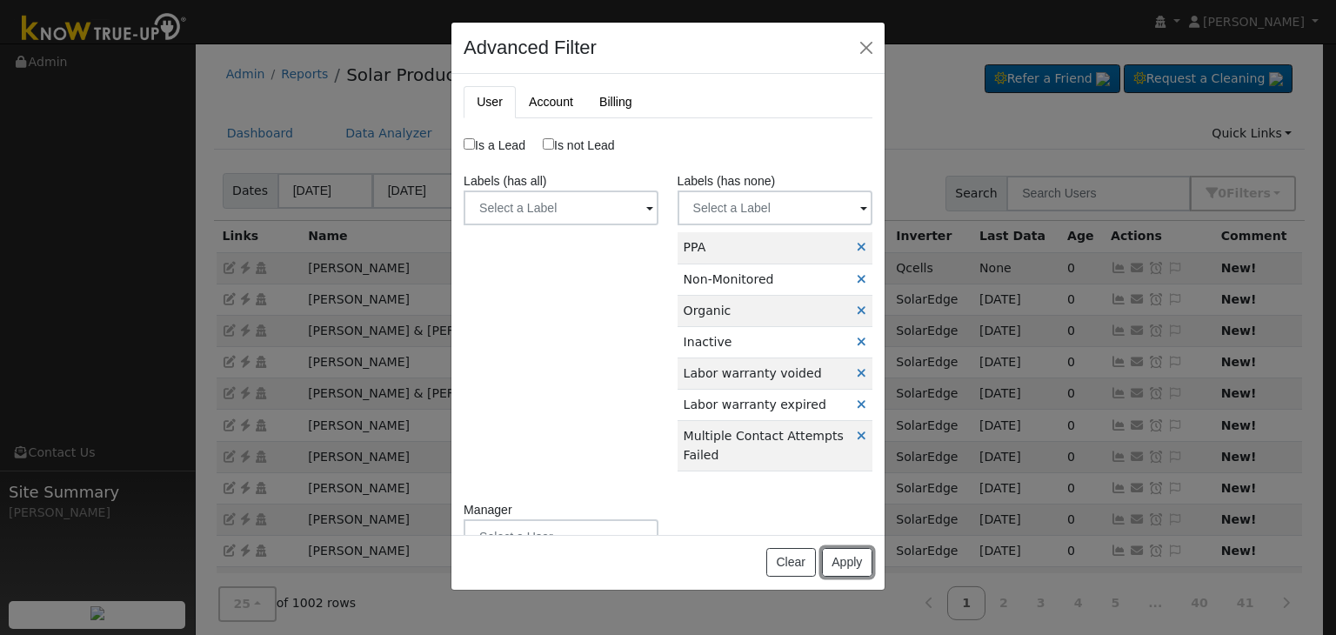
click at [843, 572] on button "Apply" at bounding box center [847, 563] width 50 height 30
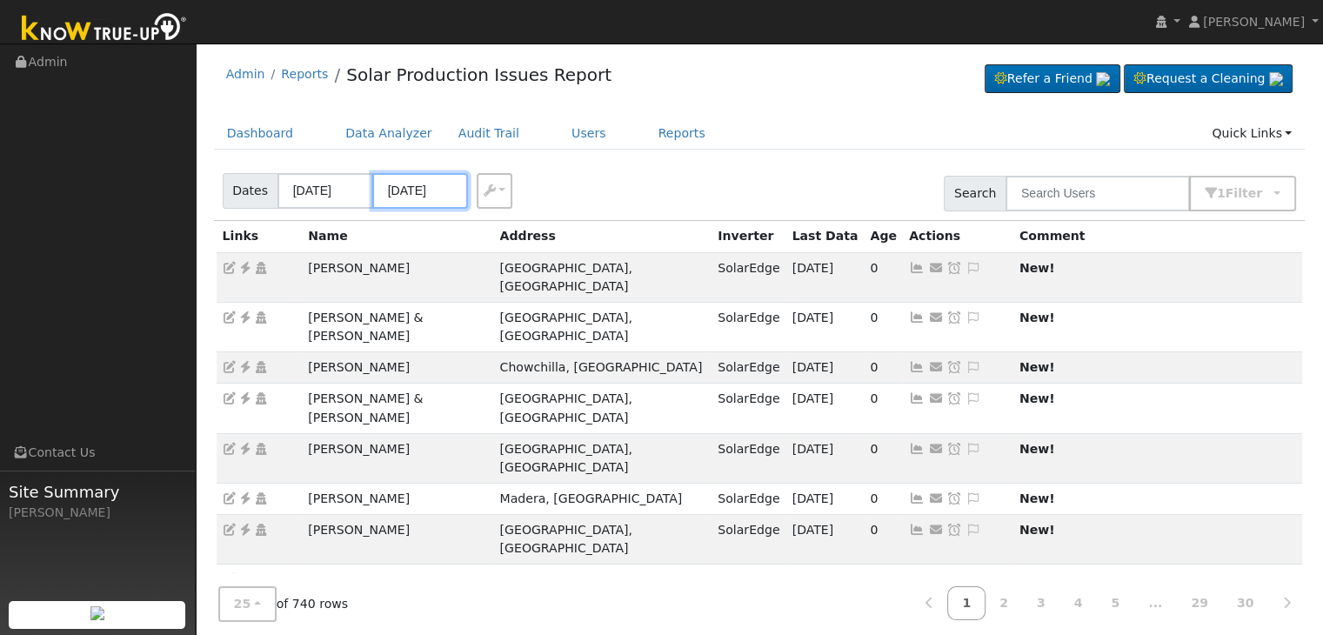
click at [420, 190] on input "09/29/2025" at bounding box center [420, 191] width 96 height 36
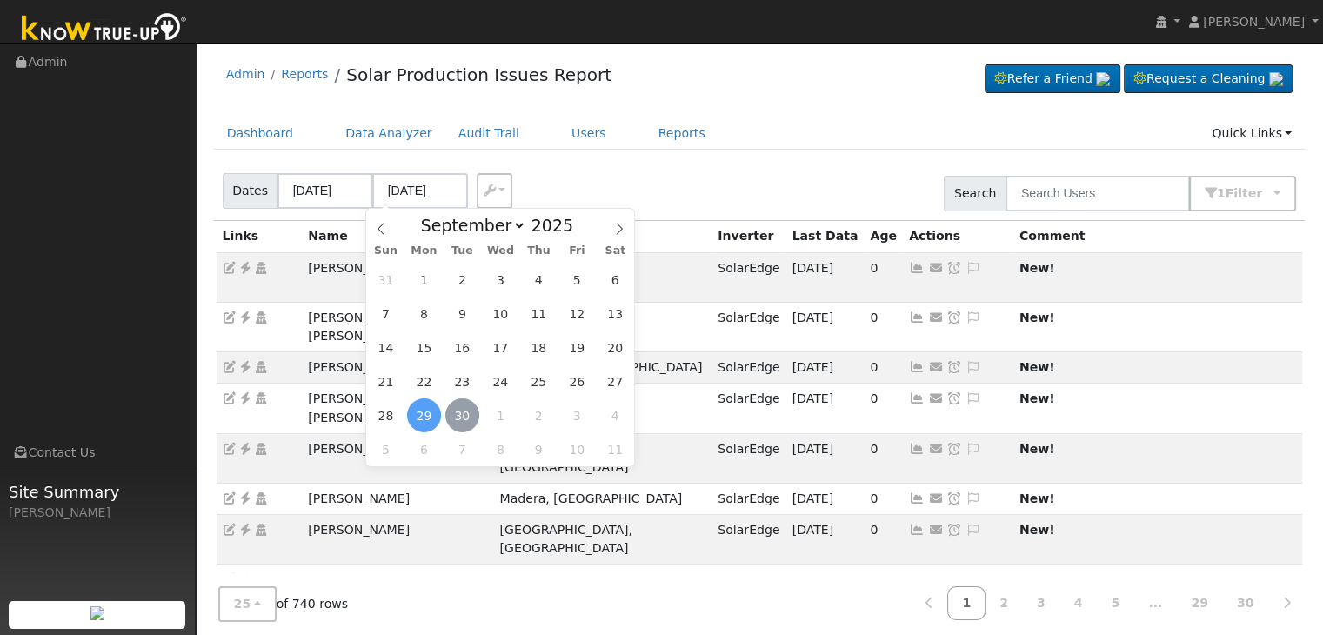
click at [462, 415] on span "30" at bounding box center [462, 415] width 34 height 34
type input "[DATE]"
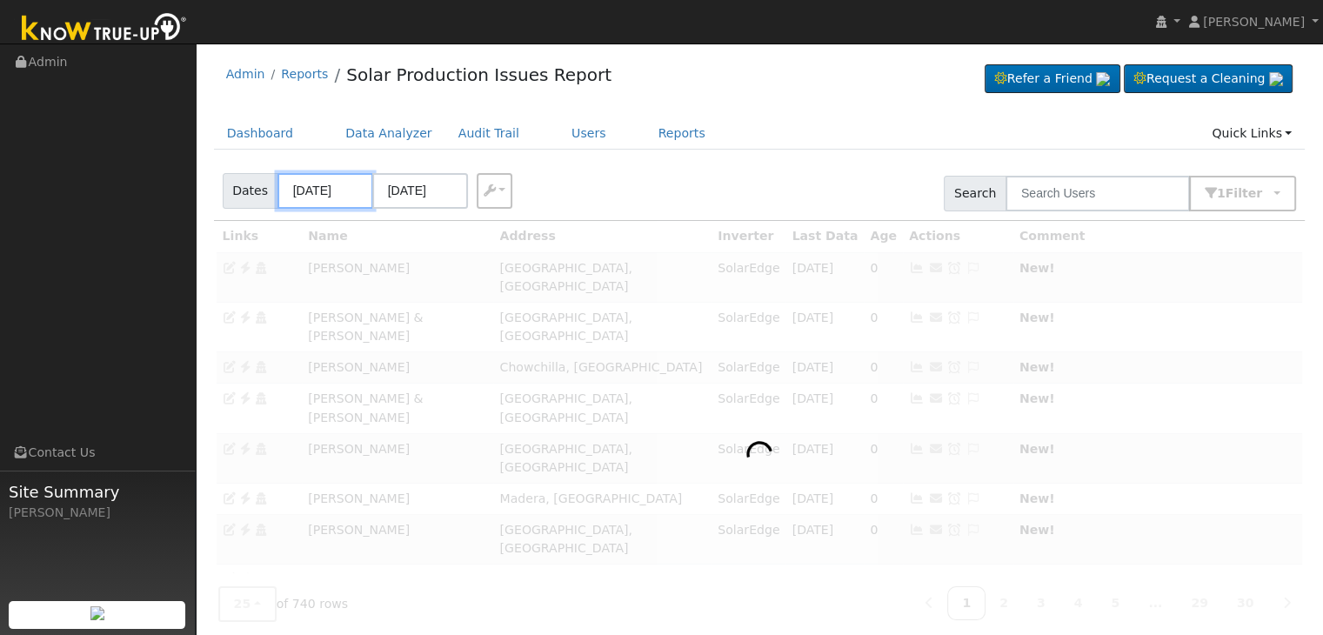
click at [320, 192] on input "09/26/2025" at bounding box center [325, 191] width 96 height 36
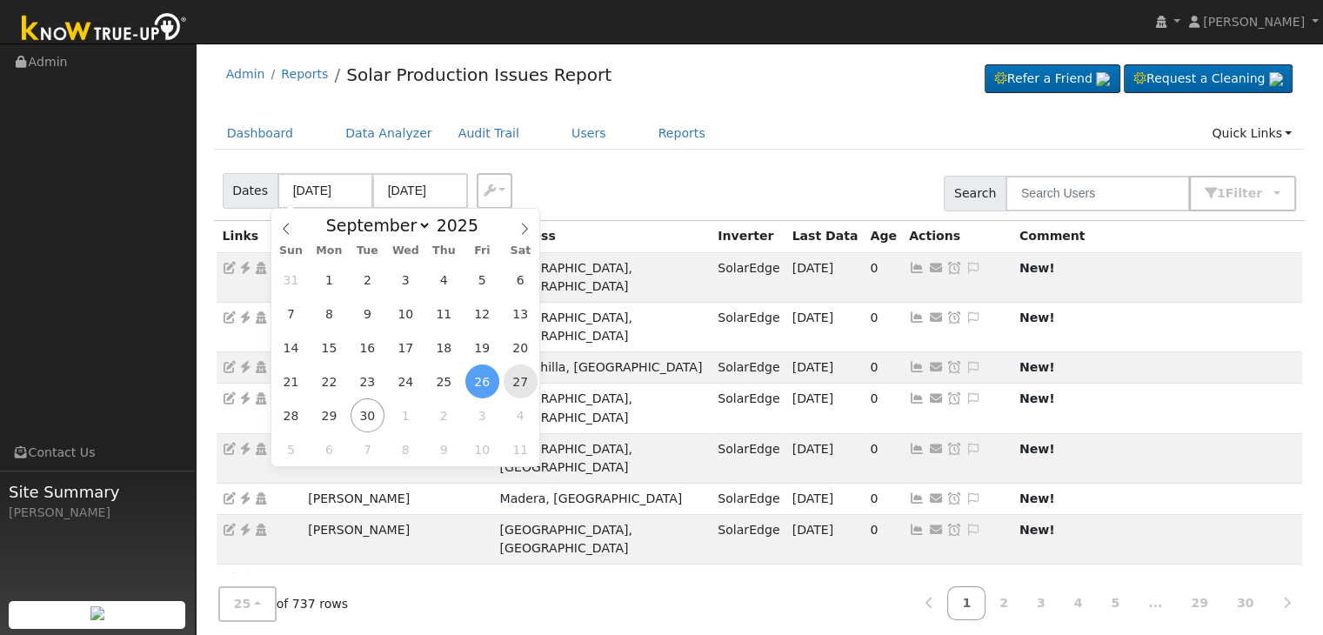
click at [524, 377] on span "27" at bounding box center [521, 381] width 34 height 34
type input "09/27/2025"
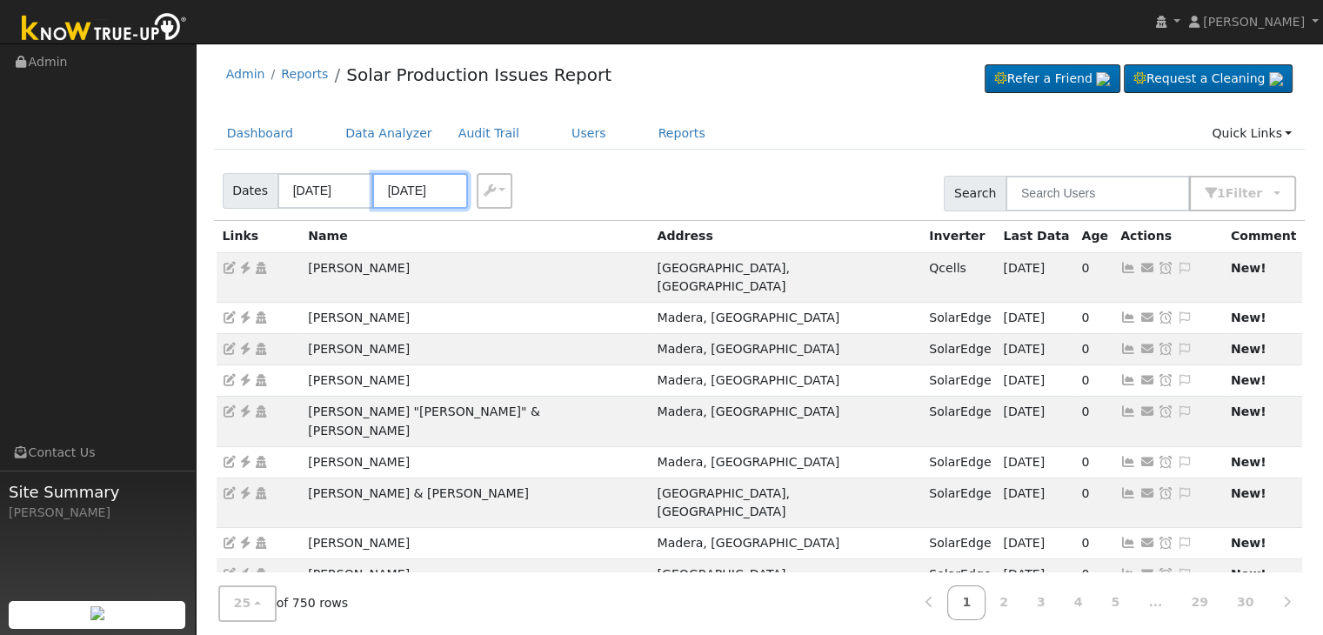
click at [411, 190] on input "10/01/2025" at bounding box center [420, 191] width 96 height 36
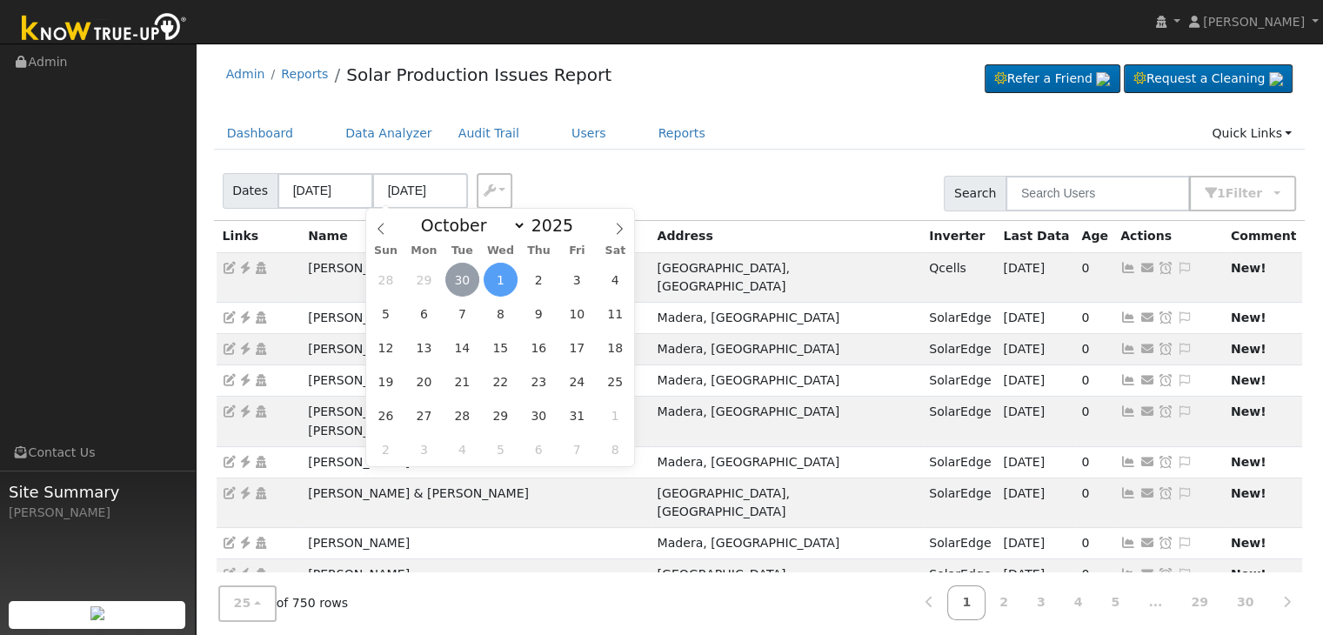
click at [471, 278] on span "30" at bounding box center [462, 280] width 34 height 34
type input "[DATE]"
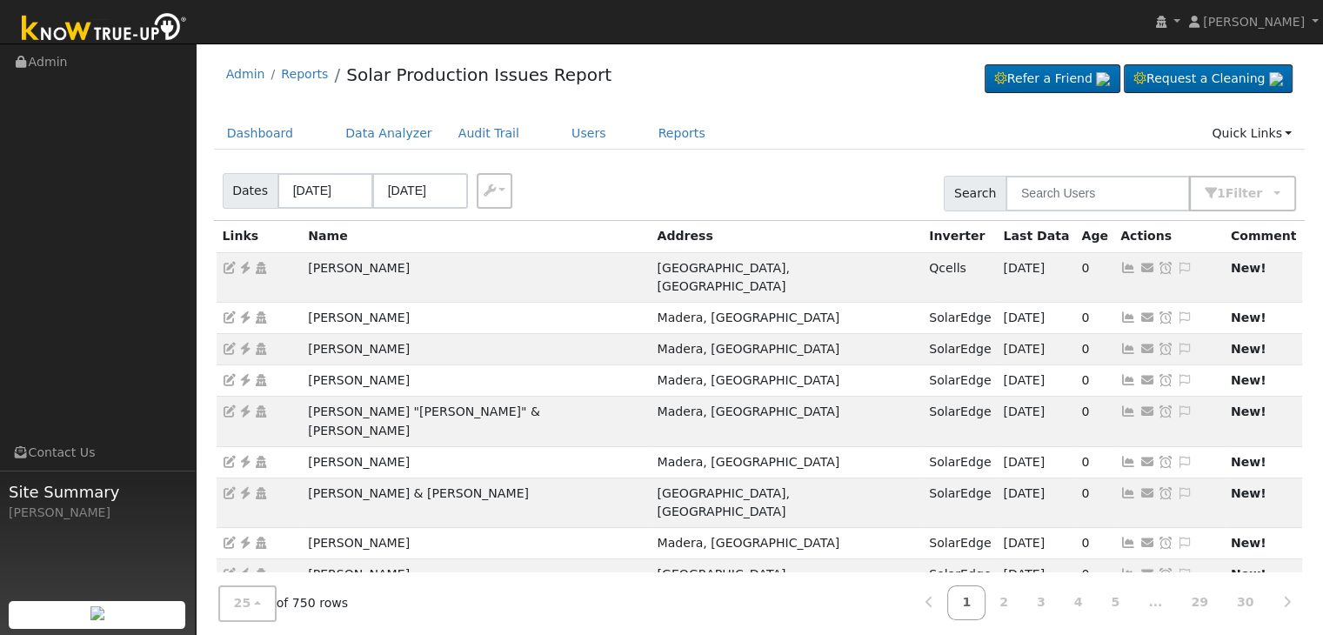
click at [724, 181] on div "Dates 09/27/2025 09/30/2025 Export CSV Search 1 Filter Include Leads Include No…" at bounding box center [759, 190] width 1098 height 59
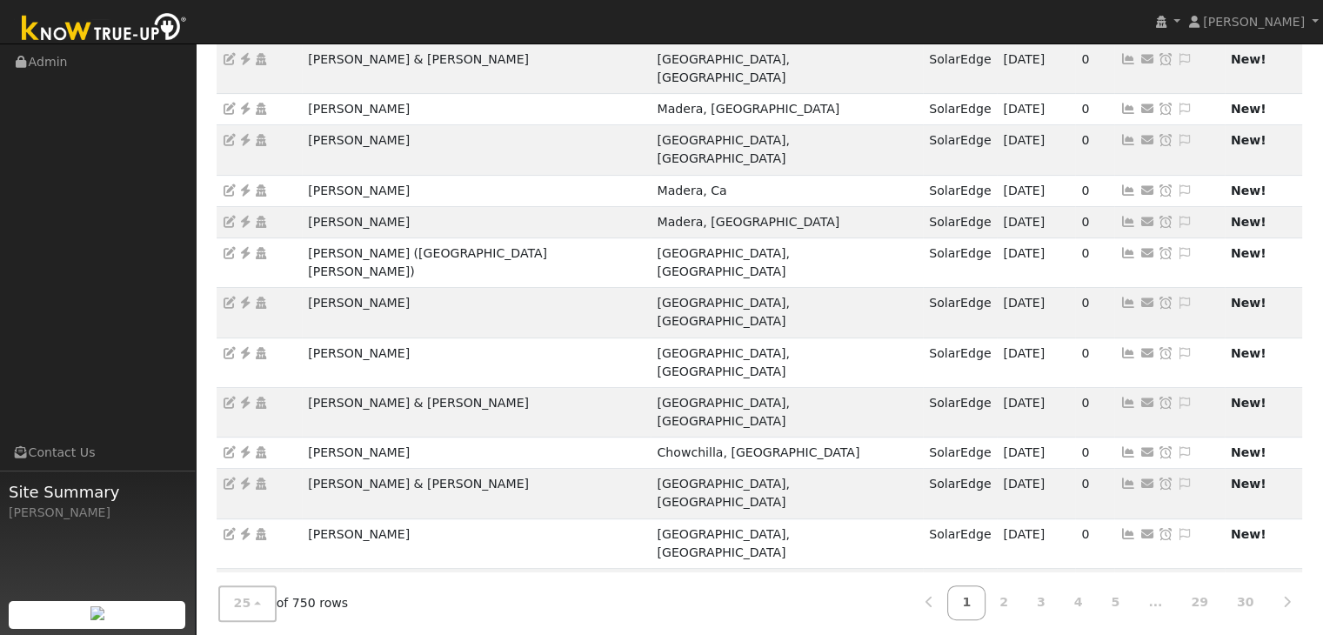
scroll to position [484, 0]
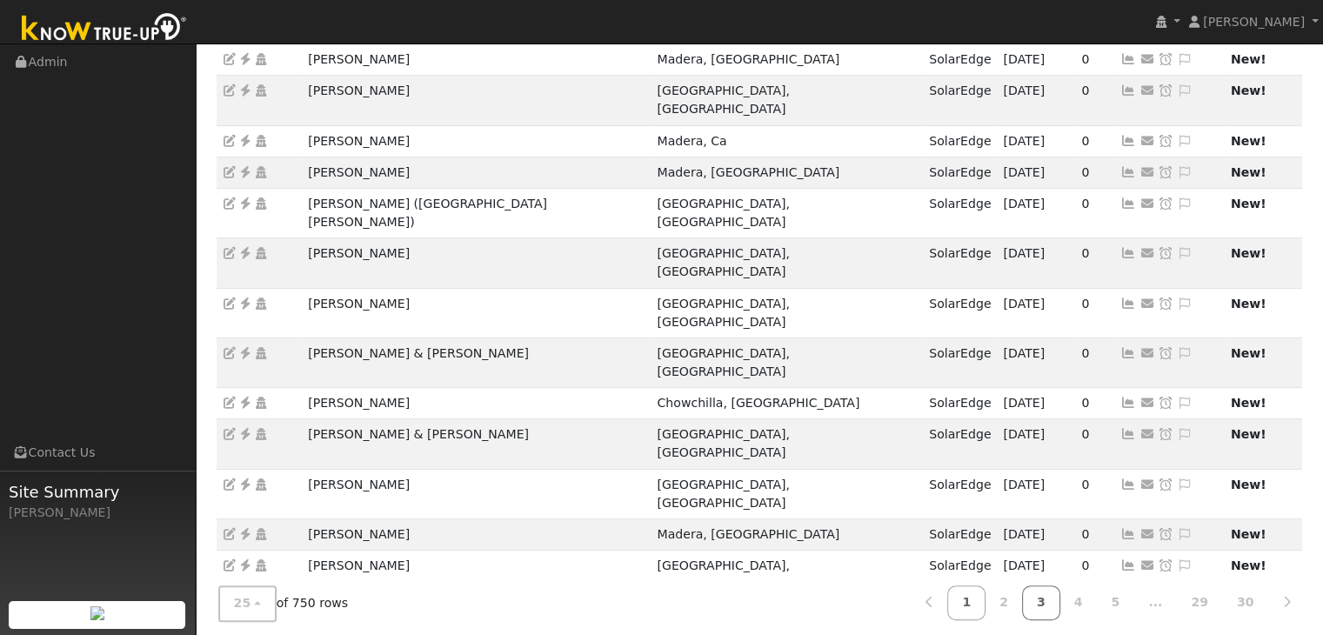
click at [1048, 604] on link "3" at bounding box center [1041, 603] width 38 height 34
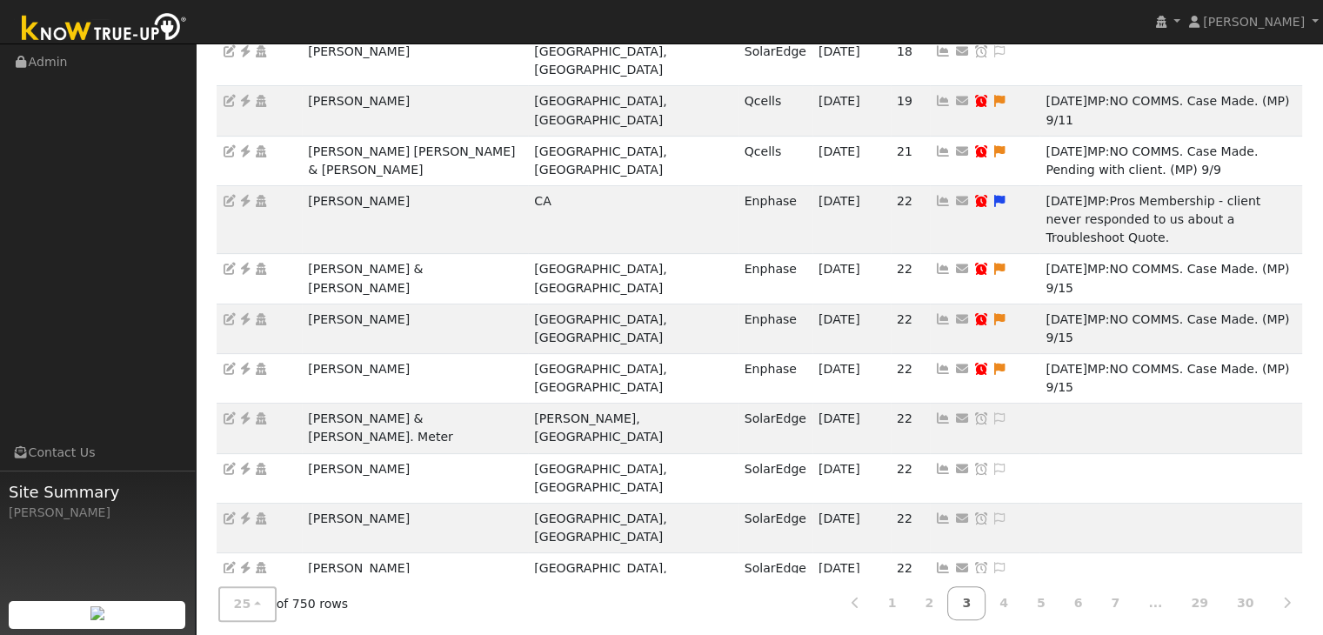
scroll to position [539, 0]
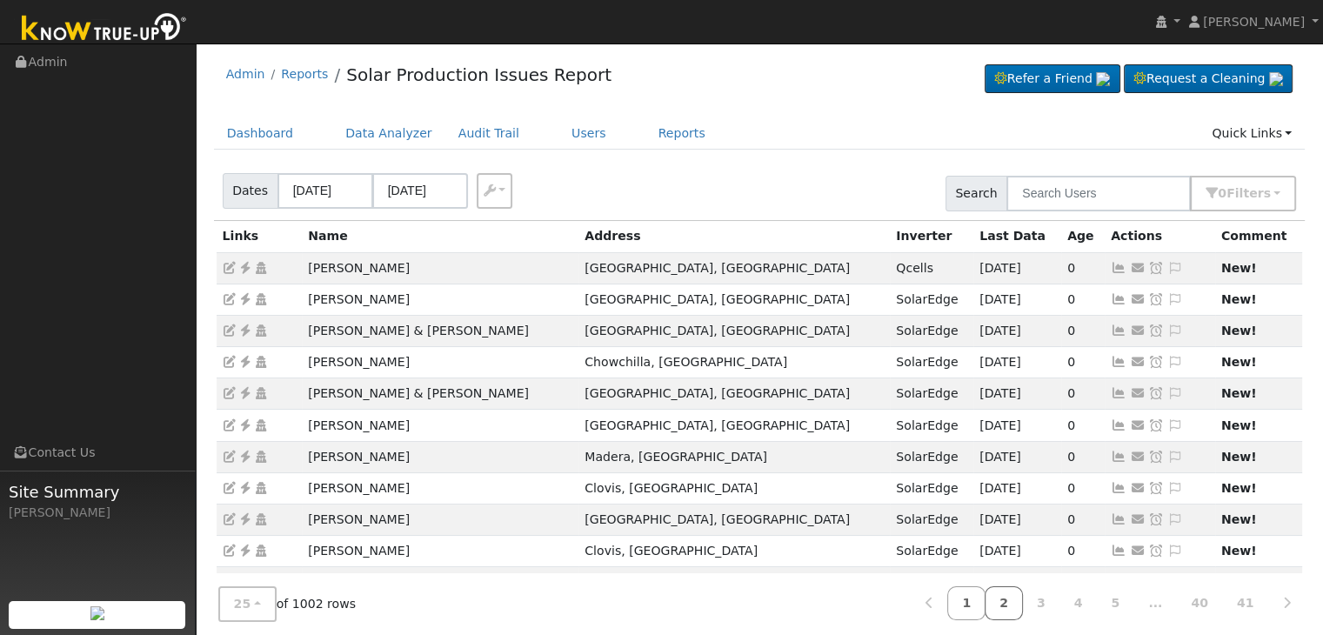
click at [1019, 595] on link "2" at bounding box center [1004, 603] width 38 height 34
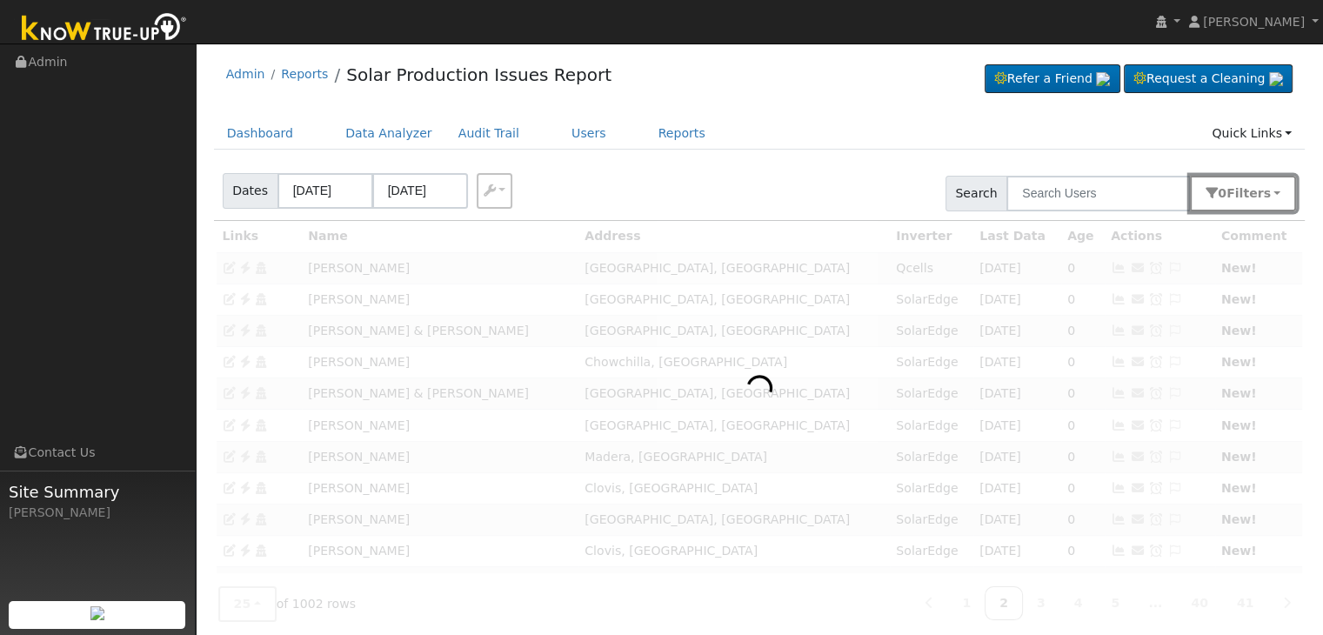
click at [1273, 194] on button "0 Filter s" at bounding box center [1243, 194] width 106 height 36
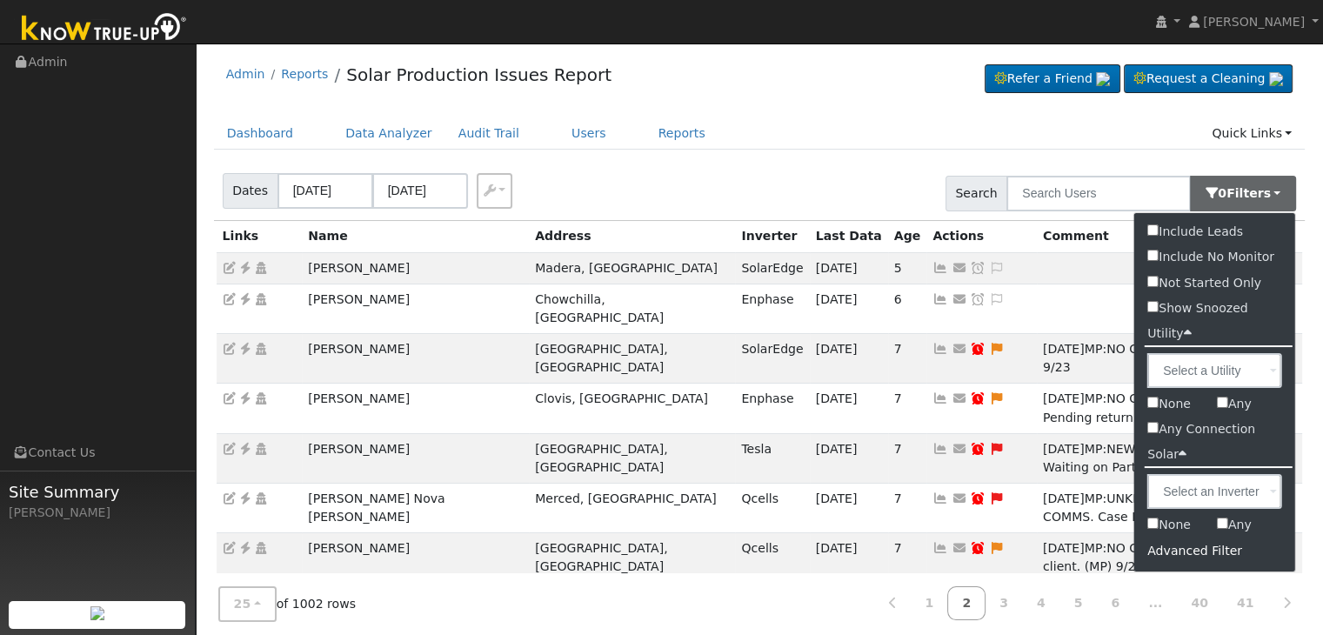
click at [1190, 546] on div "Advanced Filter" at bounding box center [1214, 551] width 161 height 27
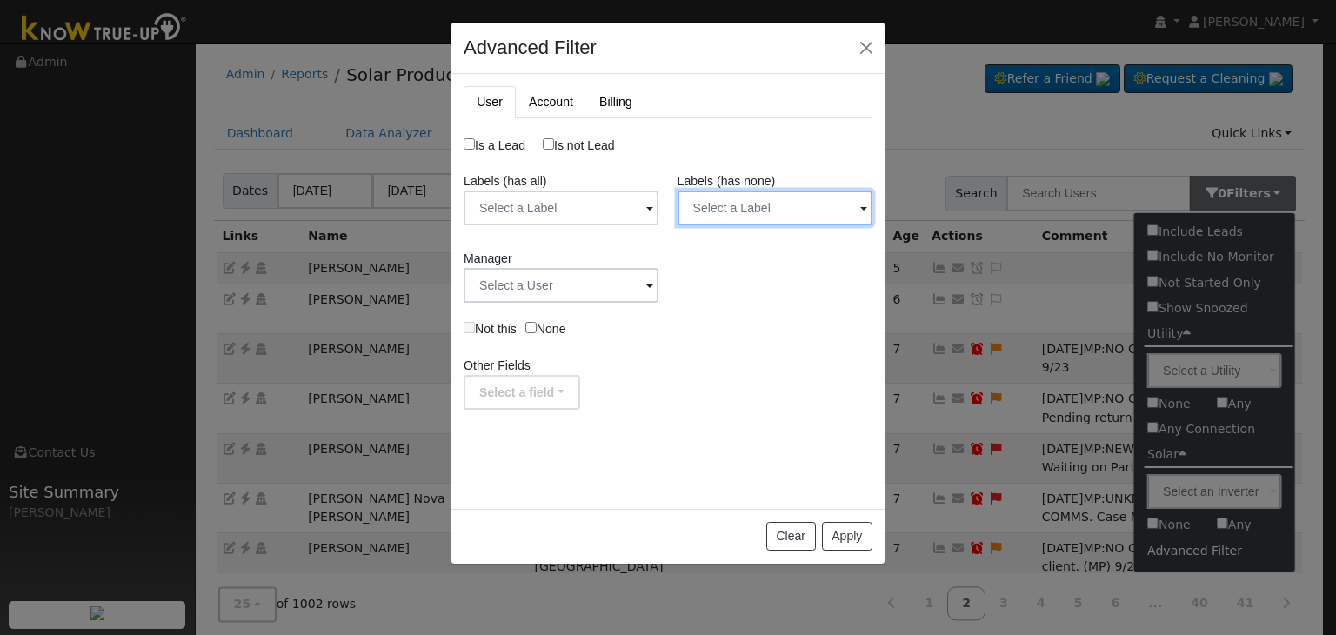
click at [757, 206] on input "text" at bounding box center [775, 207] width 195 height 35
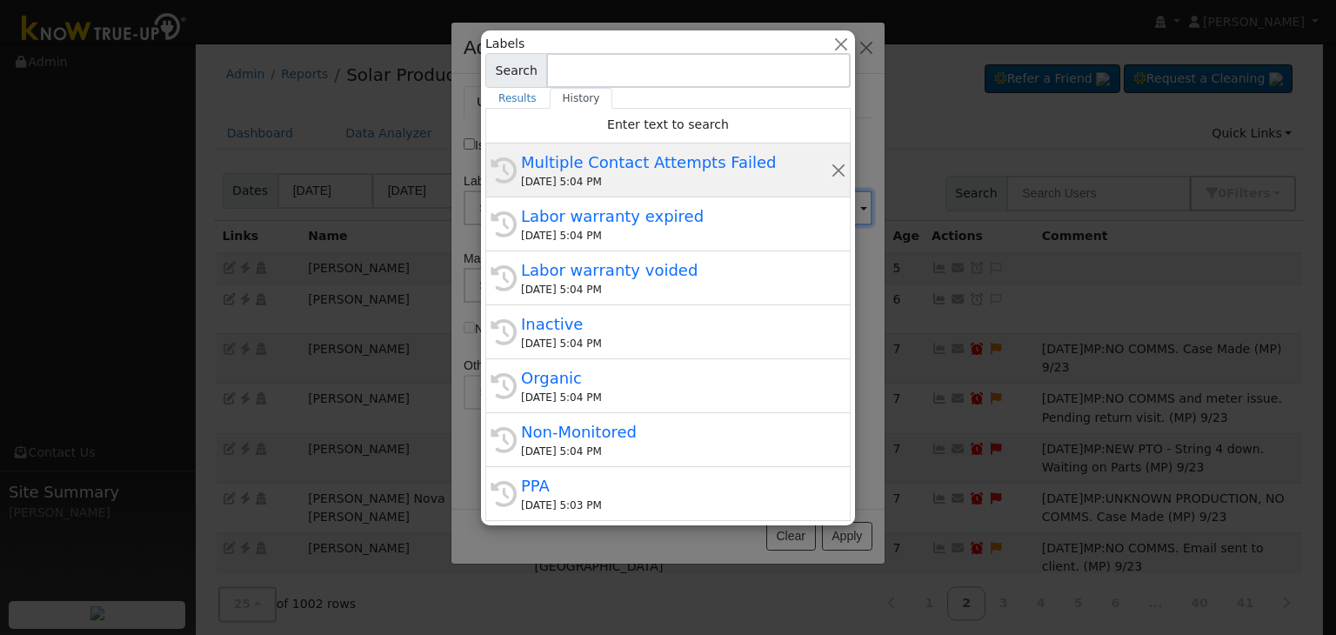
click at [629, 175] on div "[DATE] 5:04 PM" at bounding box center [676, 182] width 310 height 16
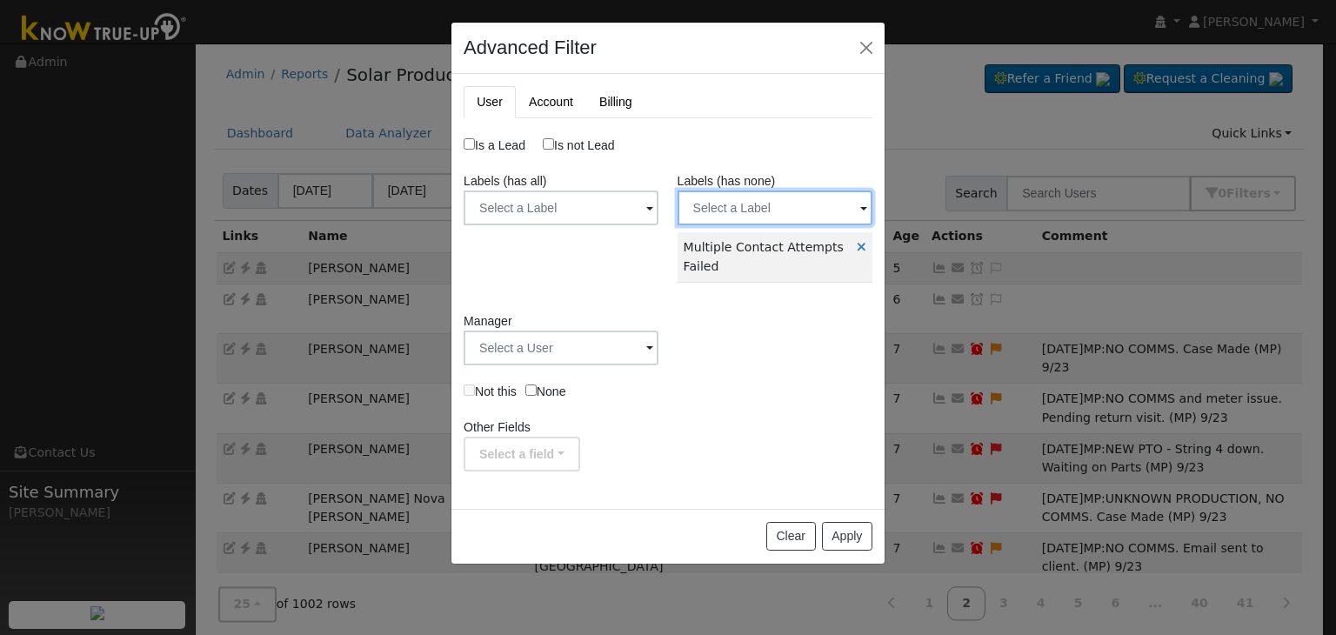
click at [727, 224] on input "text" at bounding box center [775, 207] width 195 height 35
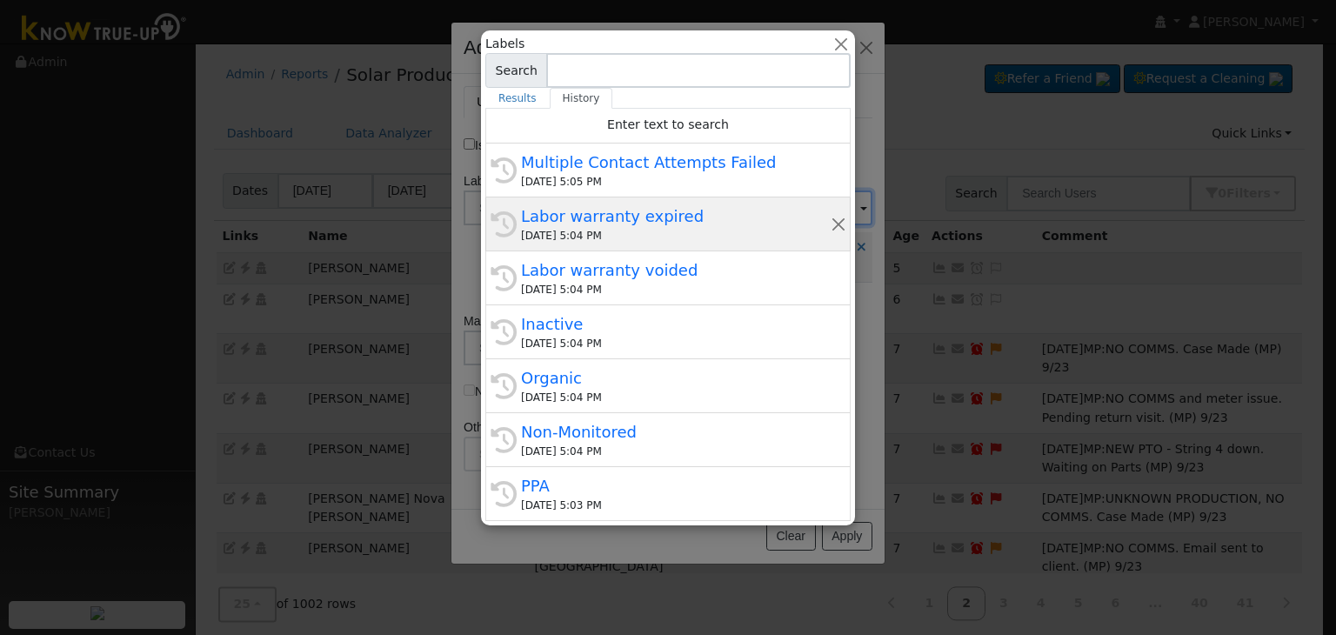
click at [583, 233] on div "[DATE] 5:04 PM" at bounding box center [676, 236] width 310 height 16
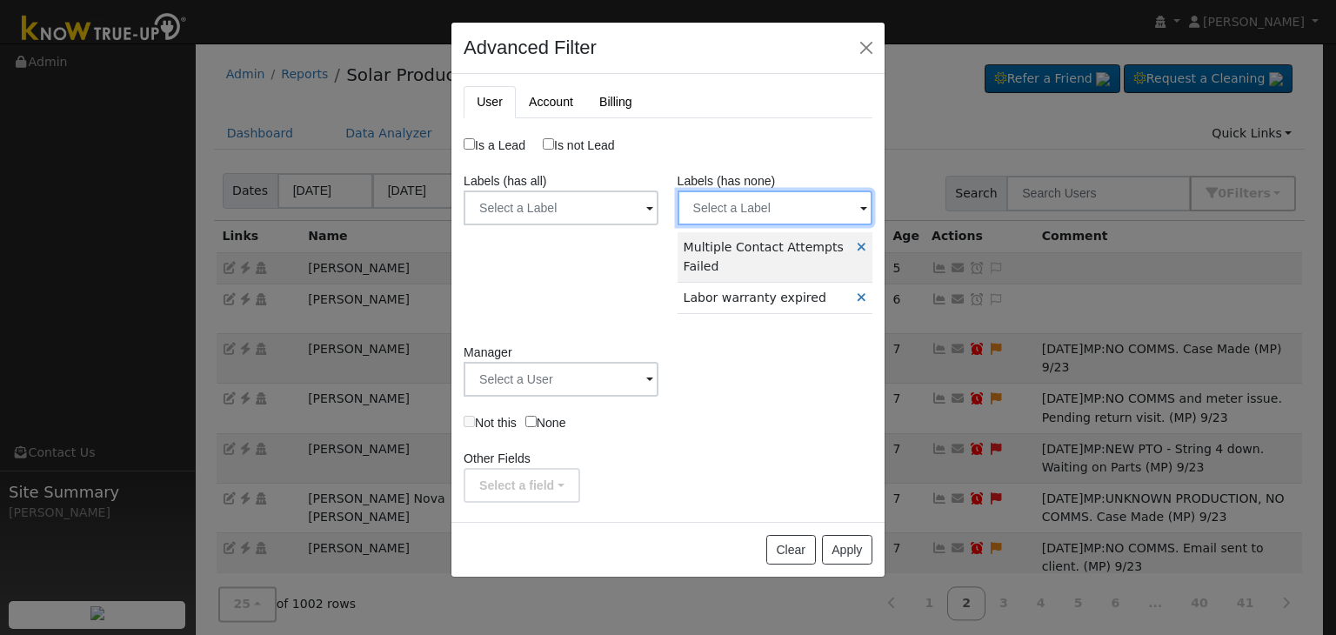
click at [739, 206] on input "text" at bounding box center [775, 207] width 195 height 35
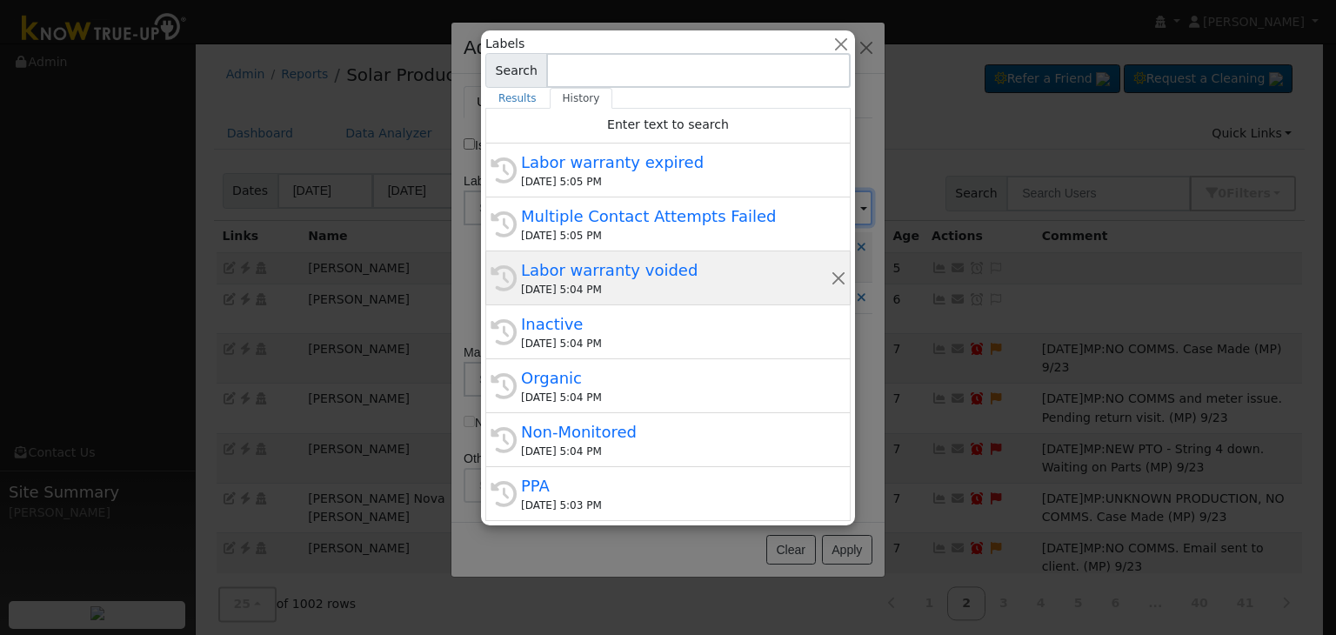
click at [560, 297] on div "History Labor warranty voided 09/30/2025 5:04 PM" at bounding box center [667, 278] width 365 height 54
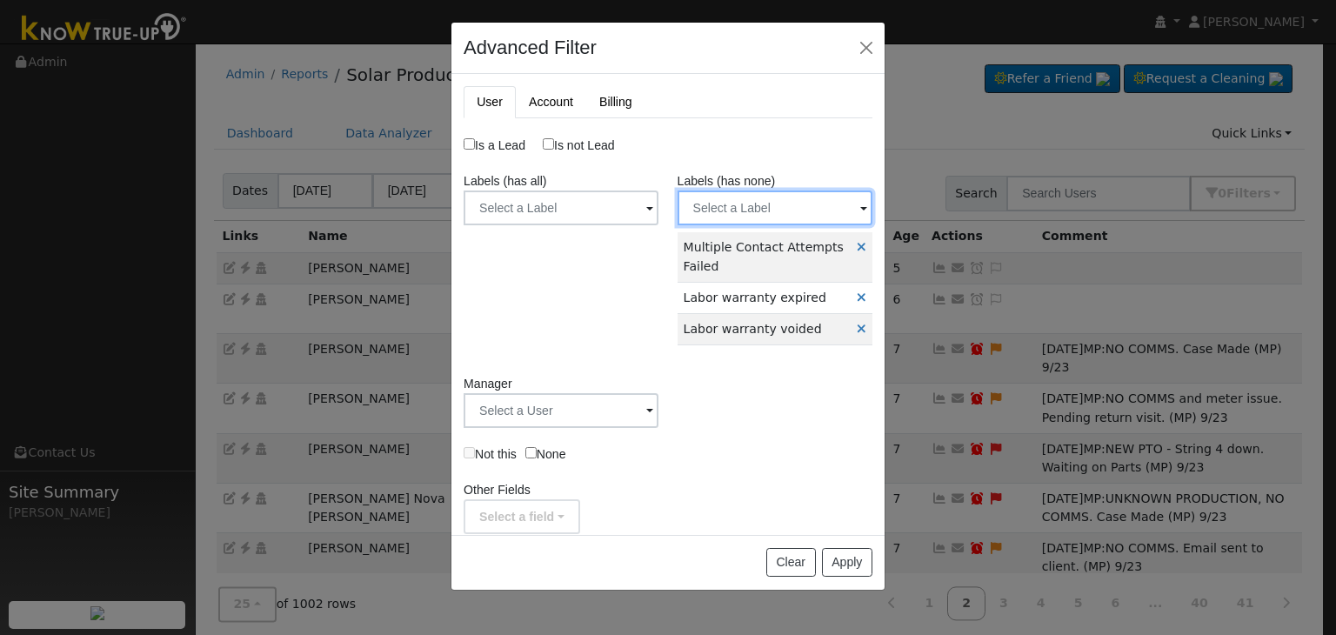
click at [732, 196] on input "text" at bounding box center [775, 207] width 195 height 35
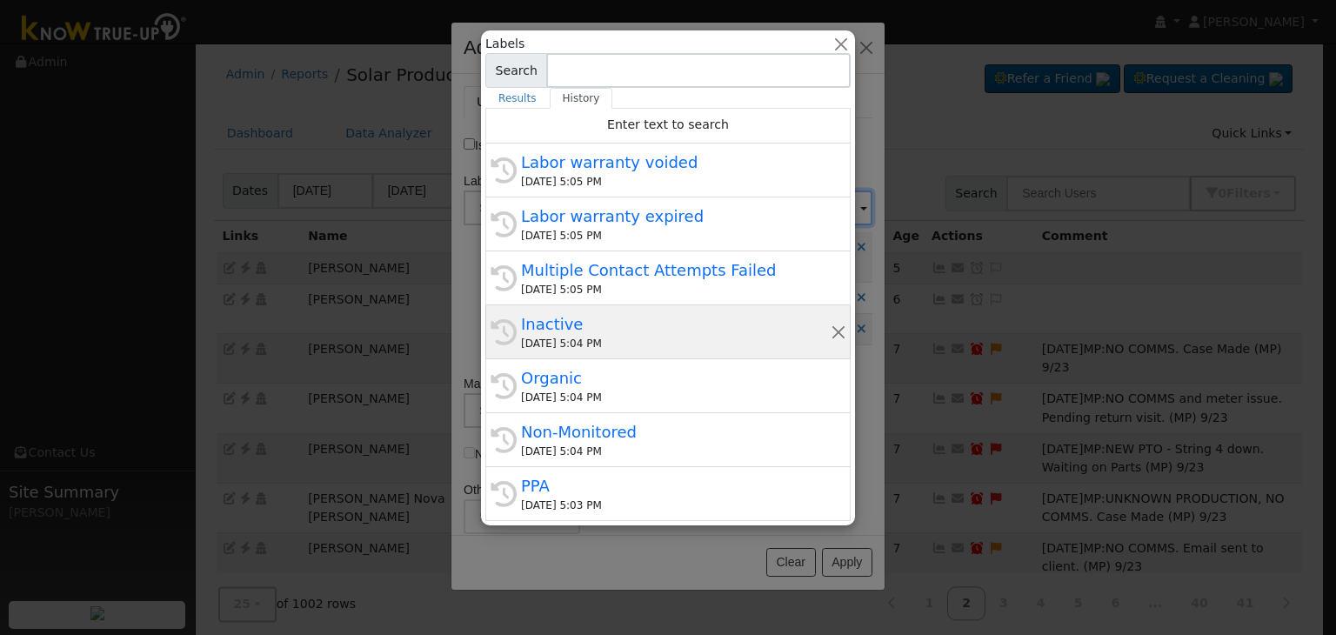
click at [618, 351] on div "History Inactive 09/30/2025 5:04 PM" at bounding box center [667, 332] width 365 height 54
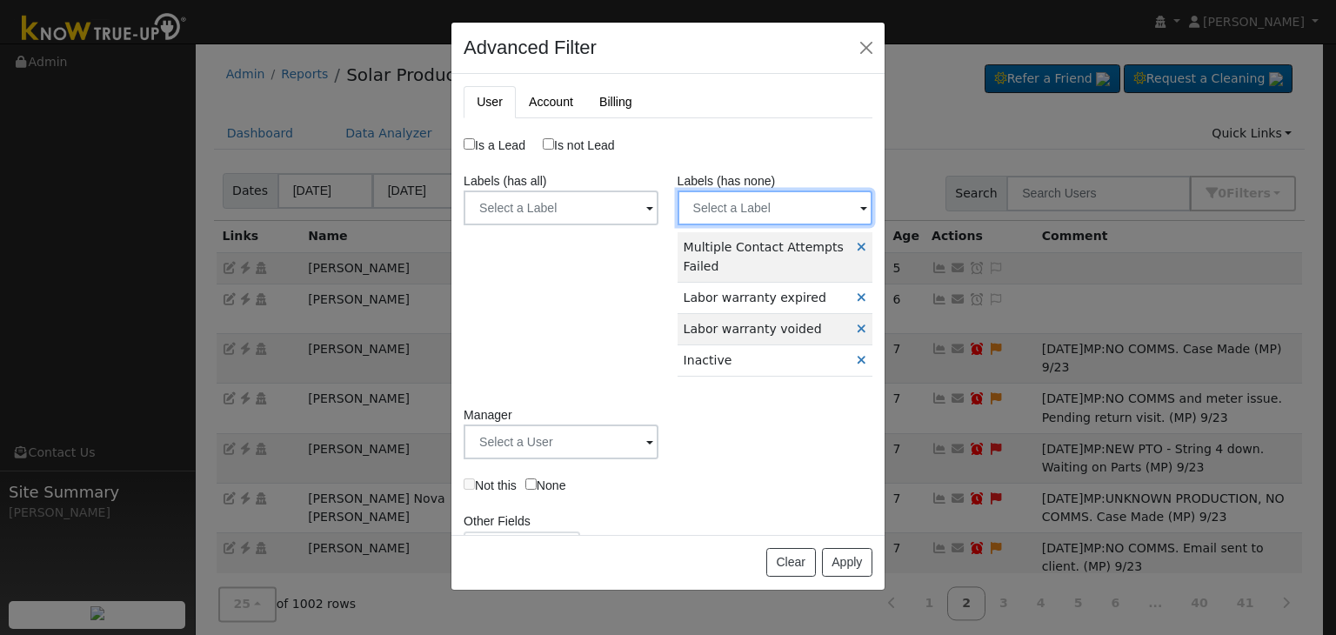
click at [721, 210] on input "text" at bounding box center [775, 207] width 195 height 35
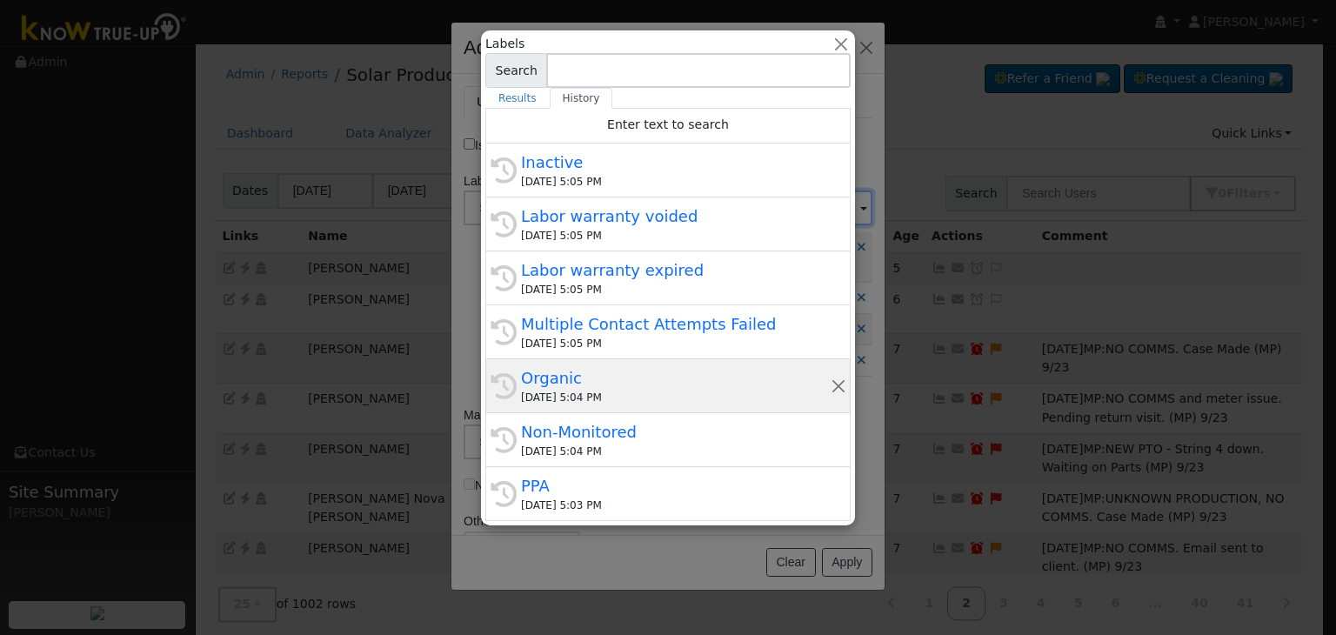
click at [588, 382] on div "Organic" at bounding box center [676, 377] width 310 height 23
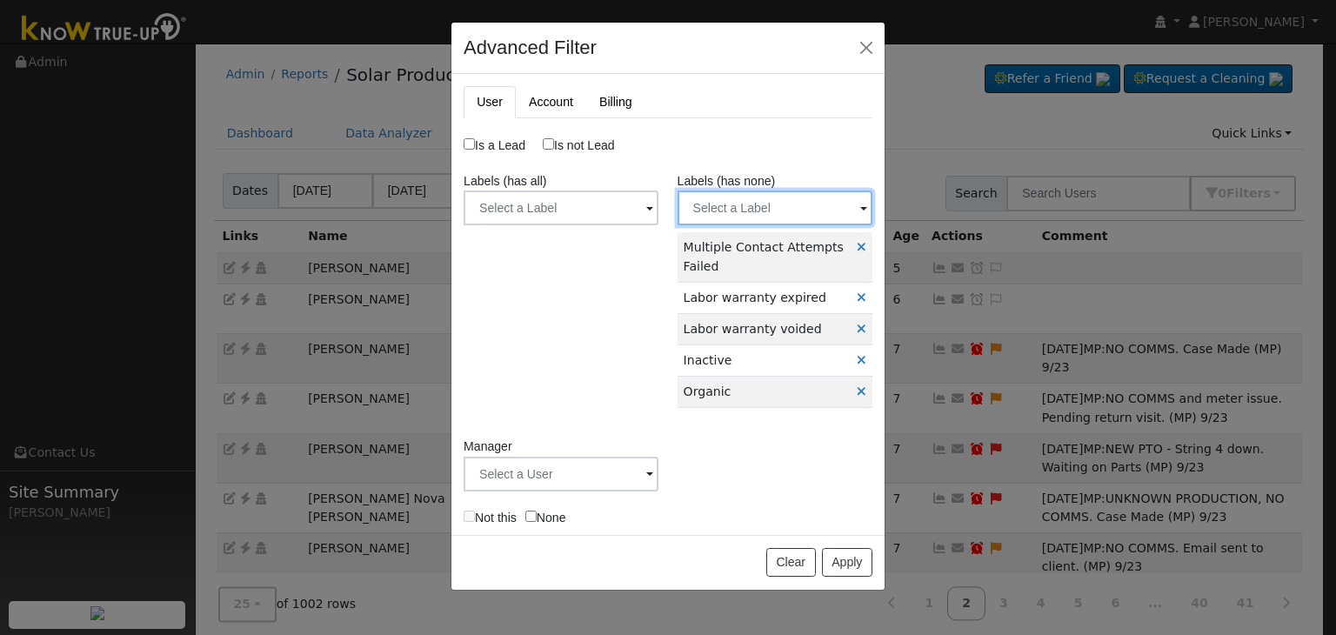
click at [740, 204] on input "text" at bounding box center [775, 207] width 195 height 35
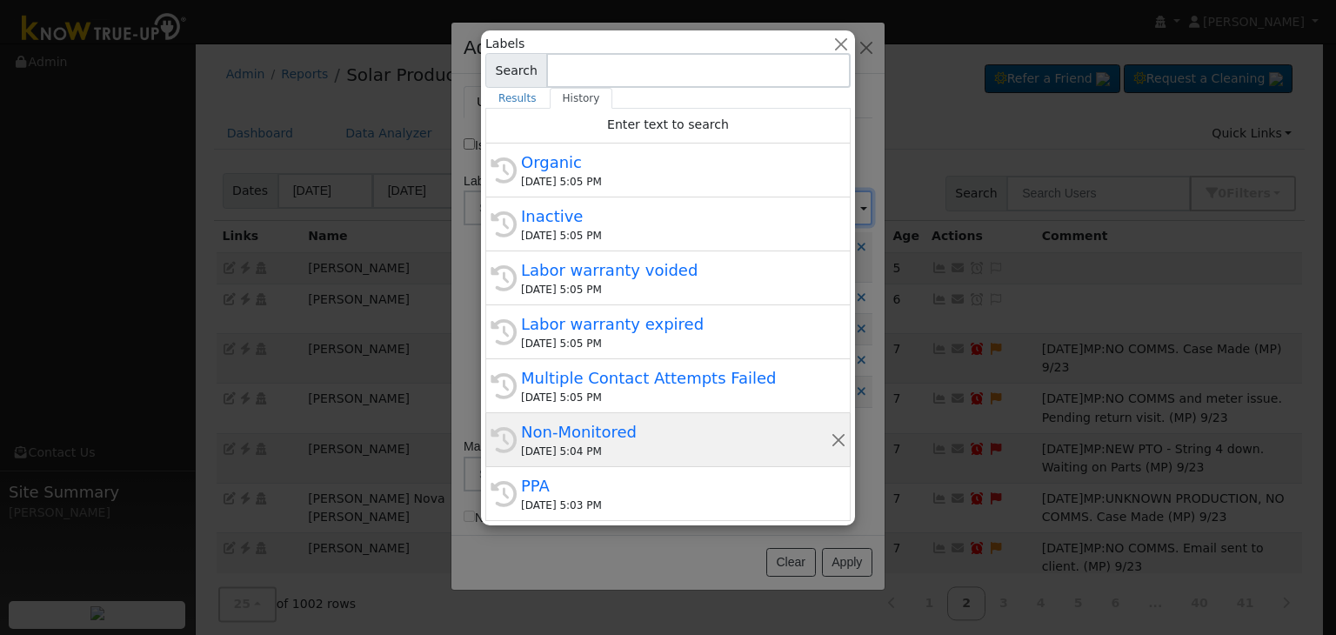
click at [581, 446] on div "09/30/2025 5:04 PM" at bounding box center [676, 452] width 310 height 16
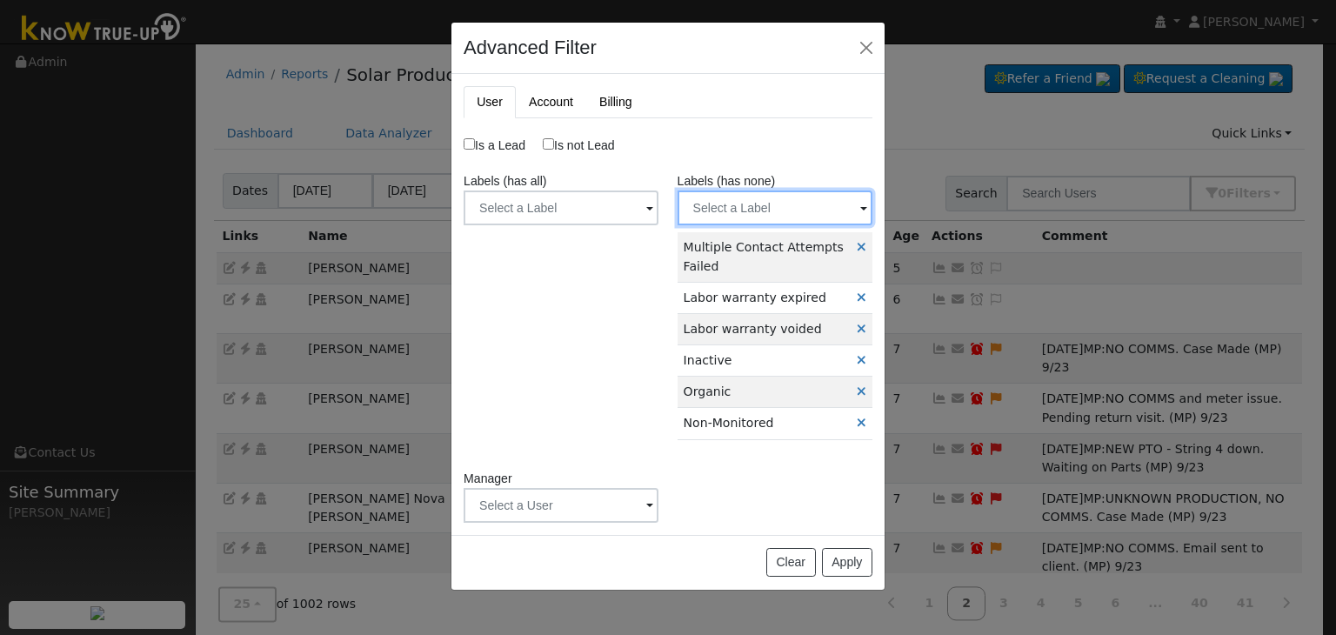
click at [730, 210] on input "text" at bounding box center [775, 207] width 195 height 35
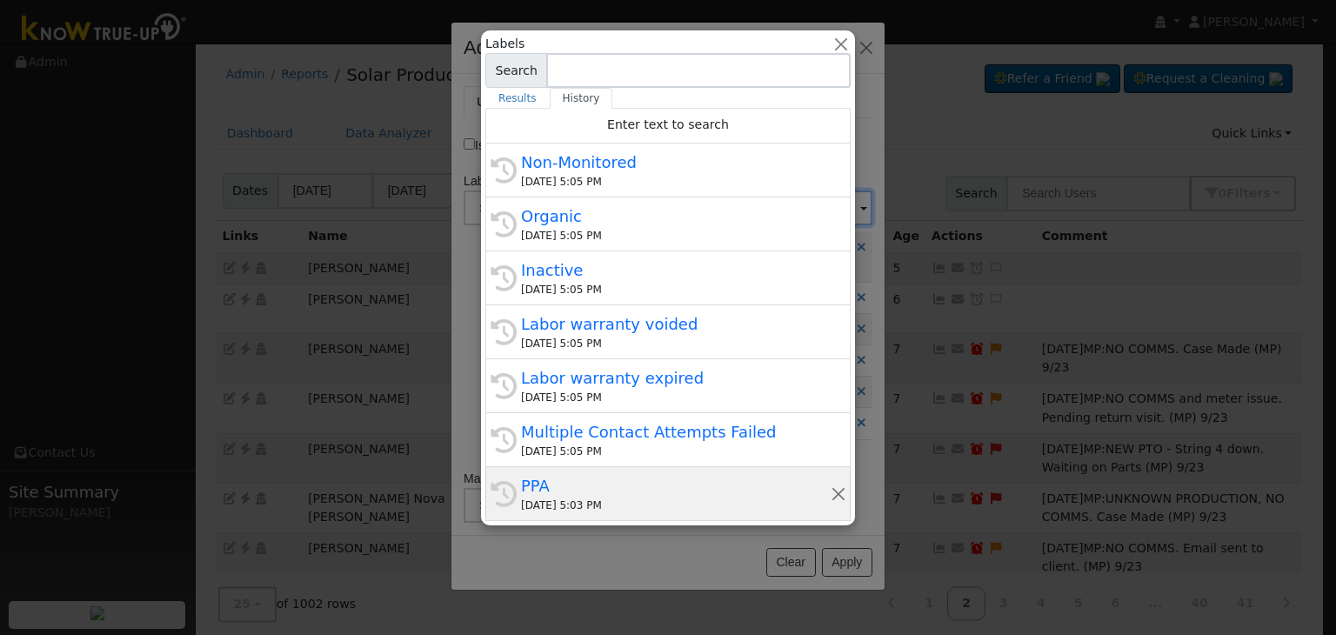
click at [578, 502] on div "09/30/2025 5:03 PM" at bounding box center [676, 506] width 310 height 16
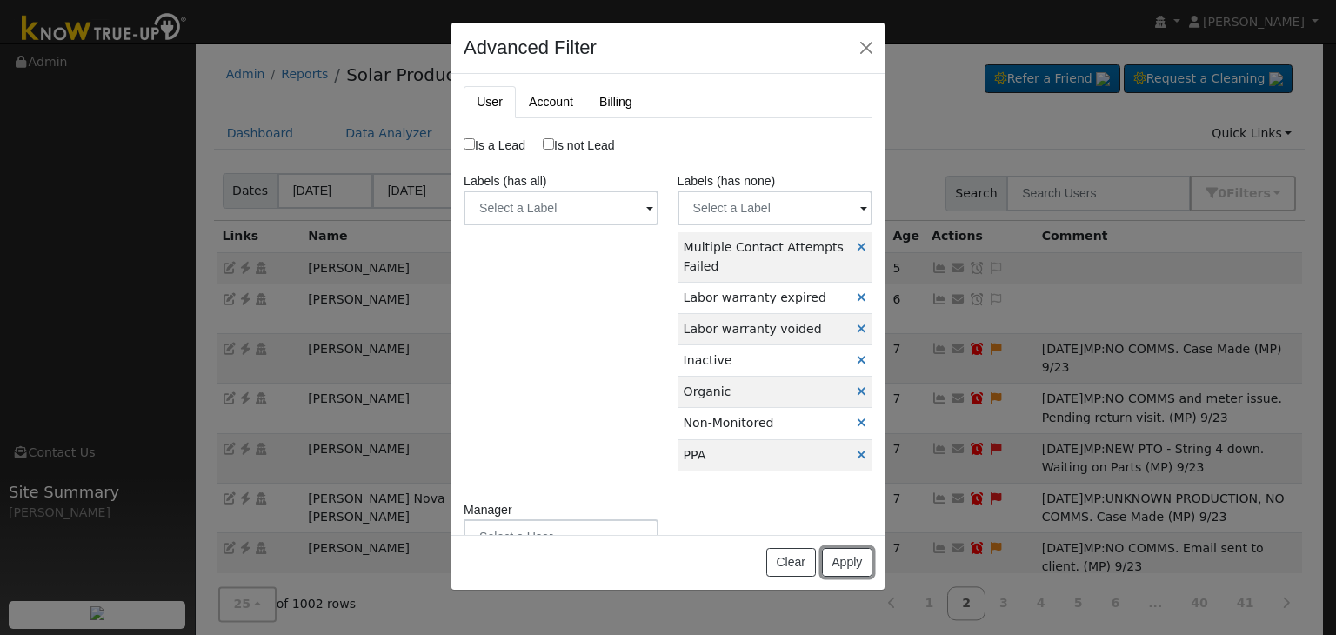
click at [835, 566] on button "Apply" at bounding box center [847, 563] width 50 height 30
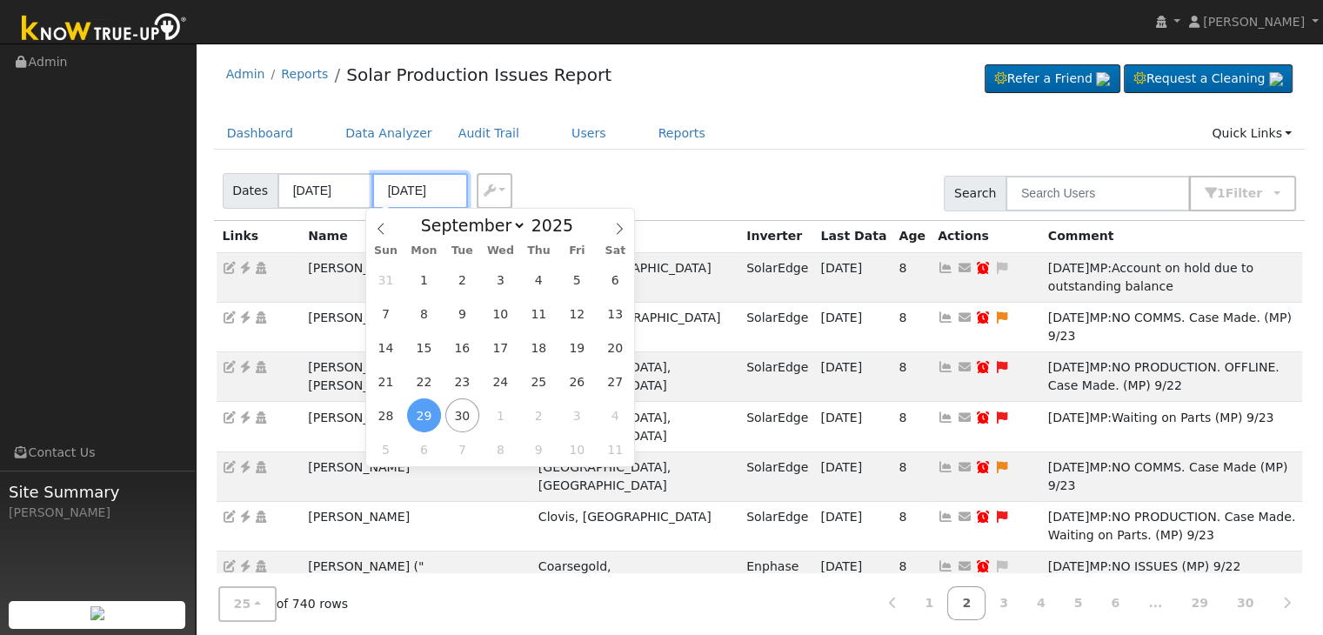
click at [424, 190] on input "09/29/2025" at bounding box center [420, 191] width 96 height 36
click at [463, 413] on span "30" at bounding box center [462, 415] width 34 height 34
type input "[DATE]"
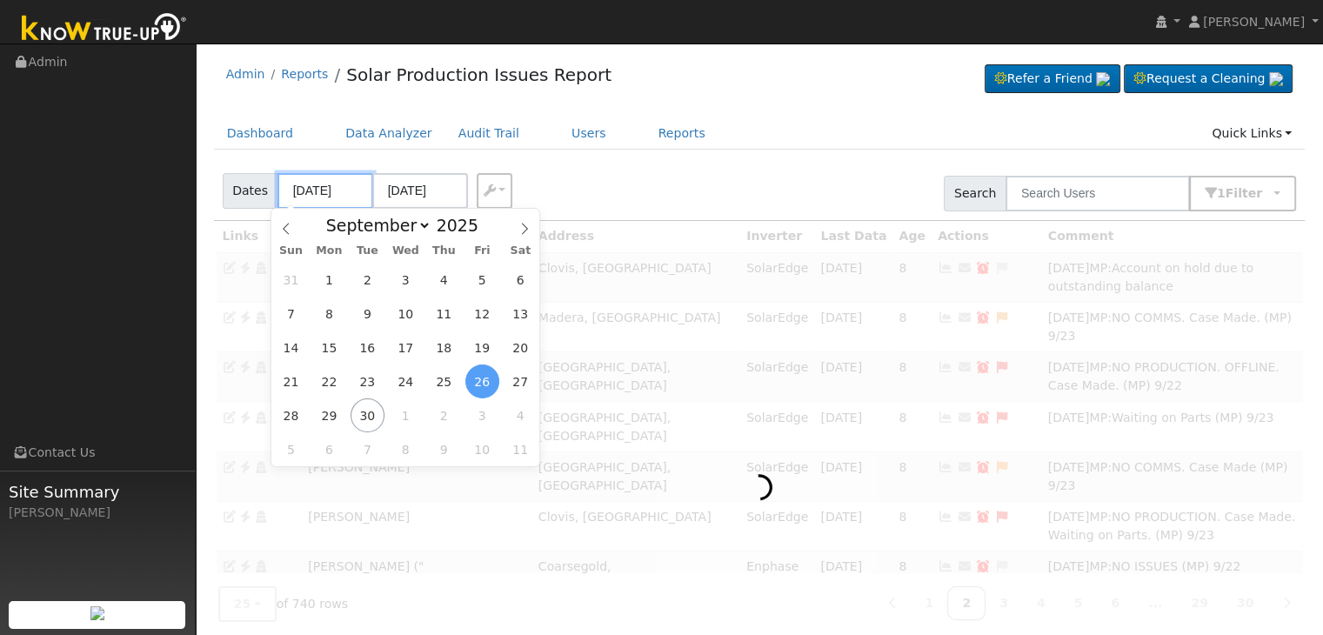
click at [316, 194] on input "09/26/2025" at bounding box center [325, 191] width 96 height 36
click at [519, 390] on span "27" at bounding box center [521, 381] width 34 height 34
type input "09/27/2025"
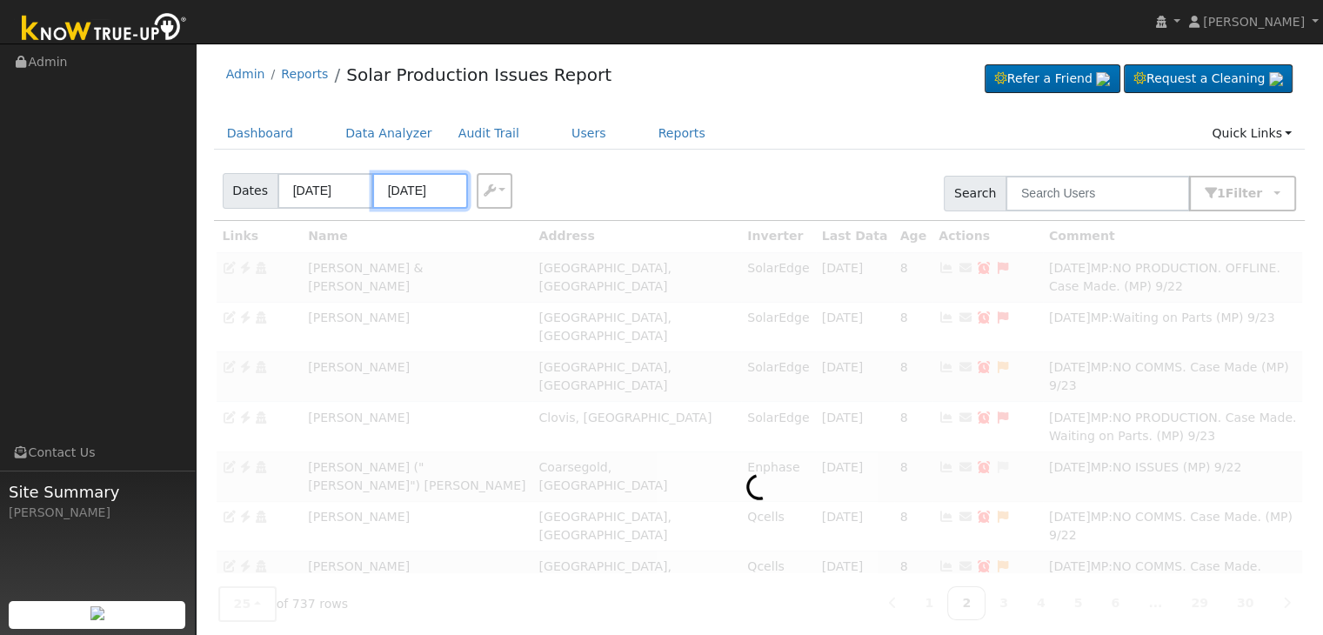
click at [411, 189] on input "10/01/2025" at bounding box center [420, 191] width 96 height 36
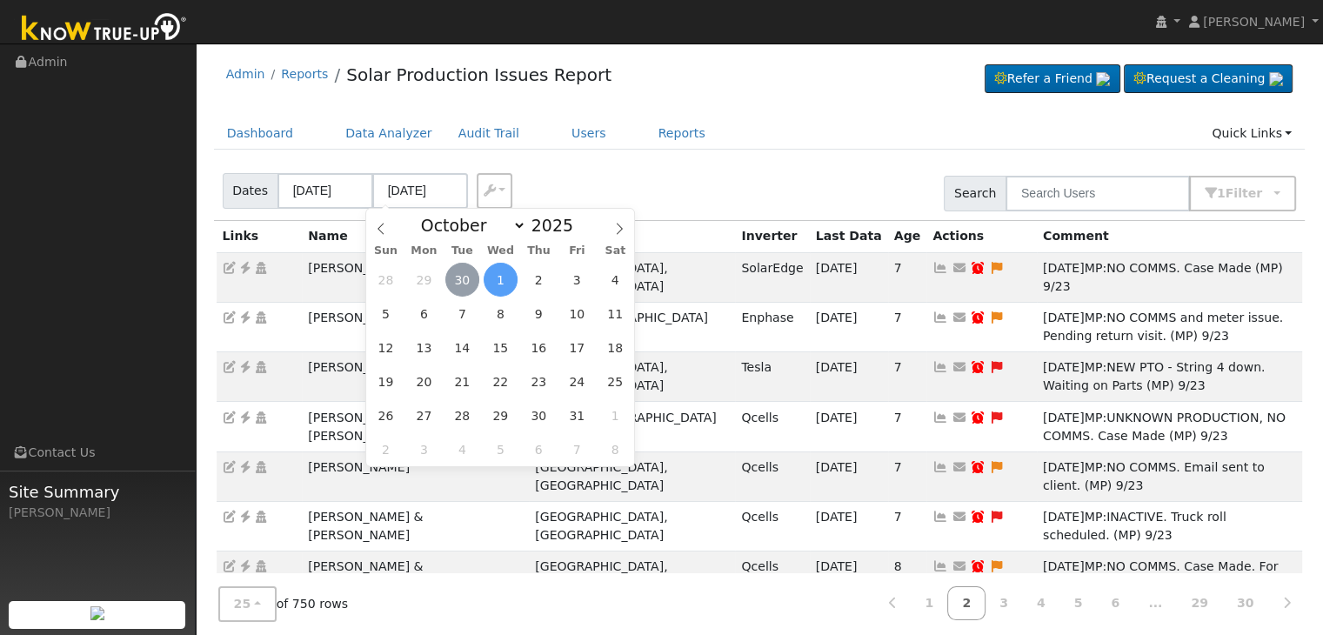
click at [461, 281] on span "30" at bounding box center [462, 280] width 34 height 34
type input "[DATE]"
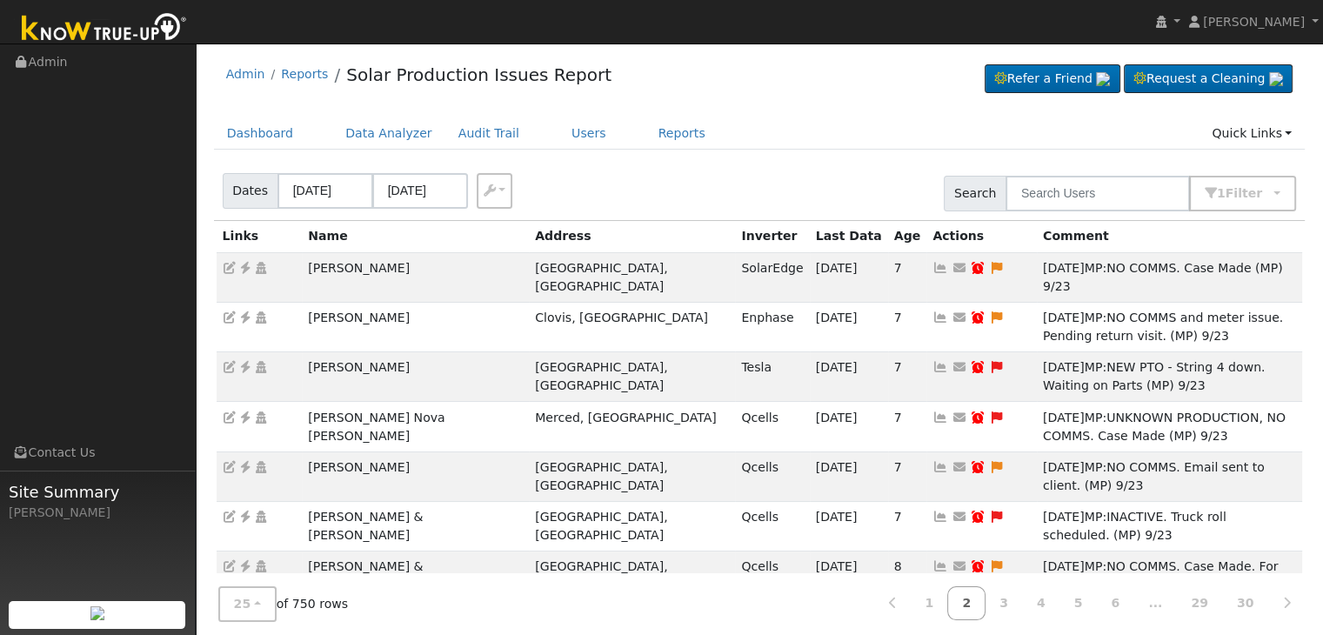
click at [775, 165] on div "Dates 09/27/2025 09/30/2025 Export CSV Search 1 Filter Include Leads Include No…" at bounding box center [759, 190] width 1098 height 59
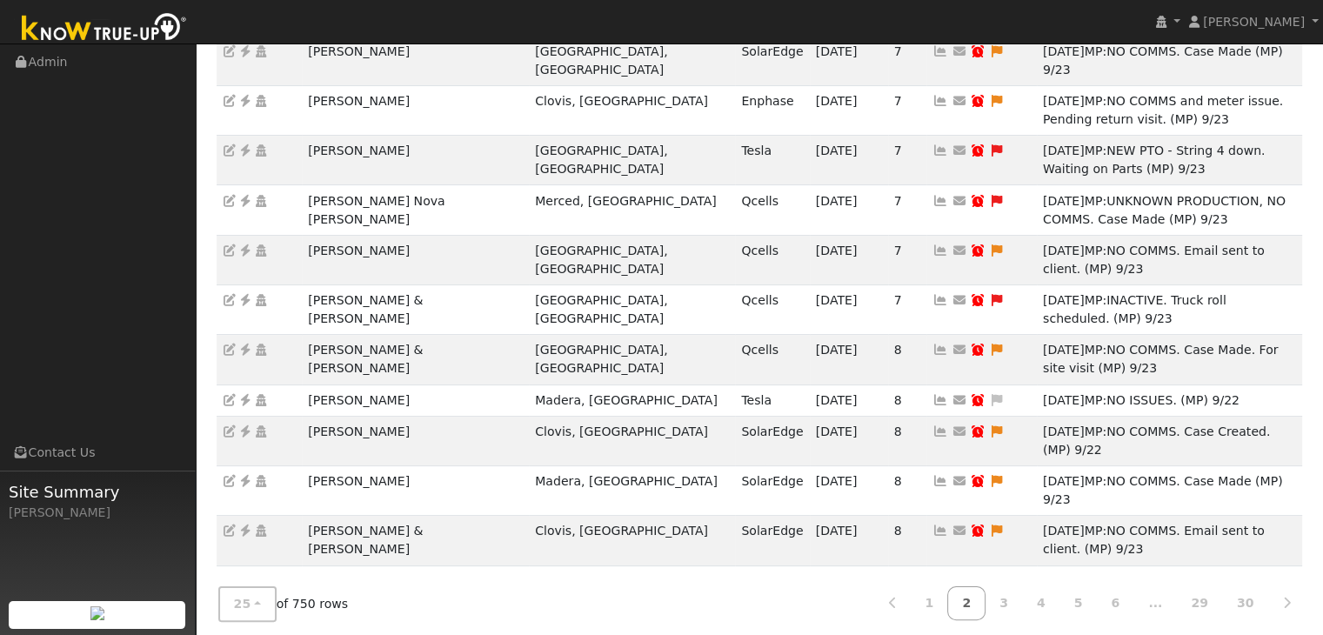
scroll to position [261, 0]
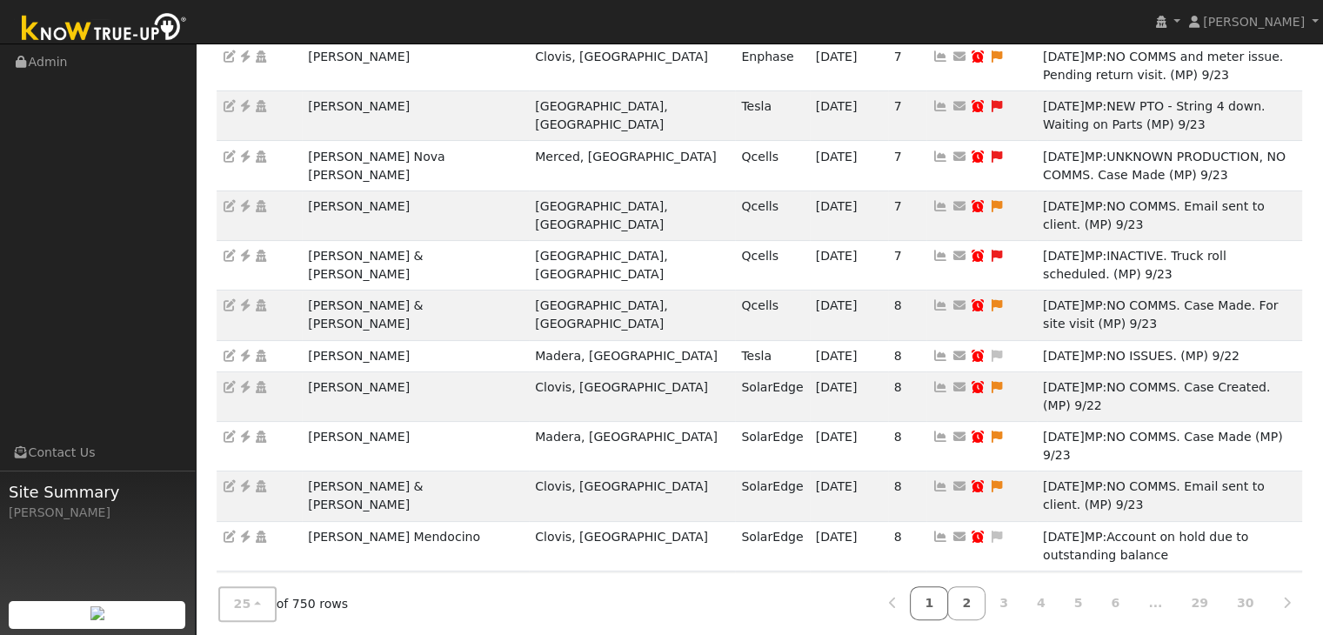
click at [948, 596] on link "1" at bounding box center [929, 603] width 38 height 34
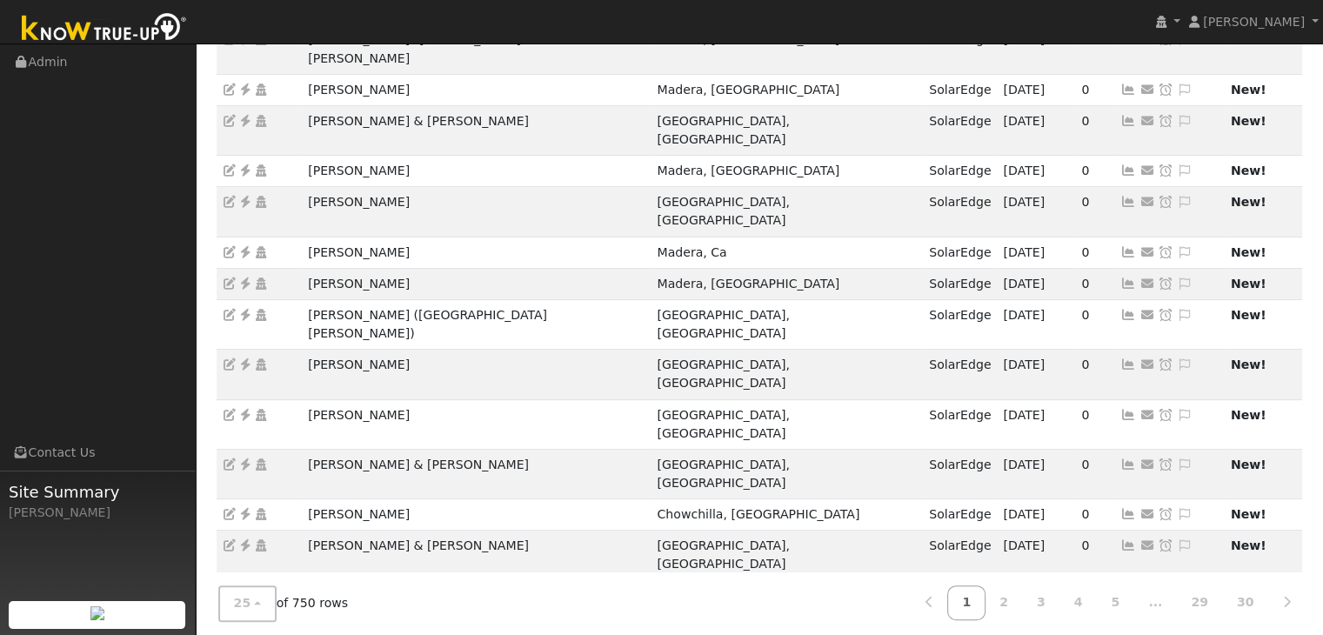
scroll to position [484, 0]
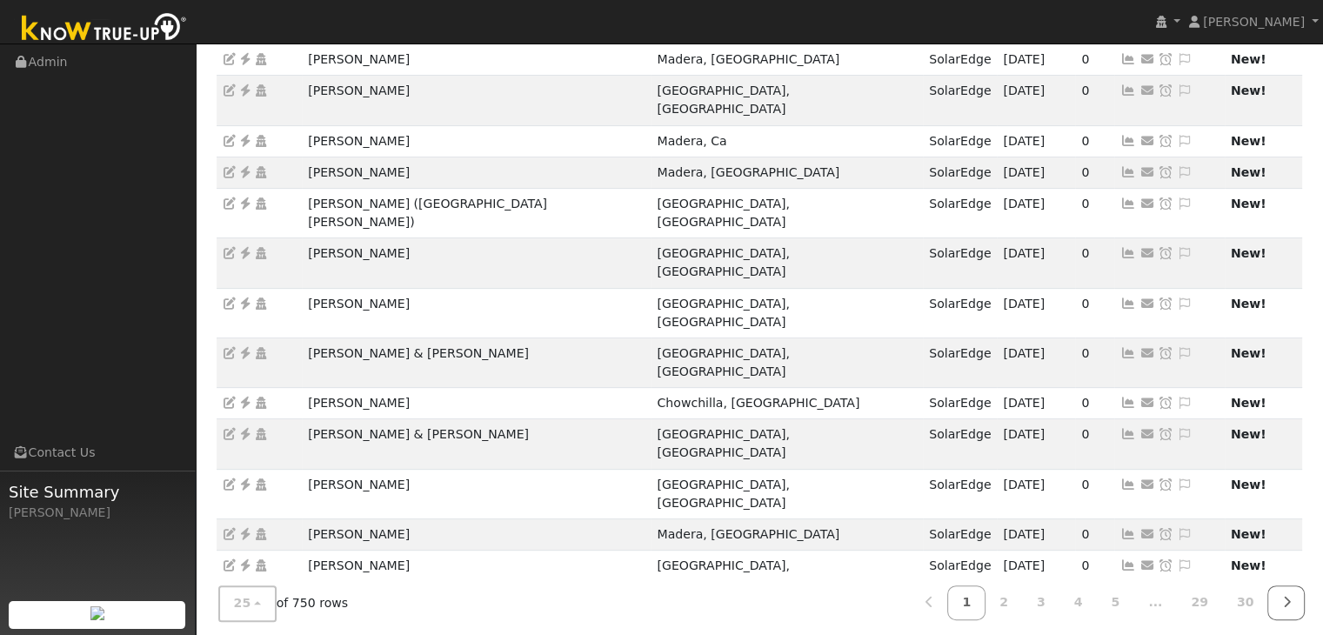
click at [1286, 597] on icon at bounding box center [1286, 603] width 8 height 12
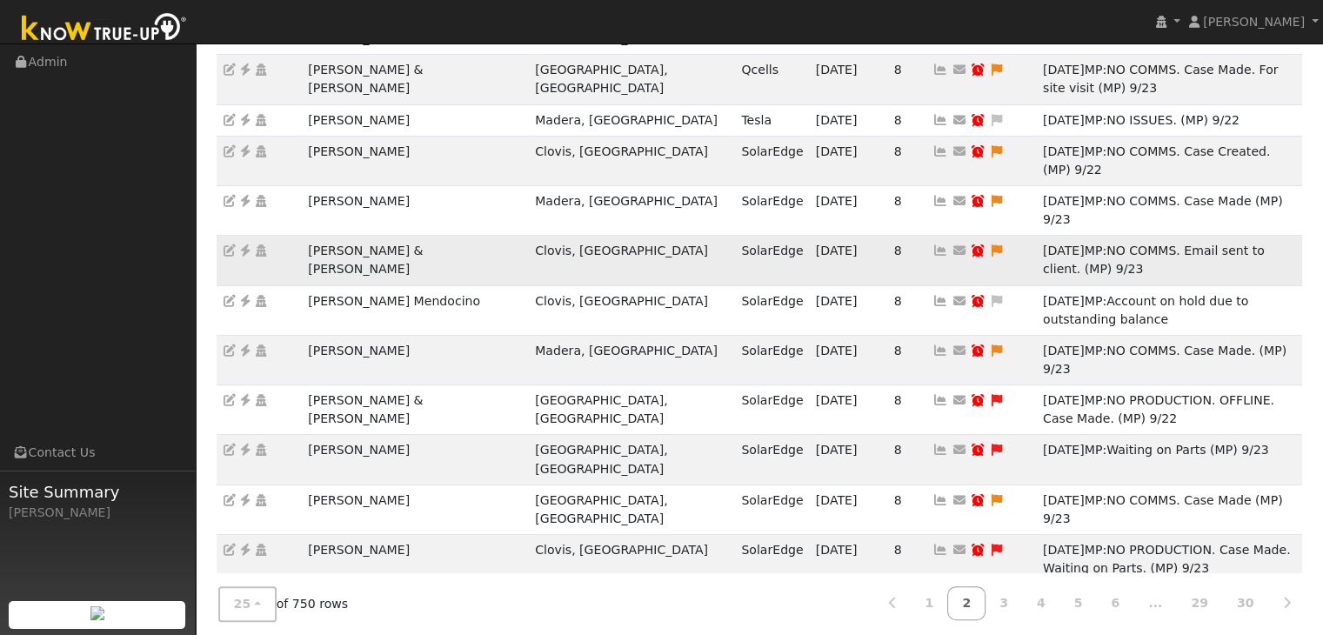
scroll to position [520, 0]
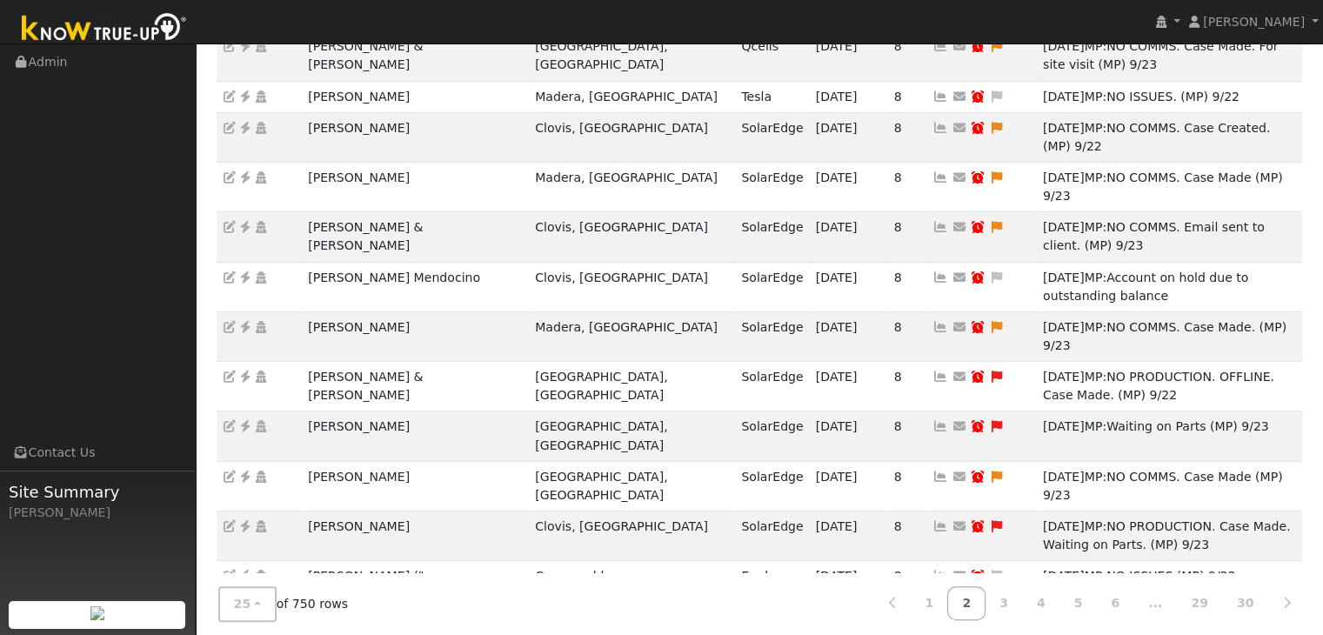
click at [1290, 597] on icon at bounding box center [1286, 603] width 8 height 12
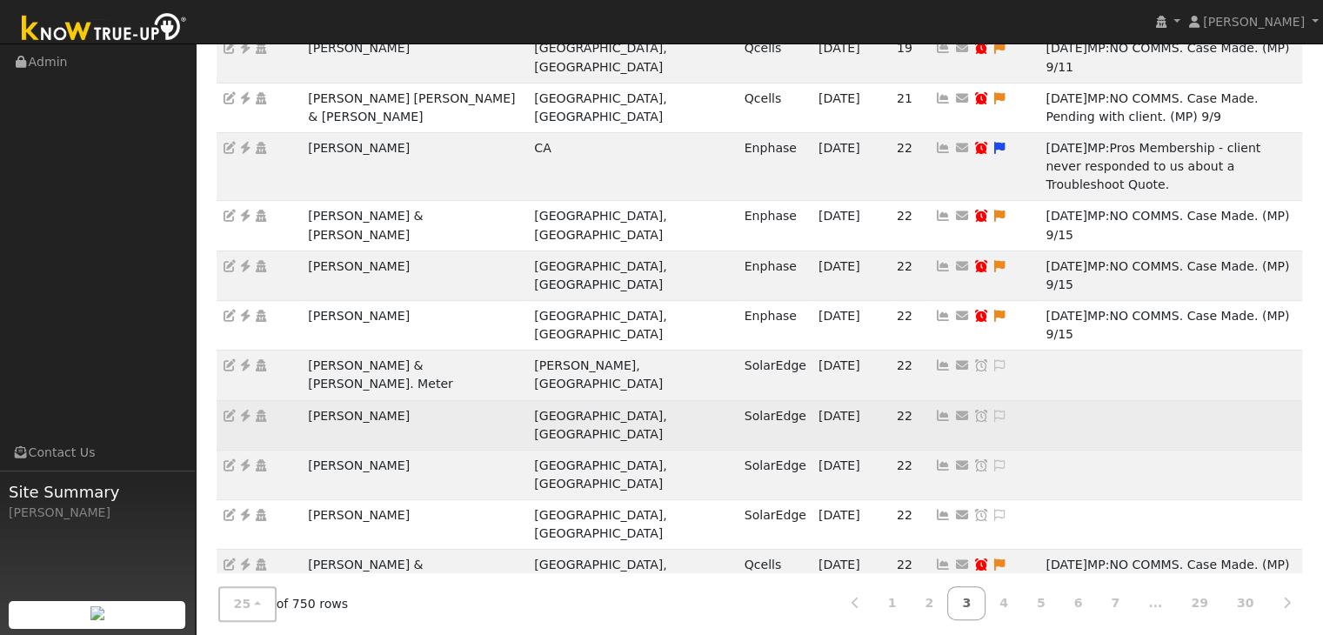
scroll to position [576, 0]
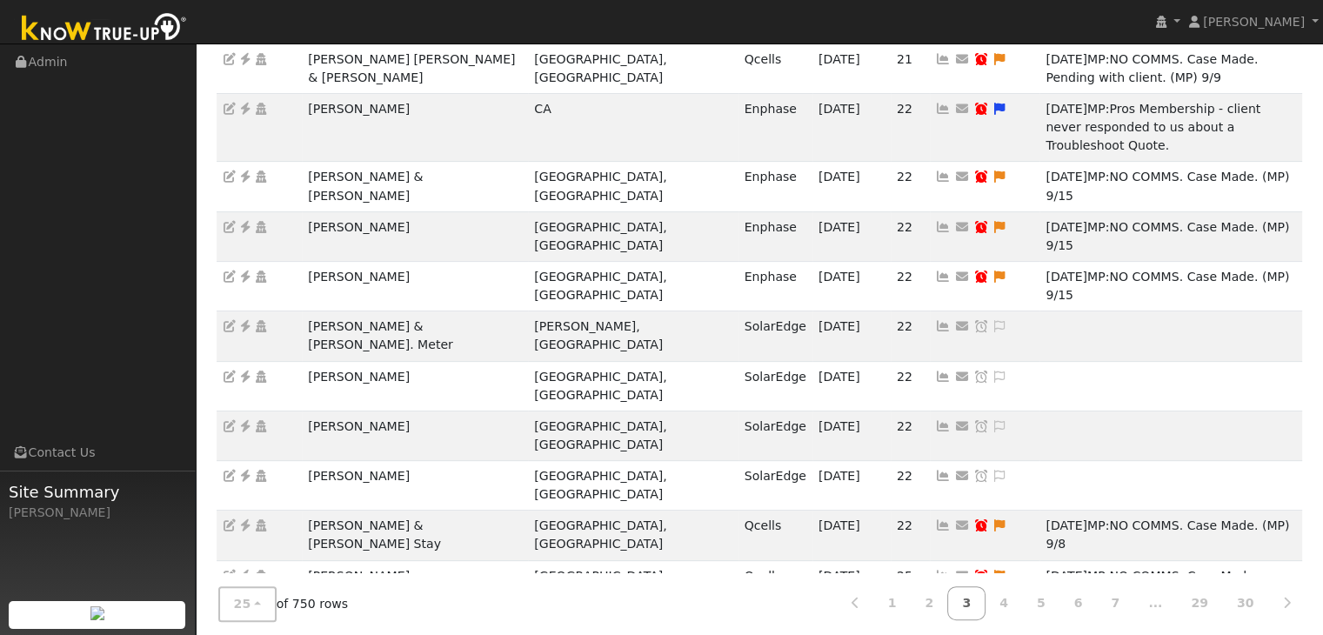
drag, startPoint x: 299, startPoint y: 380, endPoint x: 458, endPoint y: 371, distance: 159.4
copy tr "[PERSON_NAME] & [PERSON_NAME]"
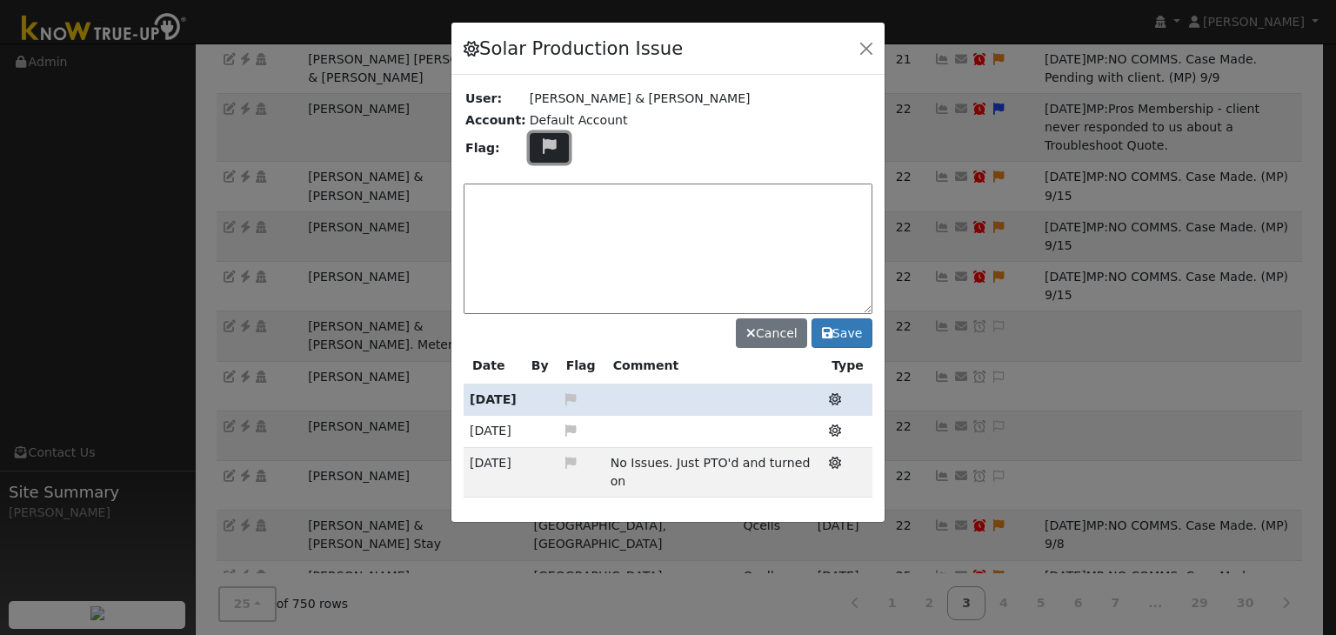
click at [539, 144] on icon at bounding box center [549, 146] width 20 height 16
click at [542, 224] on icon at bounding box center [548, 230] width 20 height 16
click at [545, 204] on textarea at bounding box center [668, 249] width 409 height 130
drag, startPoint x: 602, startPoint y: 196, endPoint x: 466, endPoint y: 213, distance: 136.8
click at [466, 213] on textarea "NO COMMS. Case Made. Email sent to client. (MP)" at bounding box center [668, 249] width 409 height 130
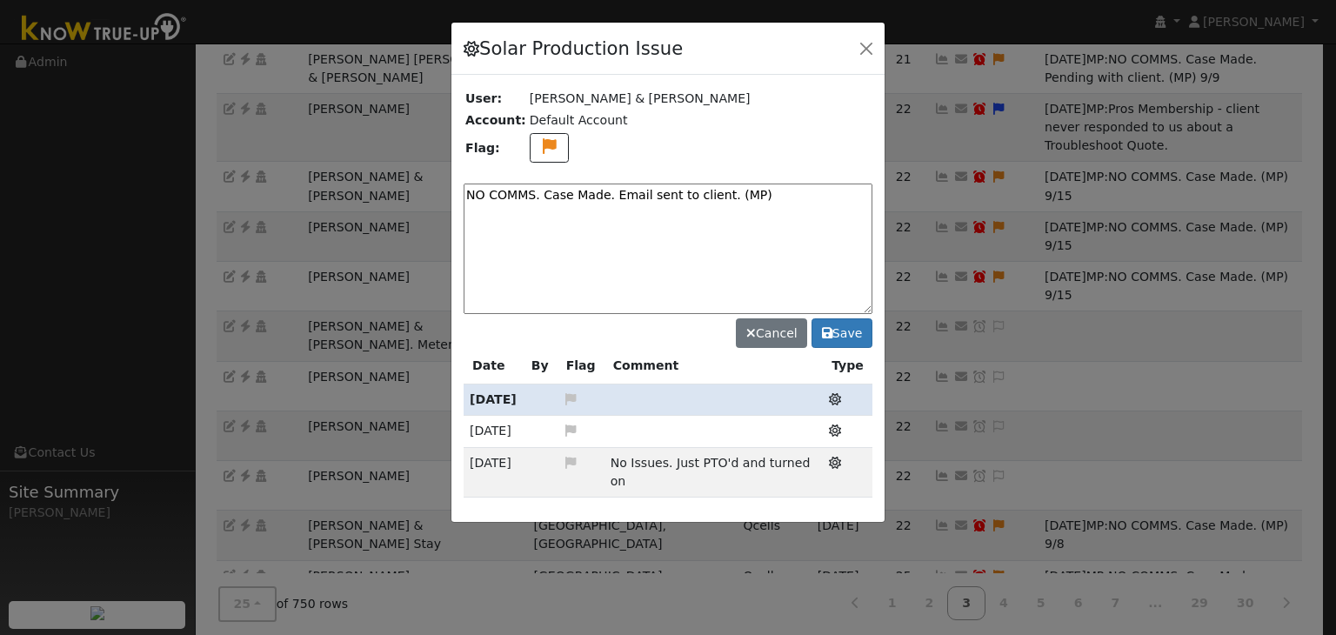
click at [743, 224] on textarea "NO COMMS. Case Made. Email sent to client. (MP)" at bounding box center [668, 249] width 409 height 130
type textarea "NO COMMS. Case Made. Email sent to client. (MP) 9/30"
click at [856, 321] on button "Save" at bounding box center [842, 333] width 61 height 30
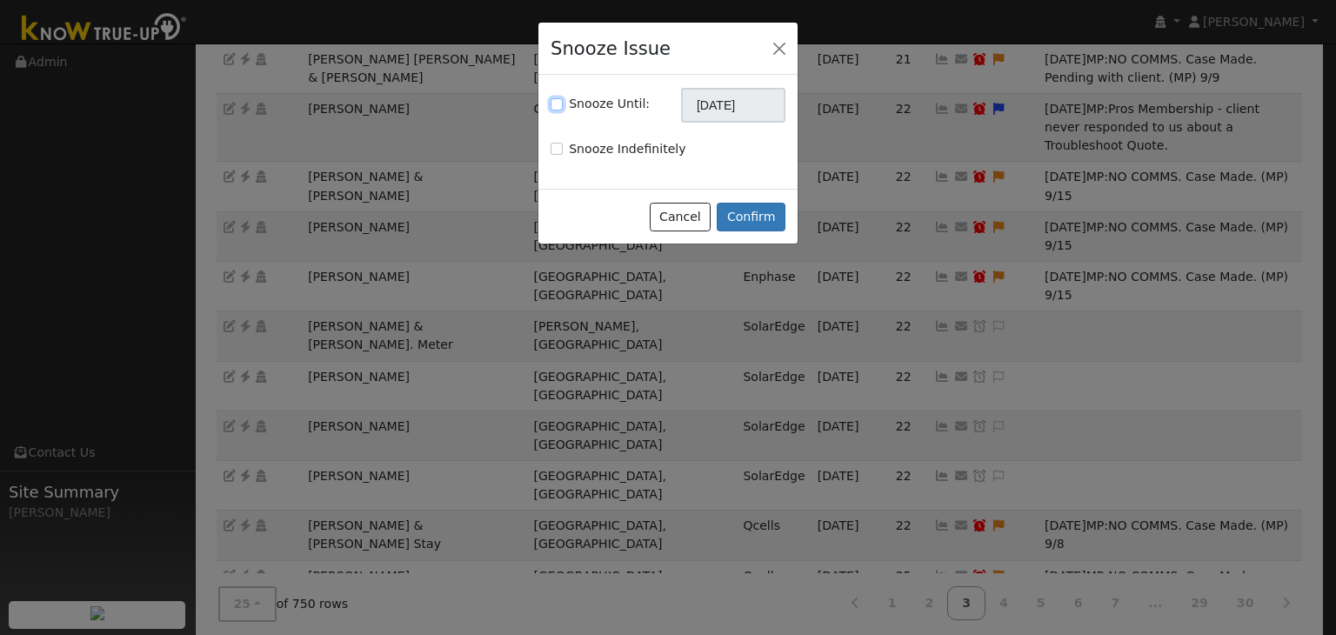
click at [559, 106] on input "Snooze Until:" at bounding box center [557, 104] width 12 height 12
checkbox input "true"
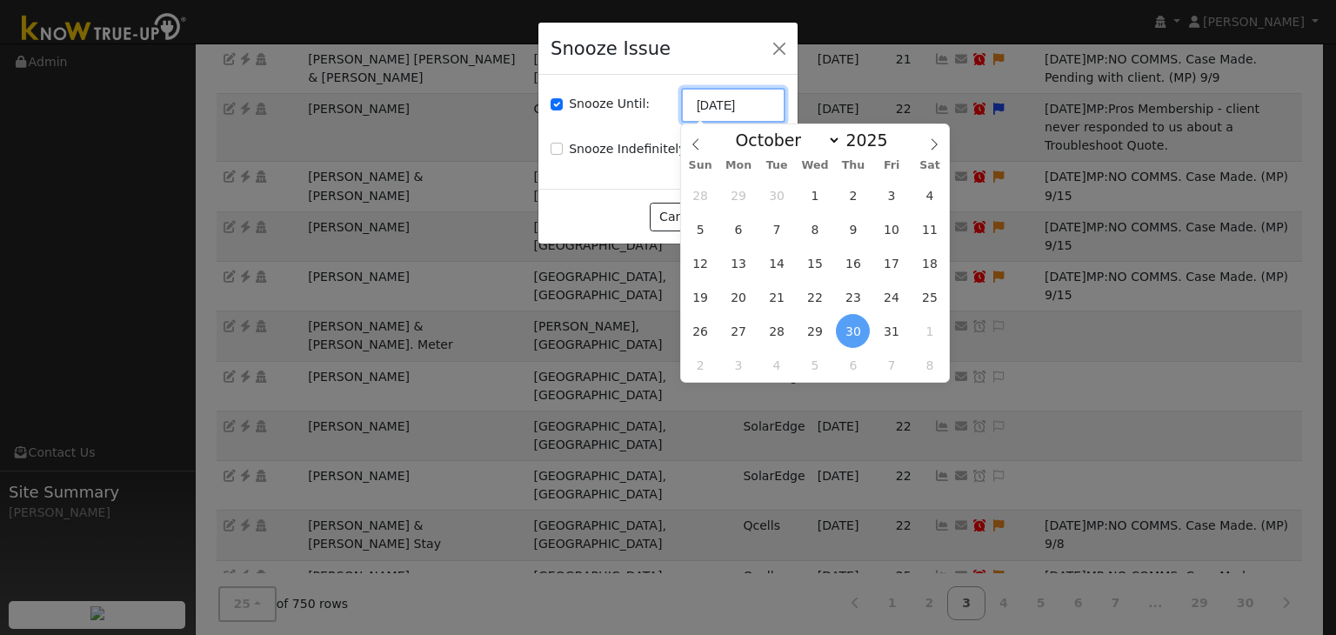
click at [737, 105] on input "[DATE]" at bounding box center [733, 105] width 104 height 35
click at [776, 228] on span "7" at bounding box center [777, 229] width 34 height 34
type input "10/07/2025"
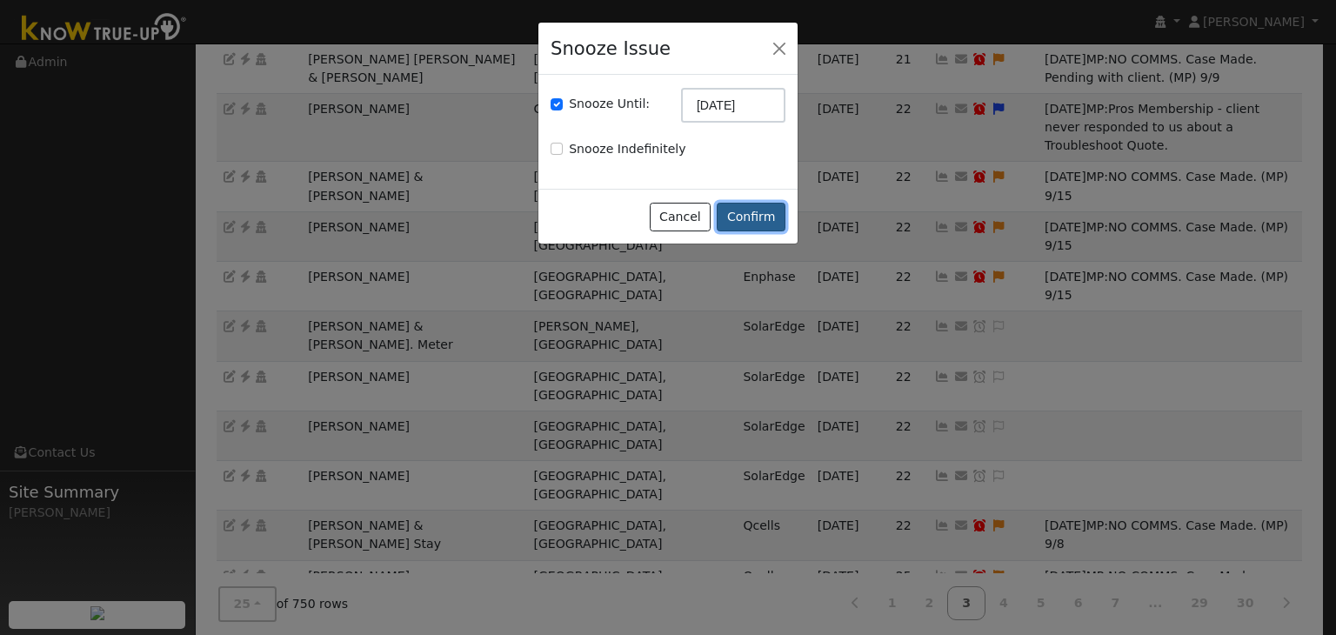
click at [765, 224] on button "Confirm" at bounding box center [751, 218] width 69 height 30
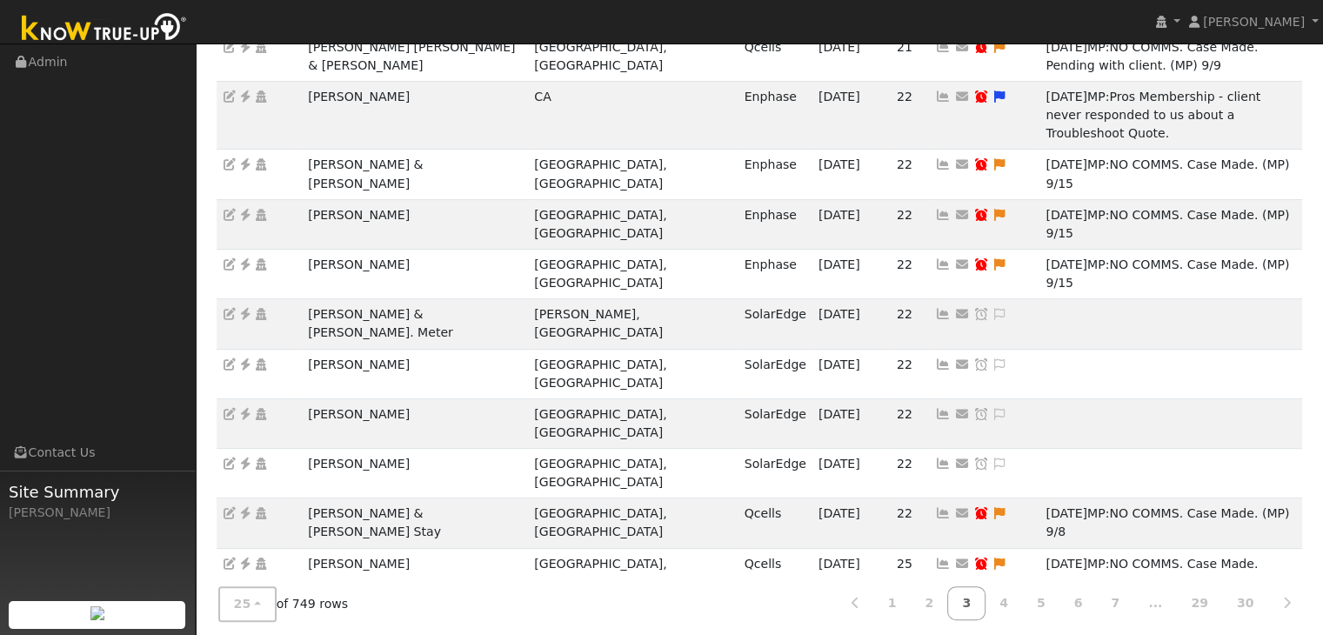
scroll to position [594, 0]
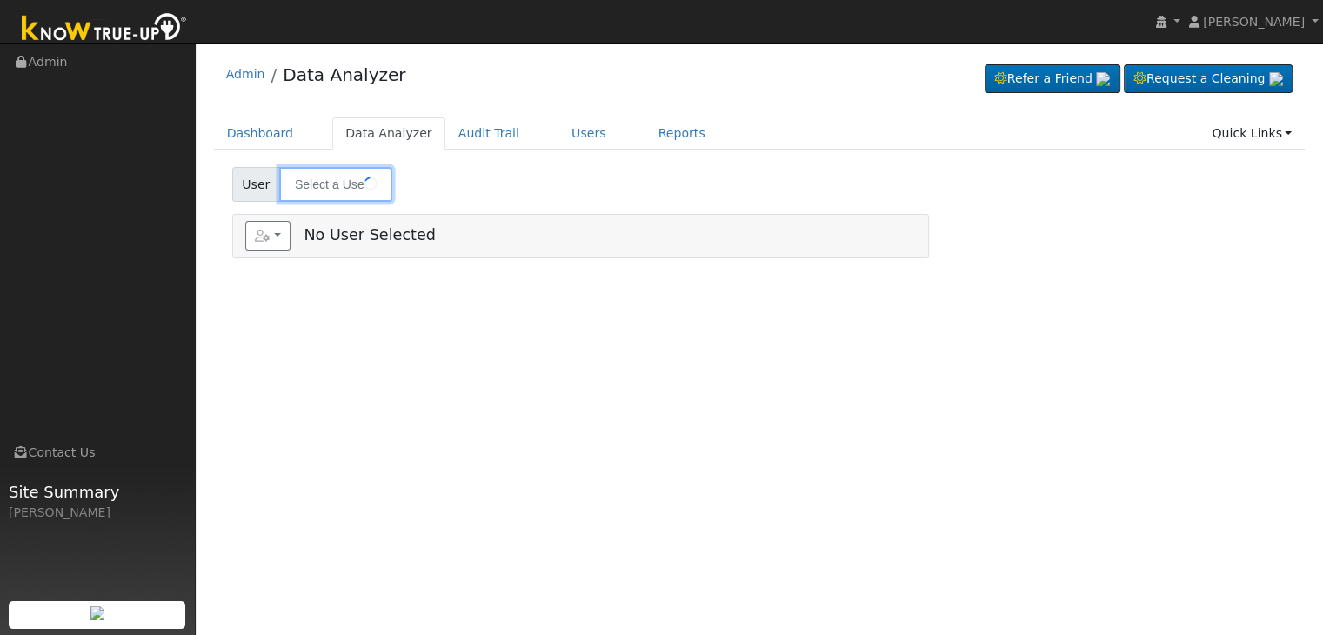
type input "[PERSON_NAME]"
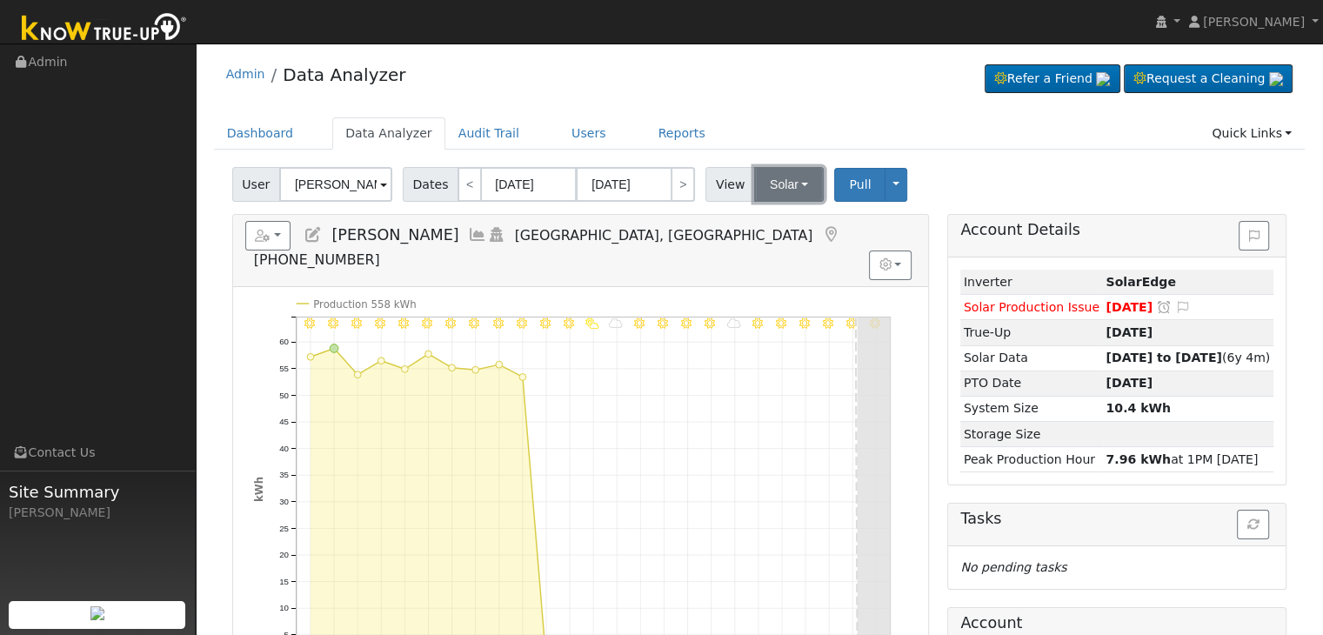
click at [772, 188] on button "Solar" at bounding box center [789, 184] width 70 height 35
click at [781, 224] on link "Utility" at bounding box center [811, 222] width 121 height 24
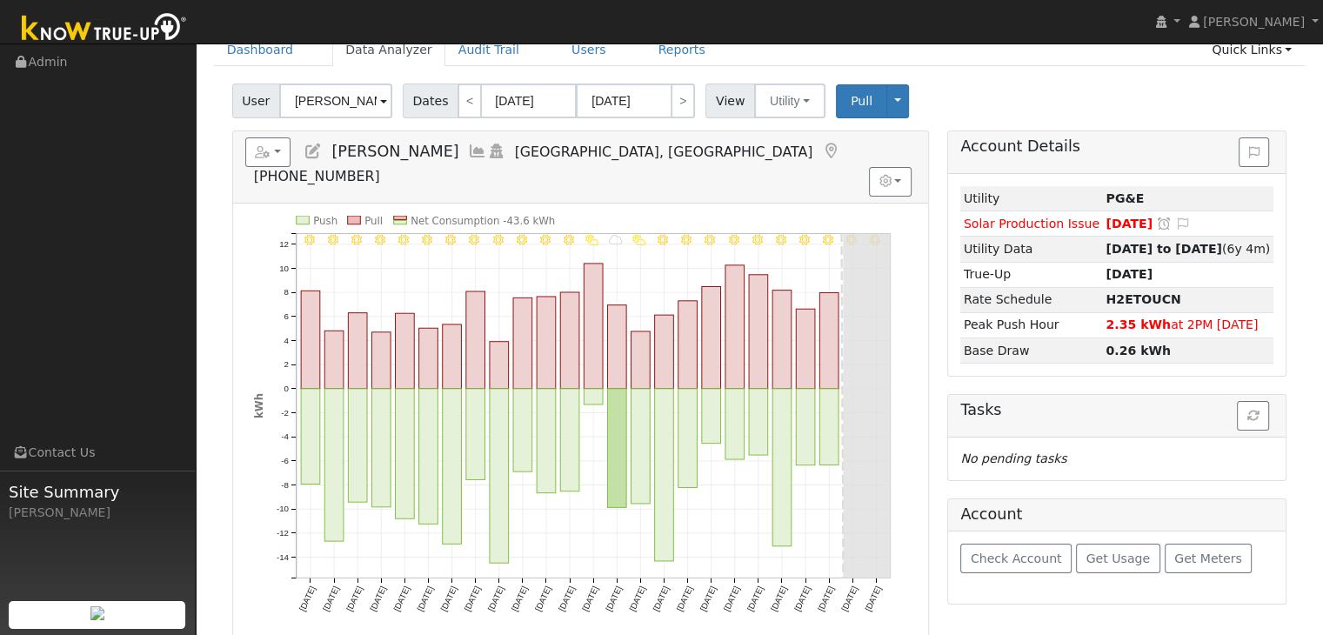
scroll to position [87, 0]
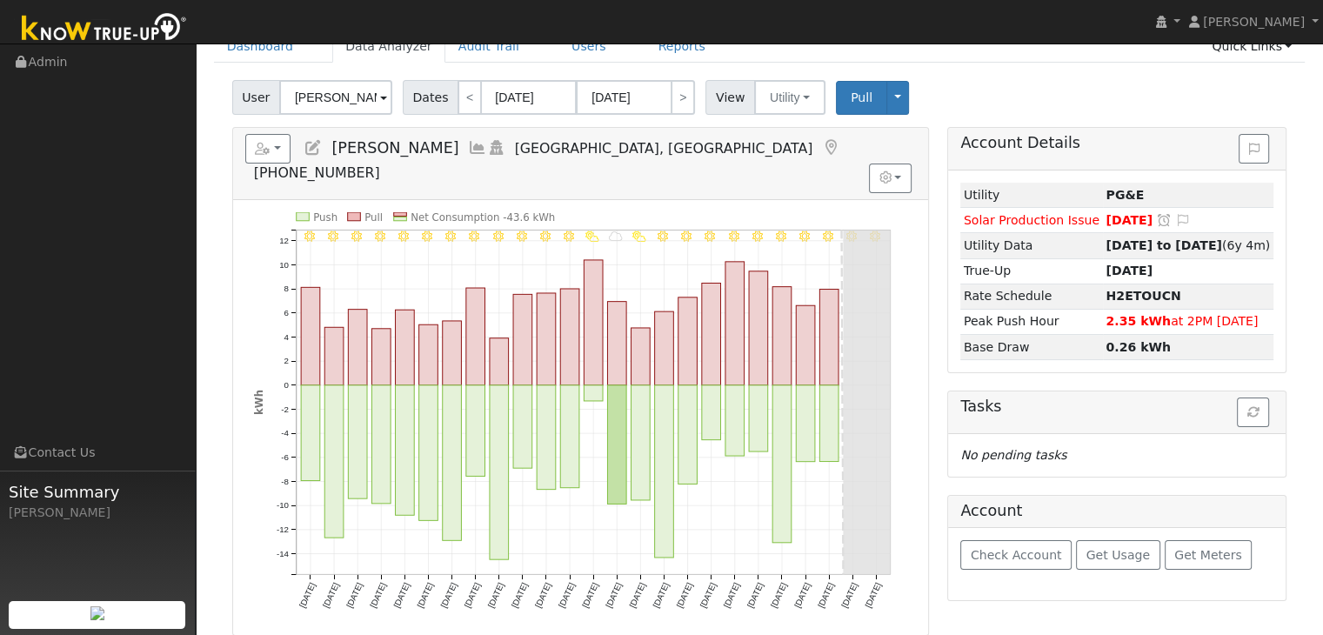
click at [821, 142] on icon at bounding box center [830, 148] width 19 height 16
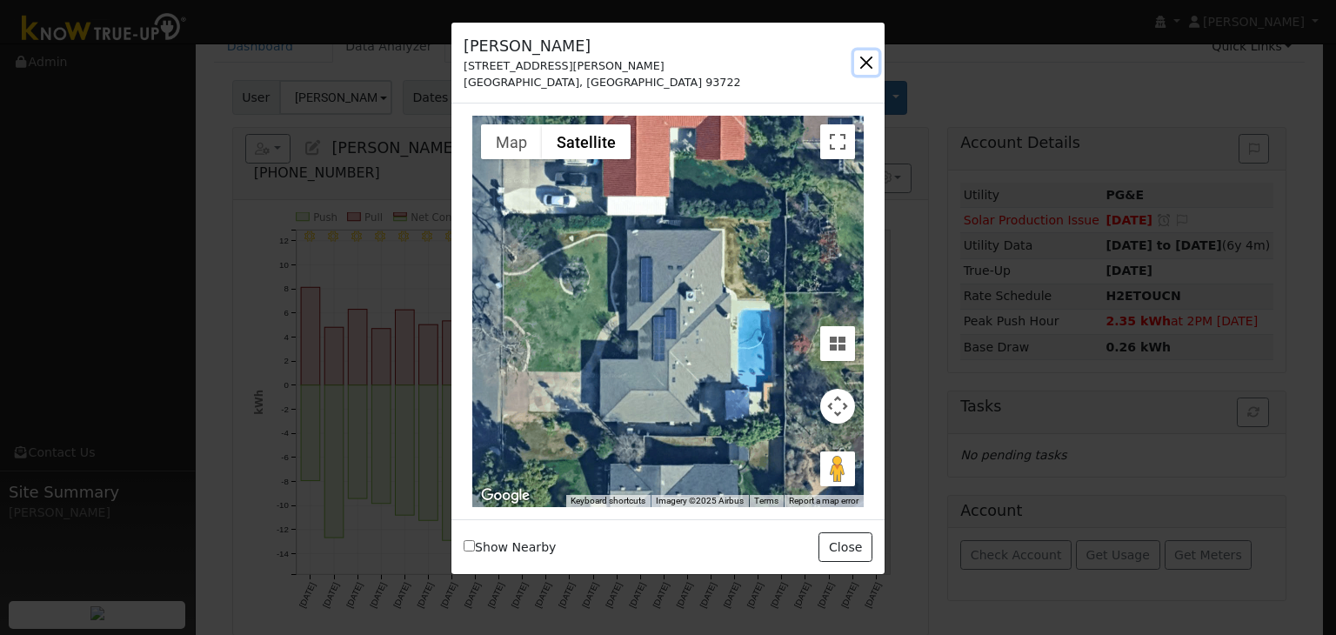
click at [860, 62] on button "button" at bounding box center [866, 62] width 24 height 24
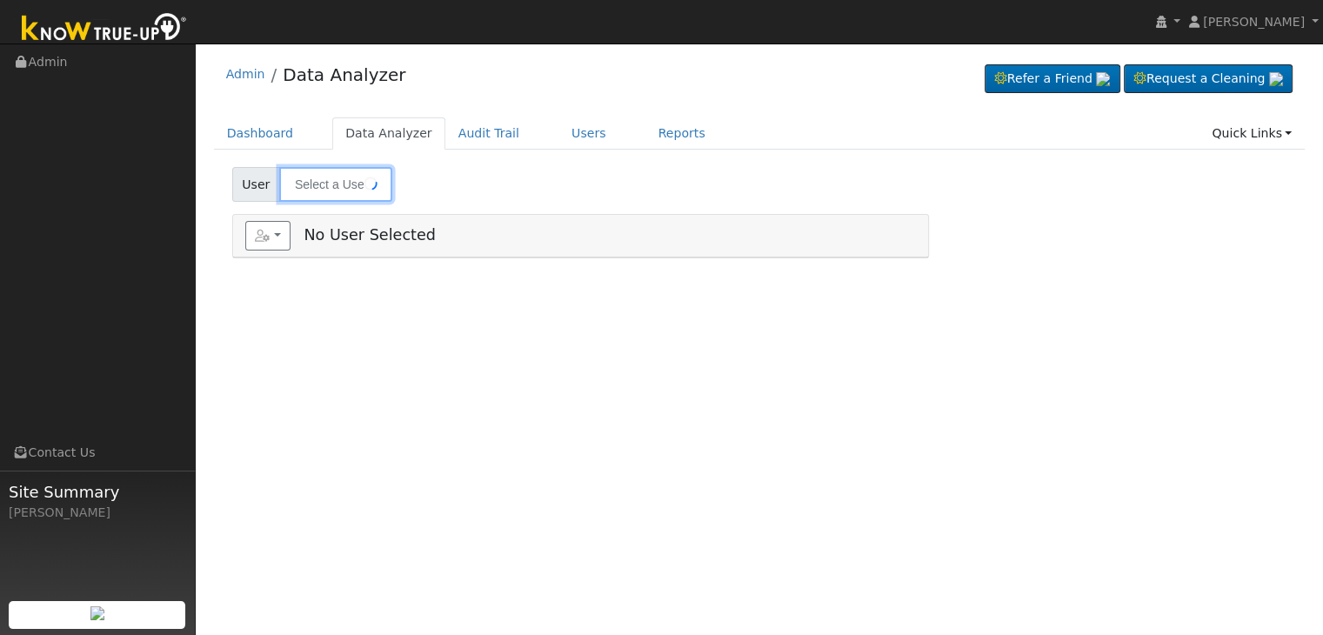
type input "[PERSON_NAME] & [PERSON_NAME]"
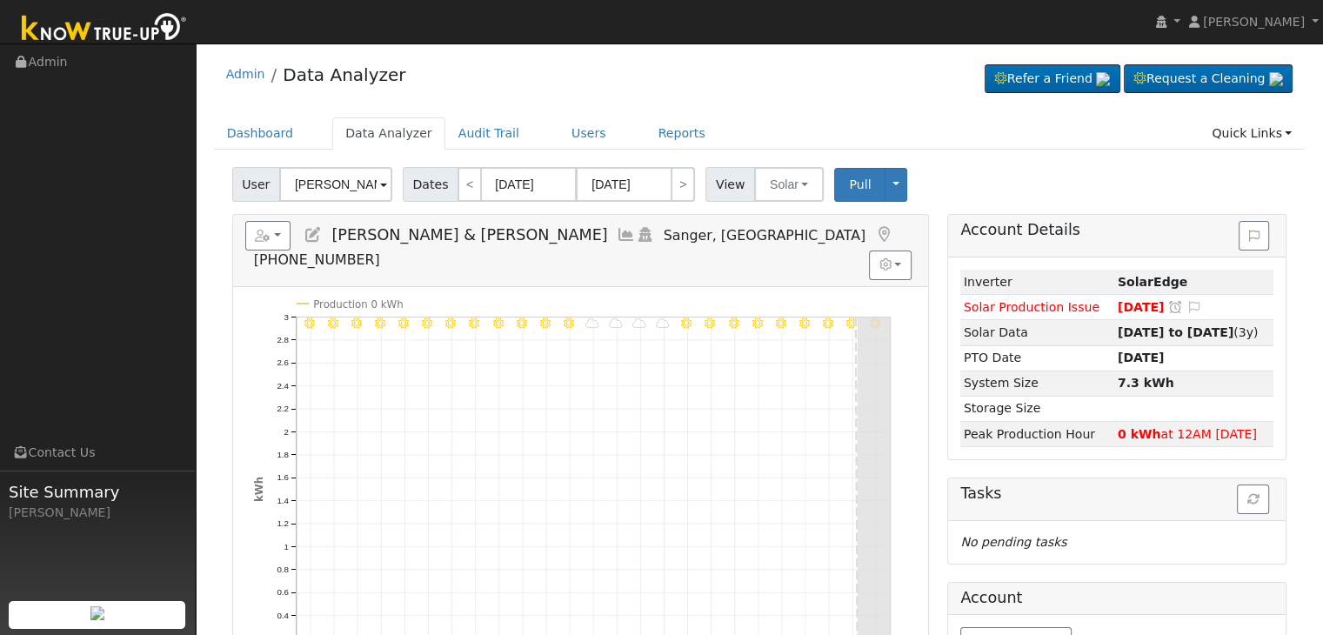
click at [874, 230] on icon at bounding box center [883, 235] width 19 height 16
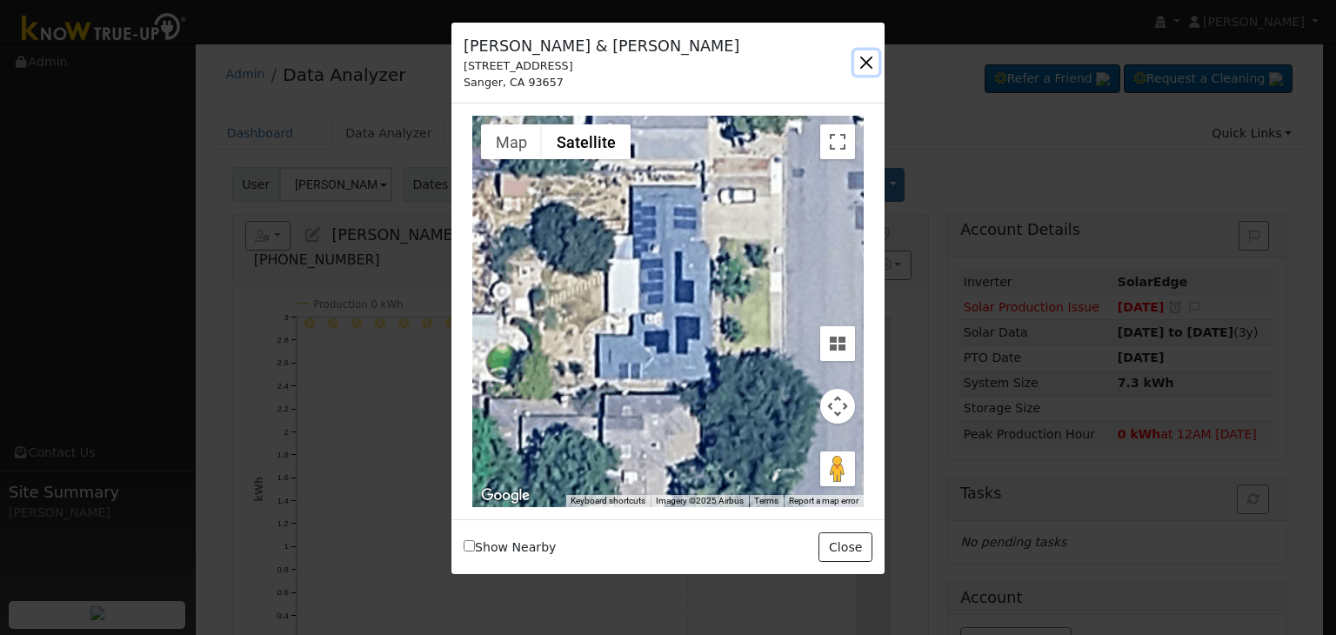
click at [861, 61] on button "button" at bounding box center [866, 62] width 24 height 24
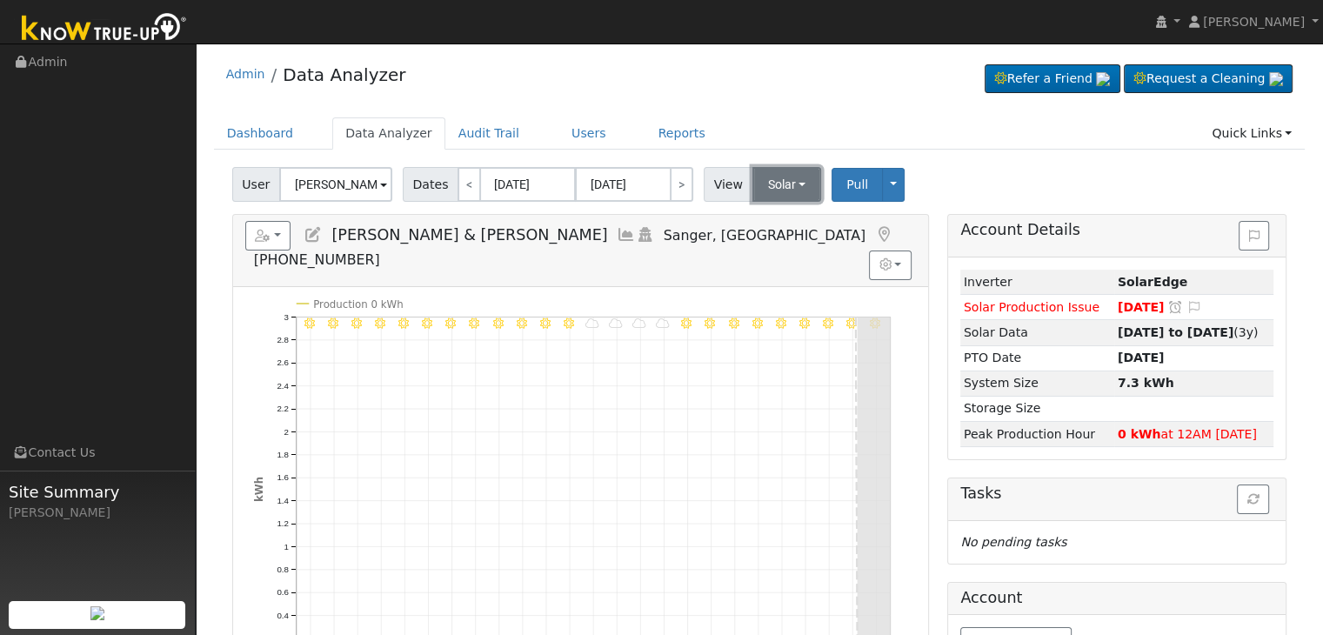
click at [772, 176] on button "Solar" at bounding box center [787, 184] width 70 height 35
click at [774, 227] on link "Utility" at bounding box center [809, 222] width 121 height 24
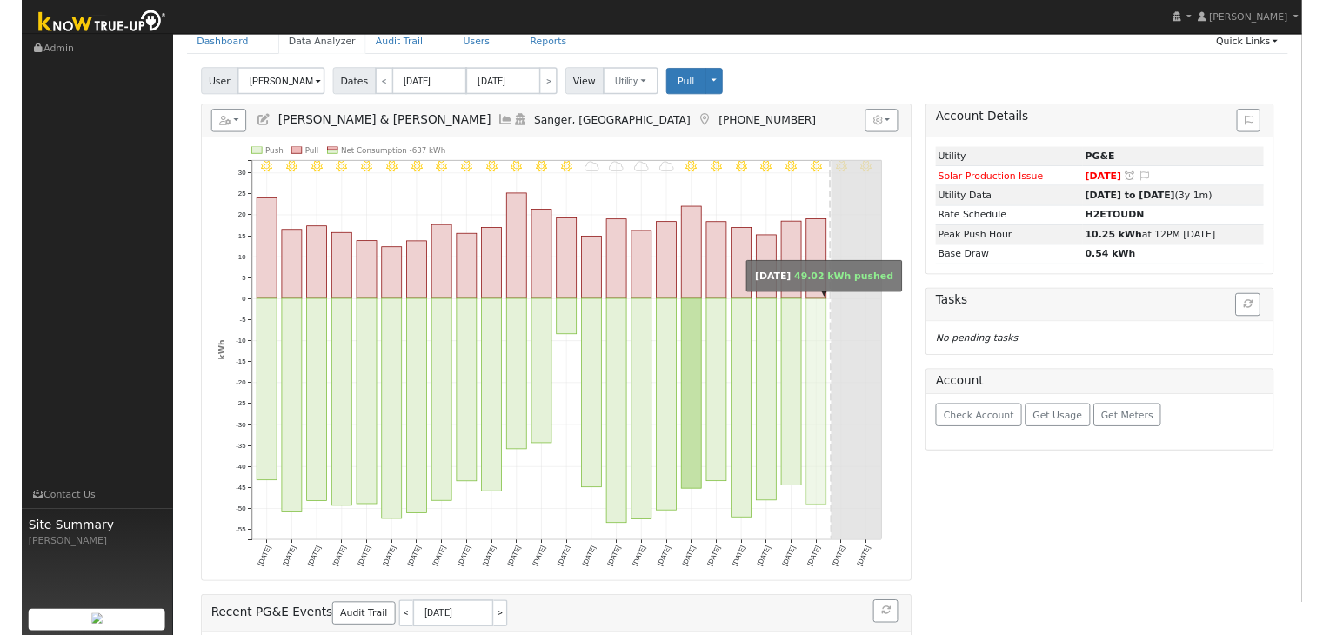
scroll to position [87, 0]
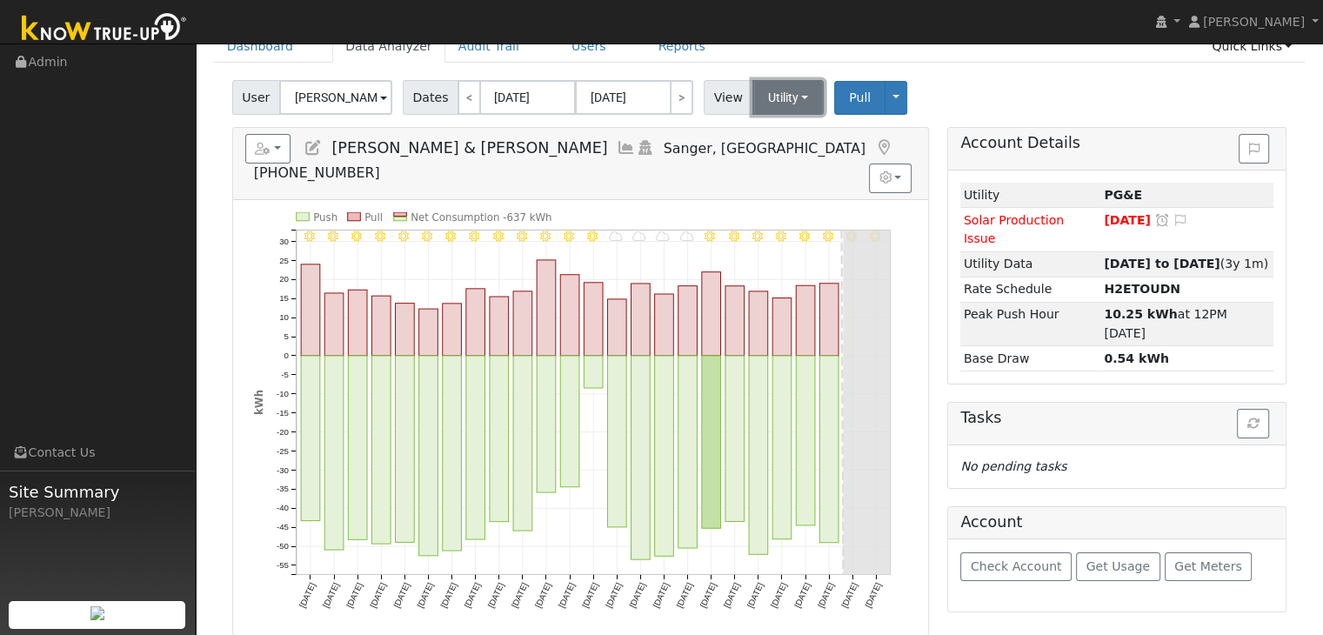
click at [765, 98] on button "Utility" at bounding box center [788, 97] width 72 height 35
click at [778, 161] on link "Solar" at bounding box center [809, 161] width 121 height 24
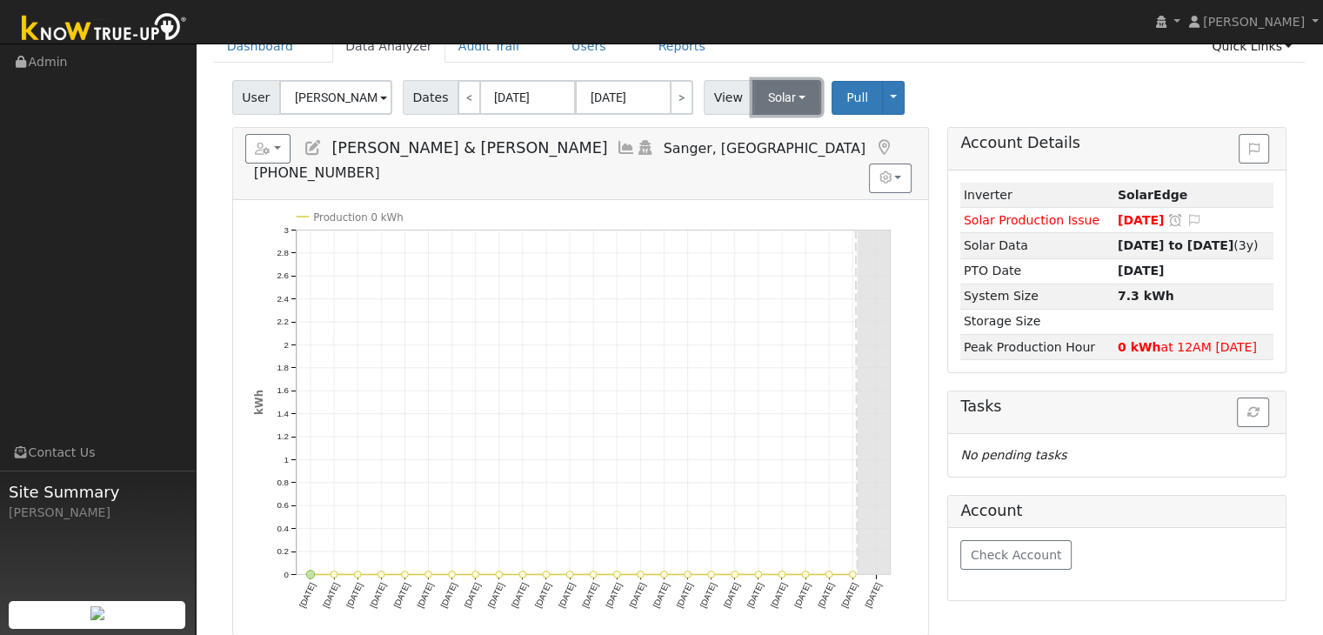
click at [767, 88] on button "Solar" at bounding box center [787, 97] width 70 height 35
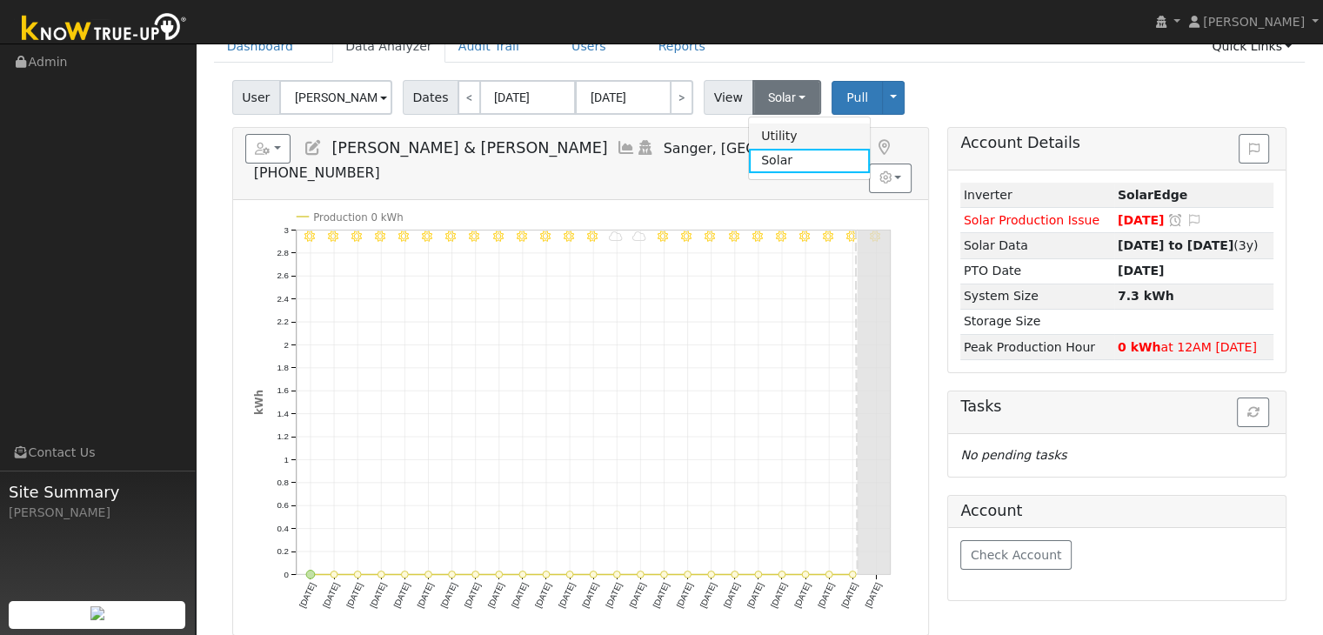
click at [772, 135] on link "Utility" at bounding box center [809, 136] width 121 height 24
